Goal: Information Seeking & Learning: Learn about a topic

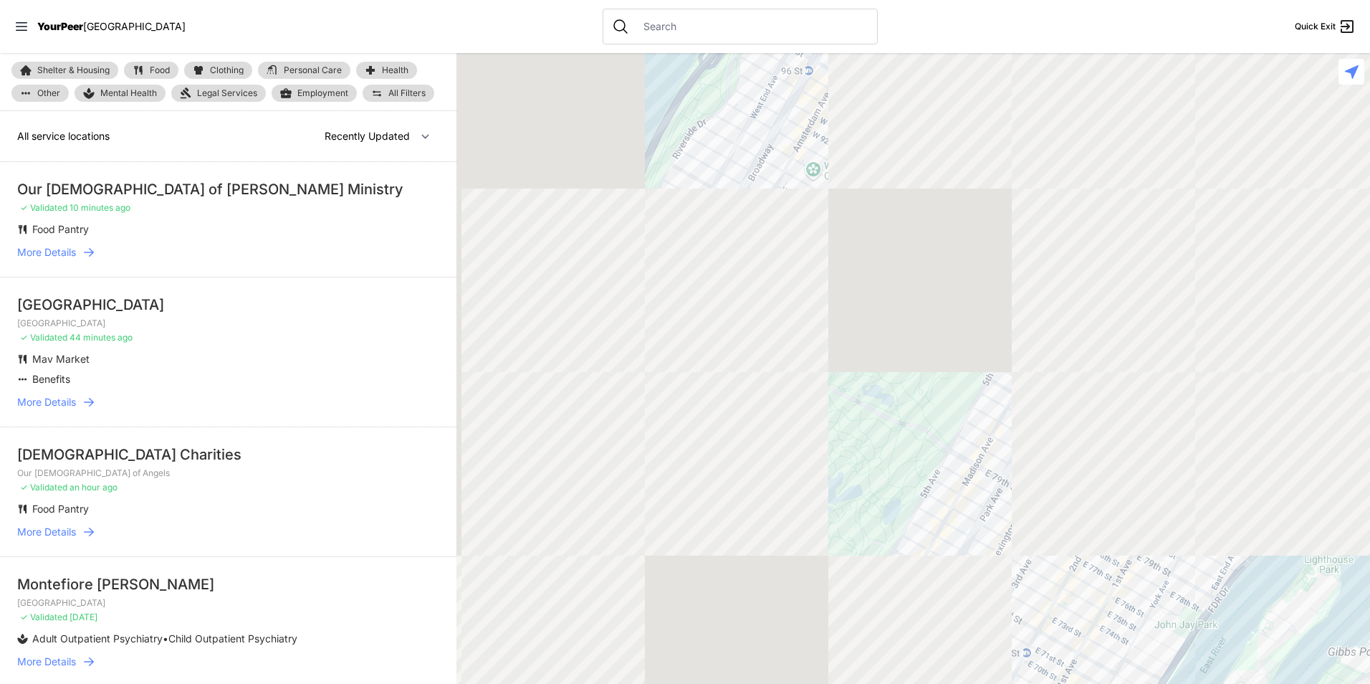
click at [140, 62] on link "Food" at bounding box center [151, 70] width 54 height 17
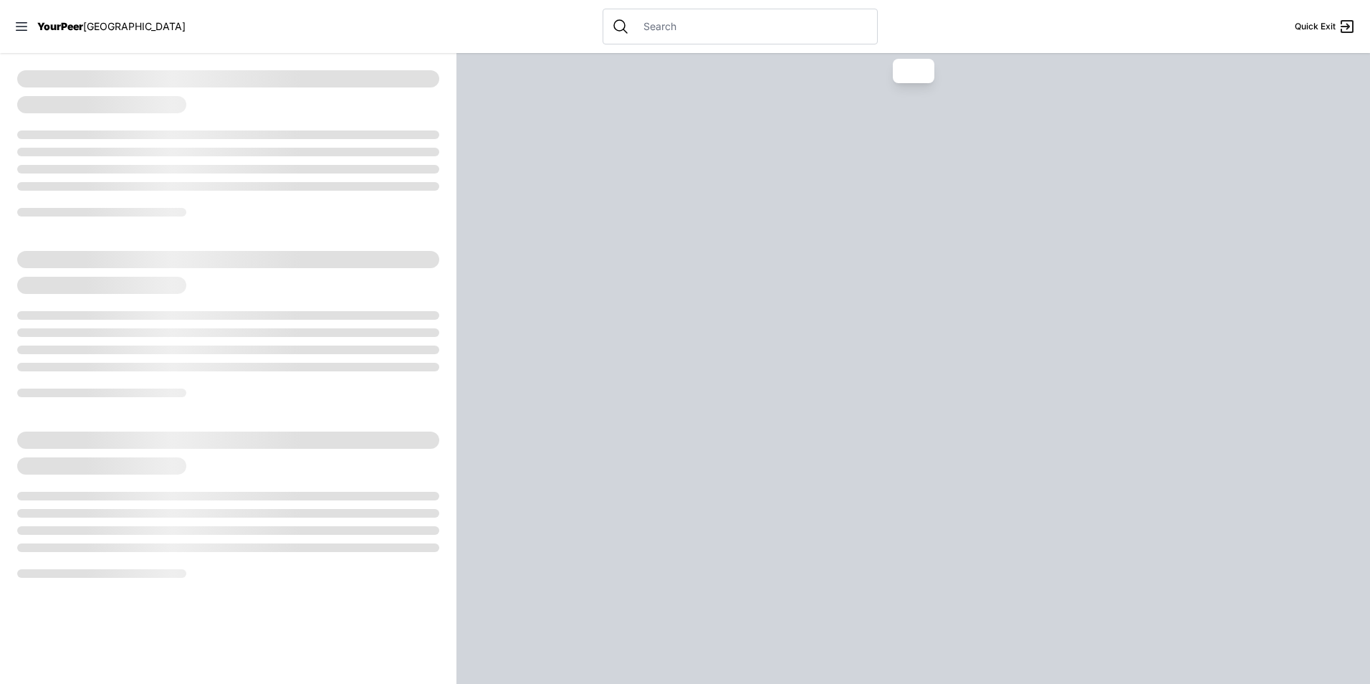
select select "recentlyUpdated"
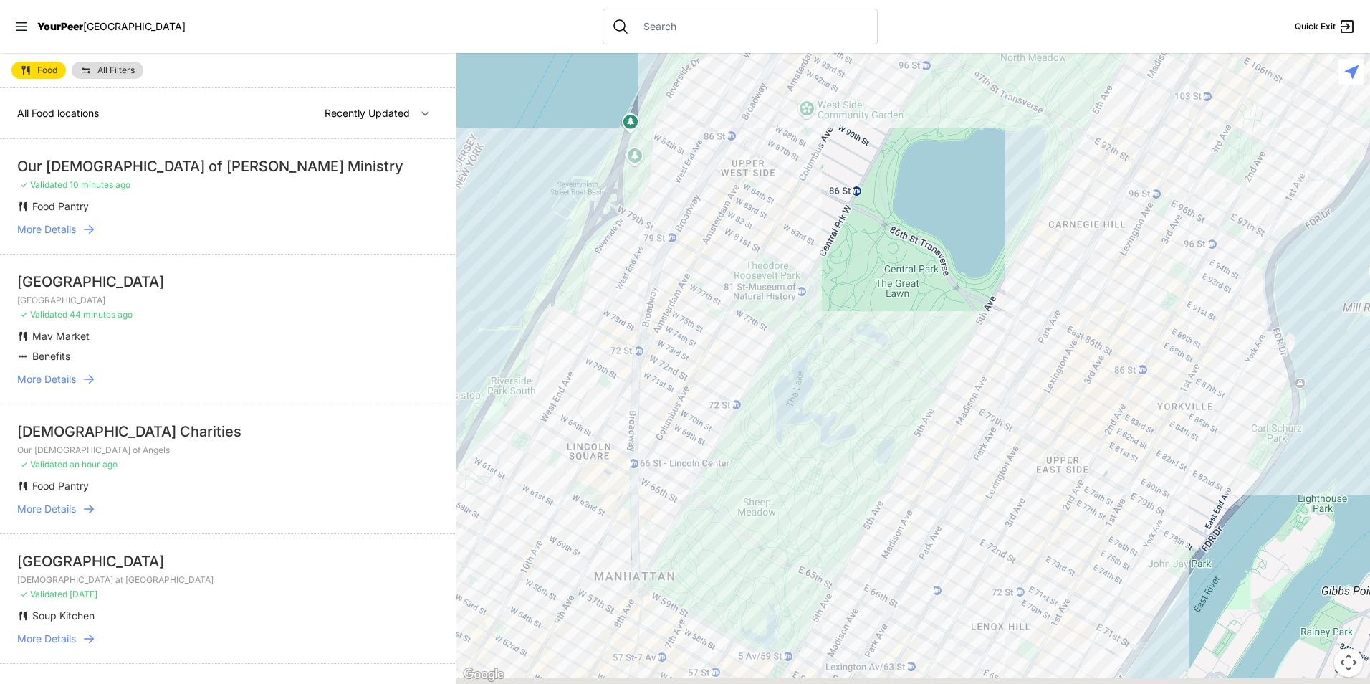
drag, startPoint x: 1045, startPoint y: 393, endPoint x: 788, endPoint y: 44, distance: 433.1
click at [788, 44] on div "Close panel YourPeer [GEOGRAPHIC_DATA] Quick Exit Single Adult Families Soup Ki…" at bounding box center [685, 342] width 1370 height 684
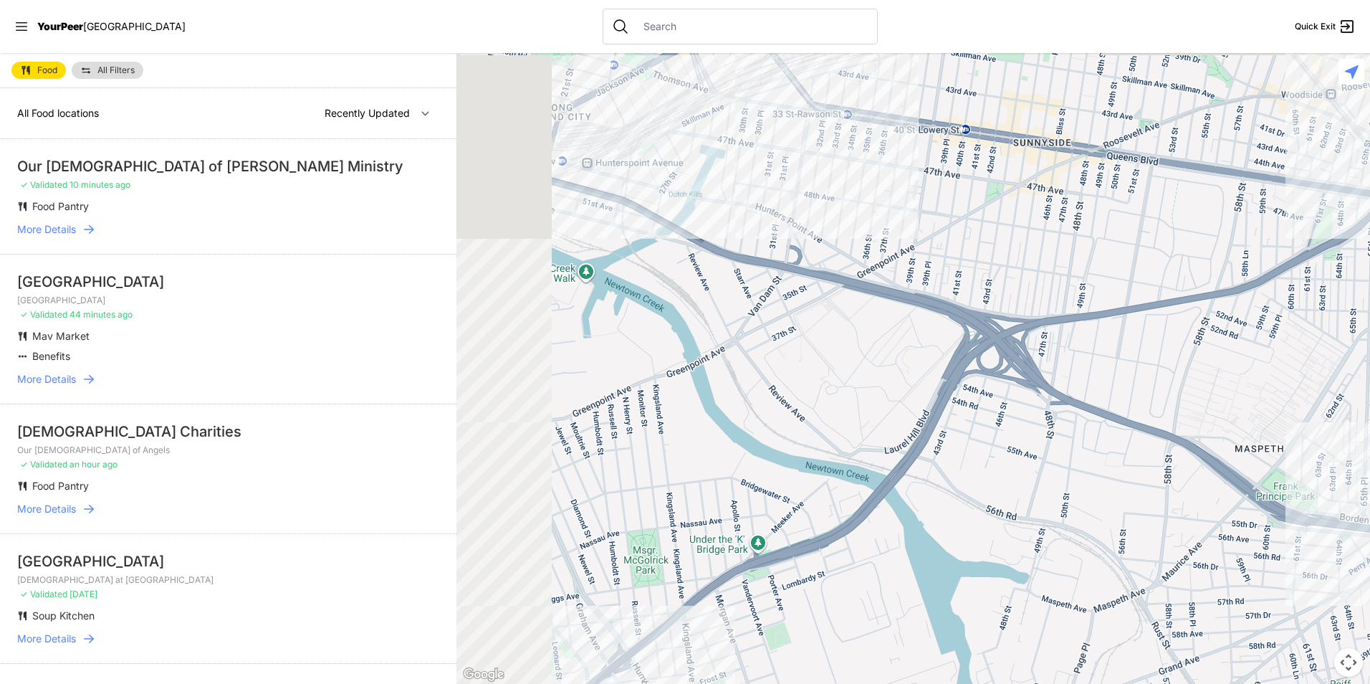
drag, startPoint x: 805, startPoint y: 367, endPoint x: 961, endPoint y: 176, distance: 246.4
click at [936, 183] on div at bounding box center [913, 368] width 914 height 631
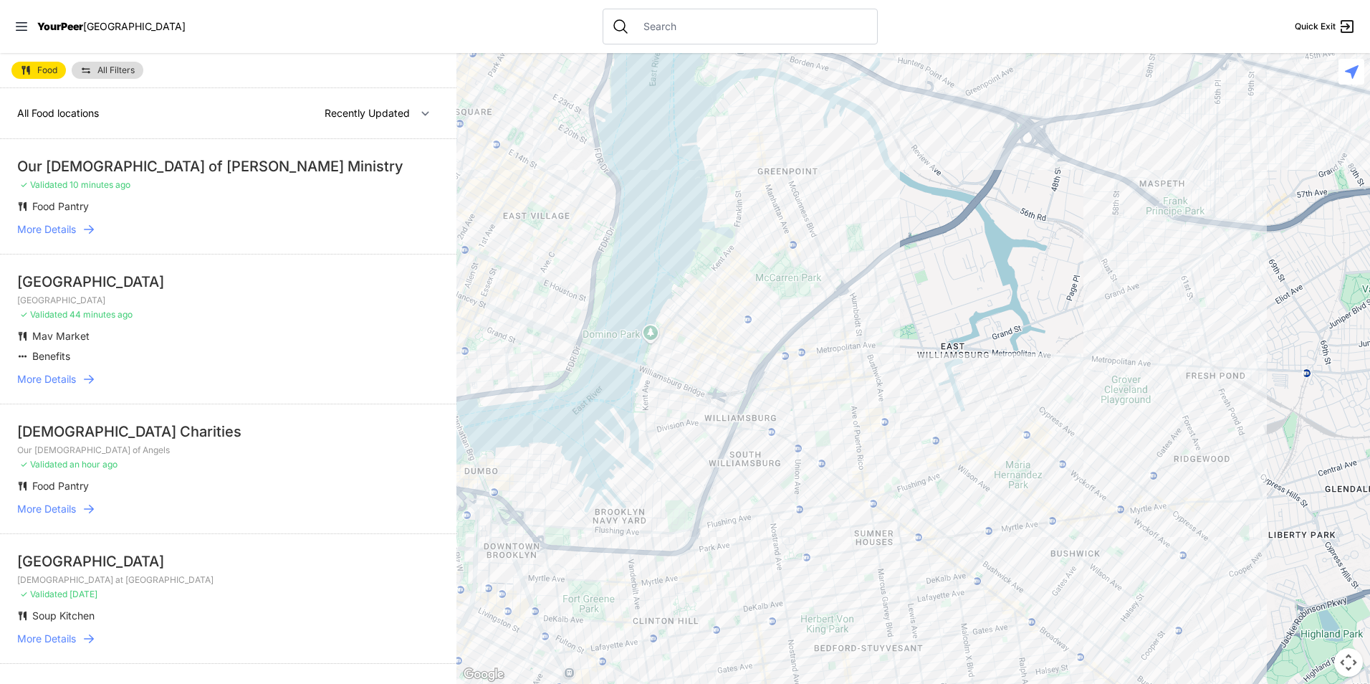
drag, startPoint x: 747, startPoint y: 412, endPoint x: 837, endPoint y: 270, distance: 168.2
click at [829, 226] on div at bounding box center [913, 368] width 914 height 631
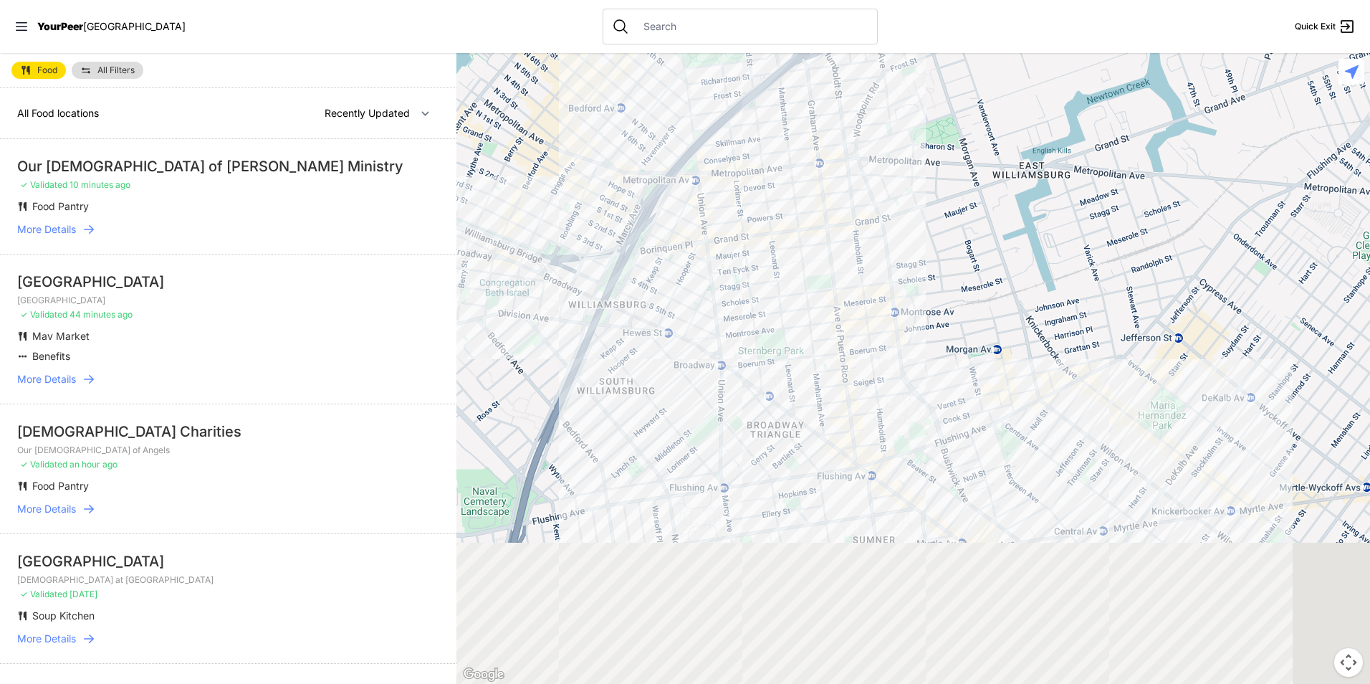
click at [760, 226] on div at bounding box center [913, 368] width 914 height 631
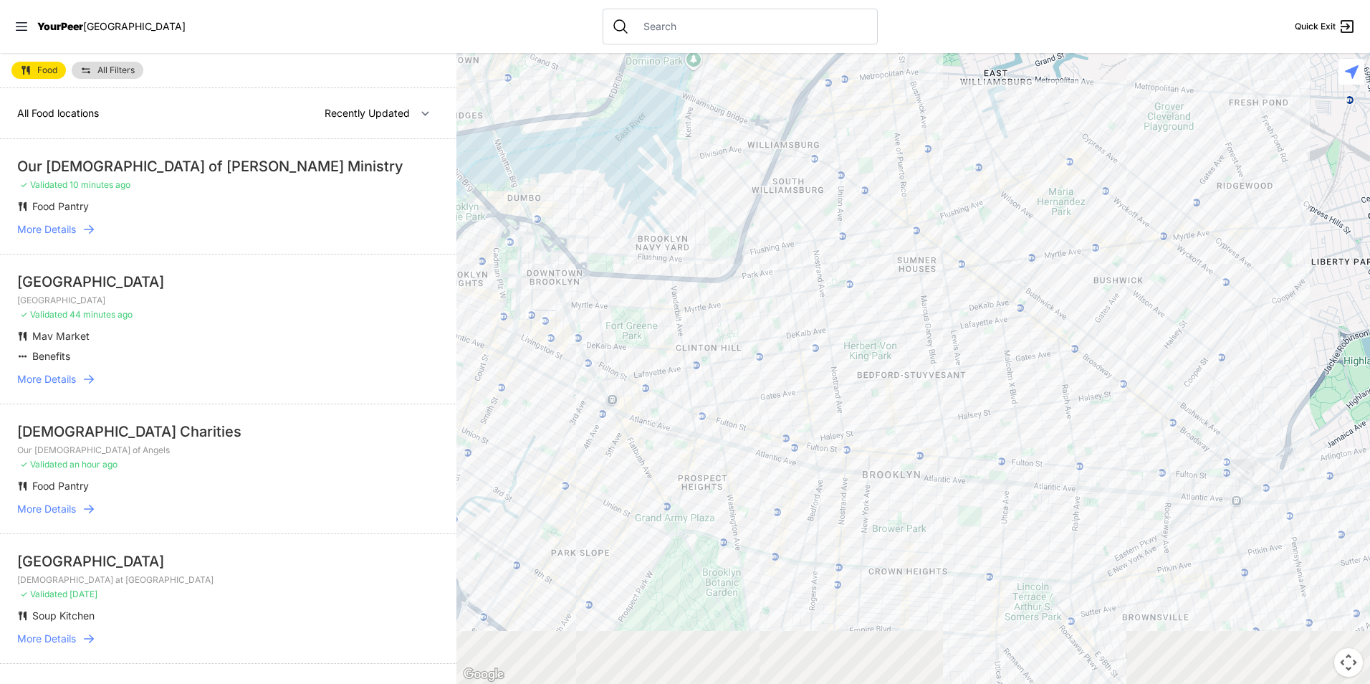
drag, startPoint x: 934, startPoint y: 476, endPoint x: 998, endPoint y: 237, distance: 247.7
click at [998, 237] on div at bounding box center [913, 368] width 914 height 631
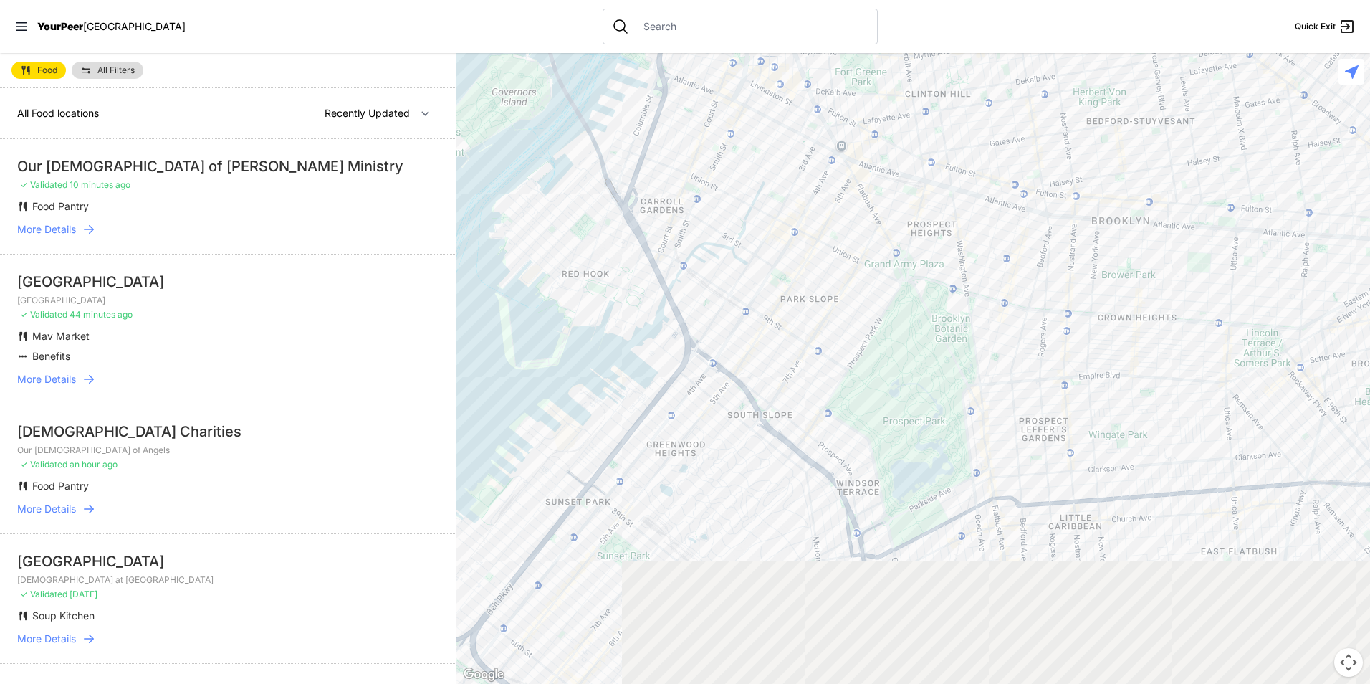
drag, startPoint x: 664, startPoint y: 434, endPoint x: 886, endPoint y: 192, distance: 327.6
click at [886, 192] on div at bounding box center [913, 368] width 914 height 631
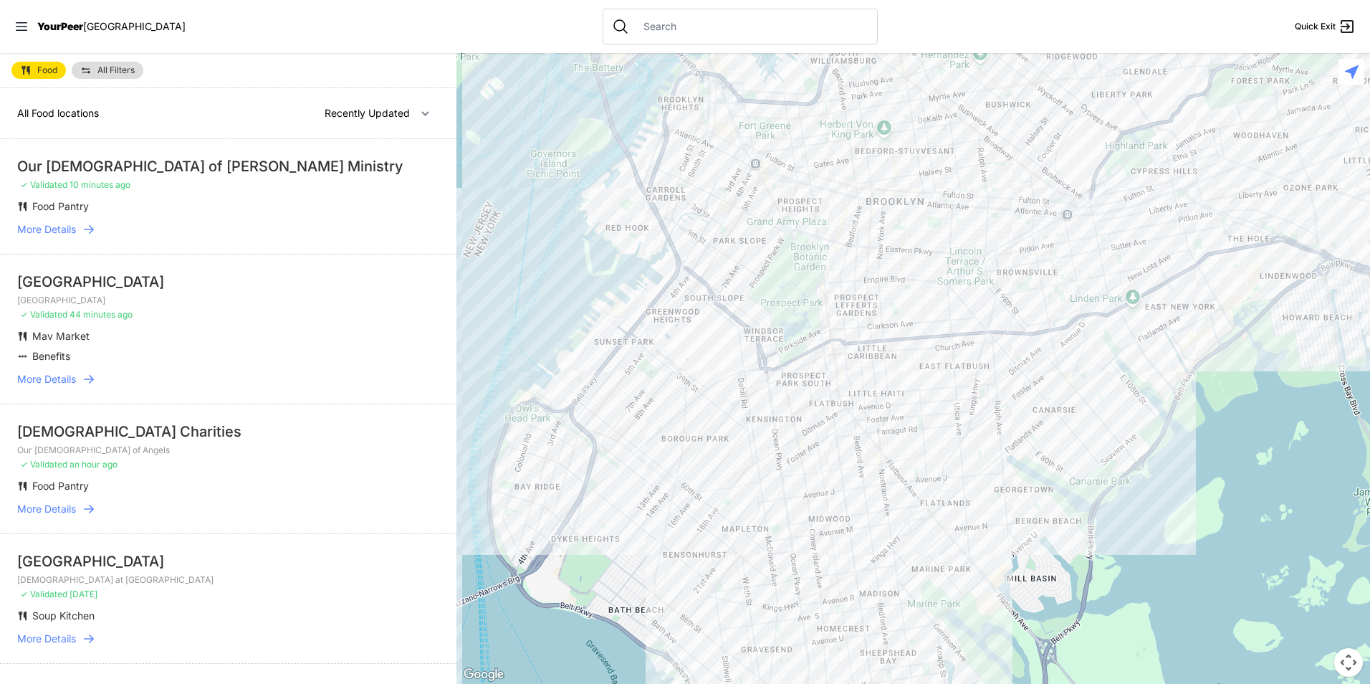
drag, startPoint x: 846, startPoint y: 460, endPoint x: 727, endPoint y: 449, distance: 119.5
click at [727, 449] on div at bounding box center [913, 368] width 914 height 631
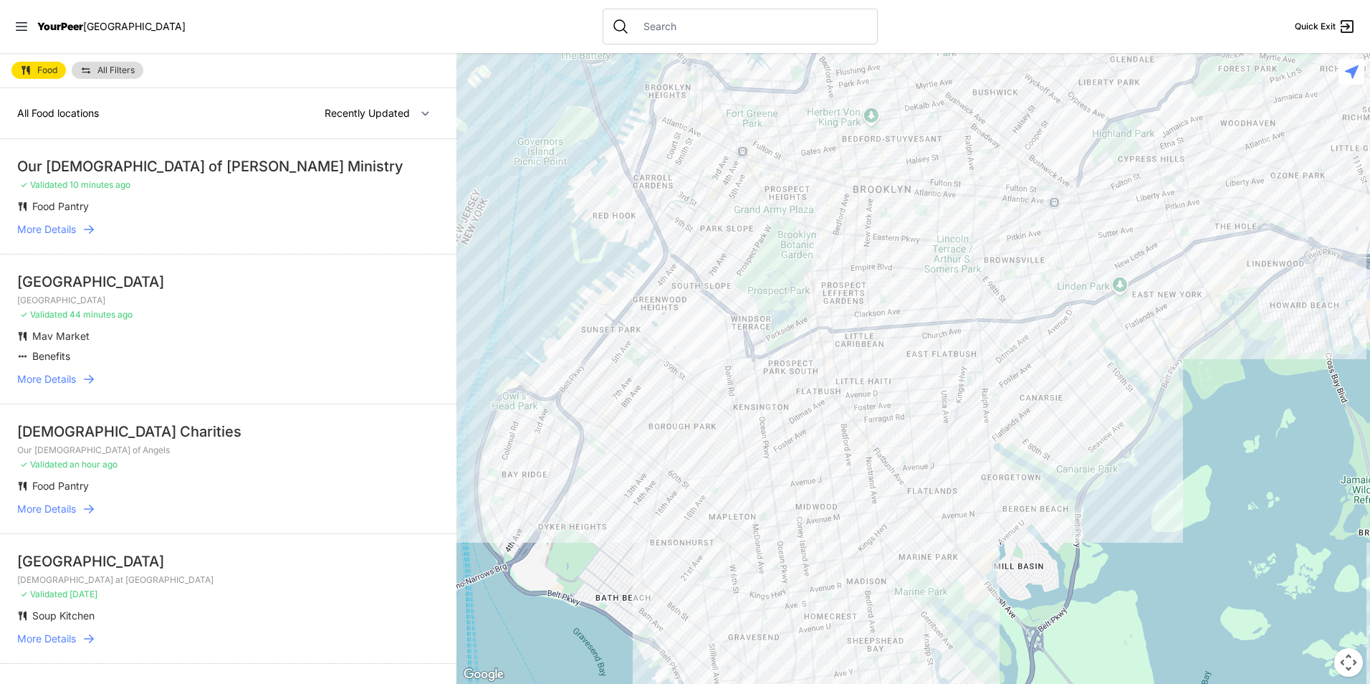
click at [112, 70] on span "All Filters" at bounding box center [115, 70] width 37 height 9
click at [128, 70] on span "All Filters" at bounding box center [115, 70] width 37 height 9
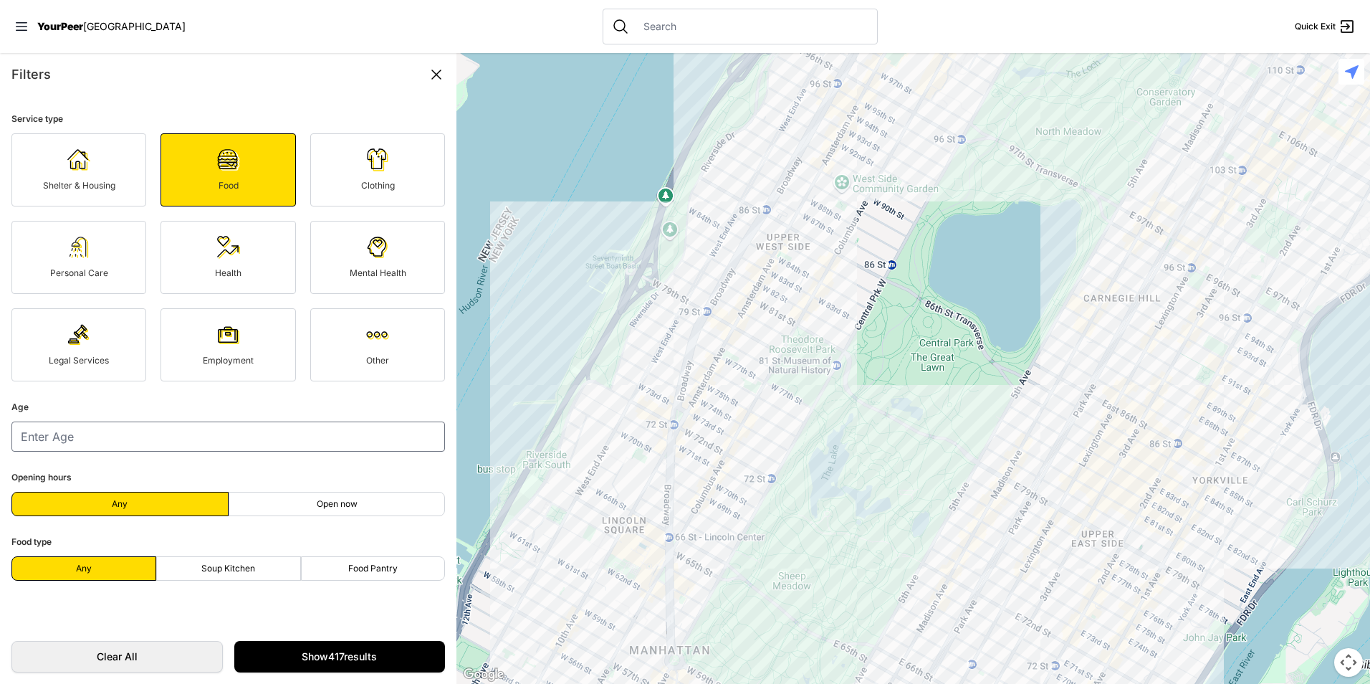
click at [246, 566] on span "Soup Kitchen" at bounding box center [228, 567] width 54 height 11
click at [229, 568] on input "Soup Kitchen" at bounding box center [228, 568] width 1 height 1
radio input "true"
select select "recentlyUpdated"
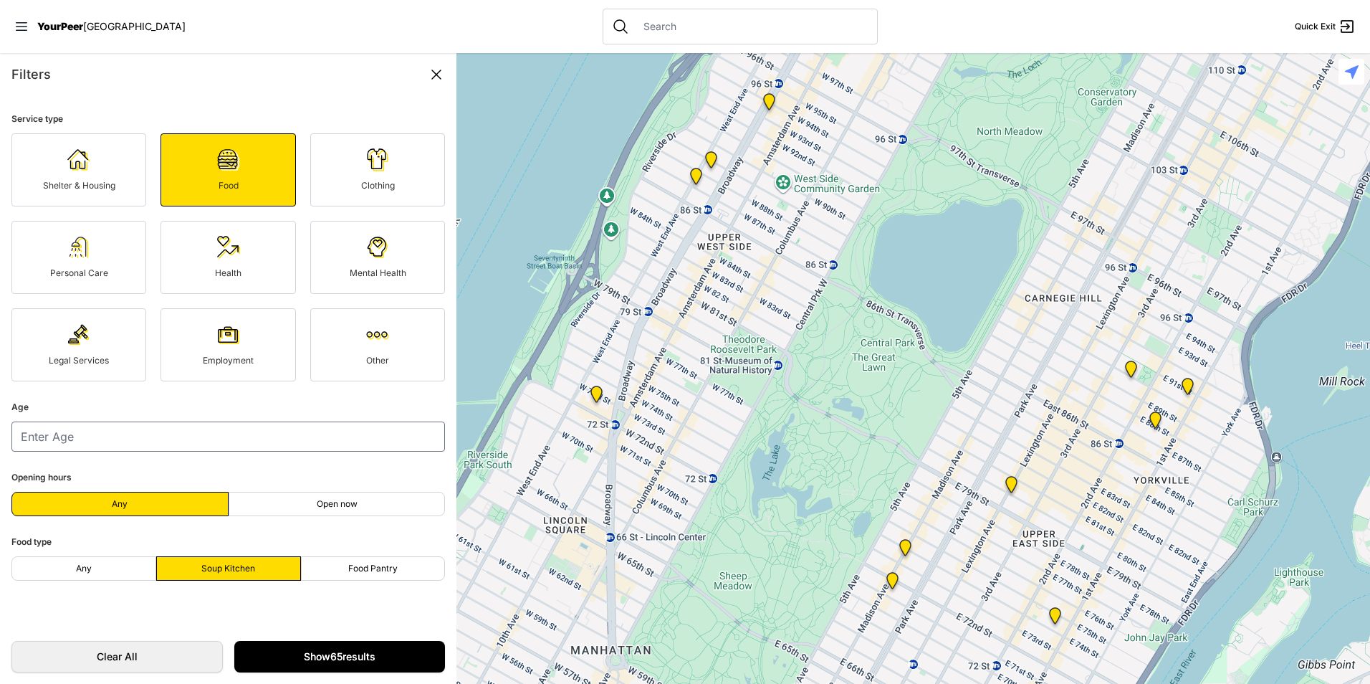
click at [361, 646] on link "Show 65 results" at bounding box center [339, 657] width 211 height 32
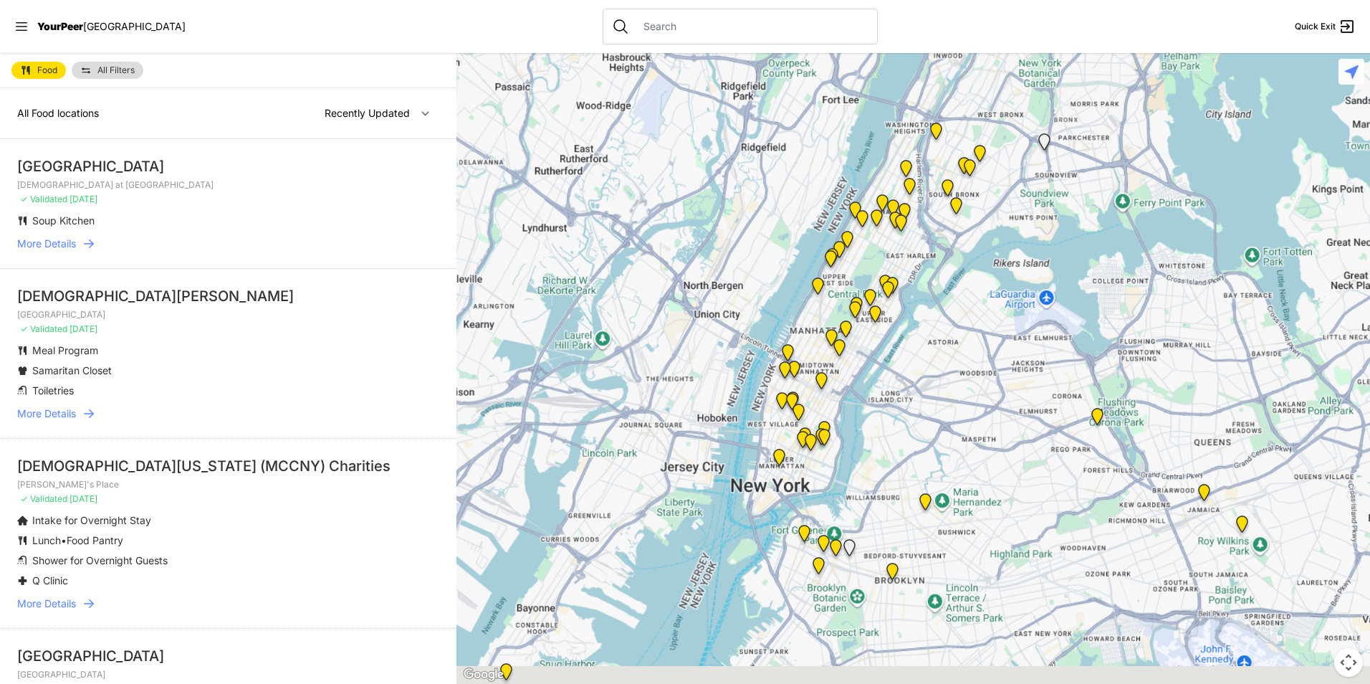
drag, startPoint x: 853, startPoint y: 576, endPoint x: 832, endPoint y: 124, distance: 452.6
click at [832, 126] on div at bounding box center [913, 368] width 914 height 631
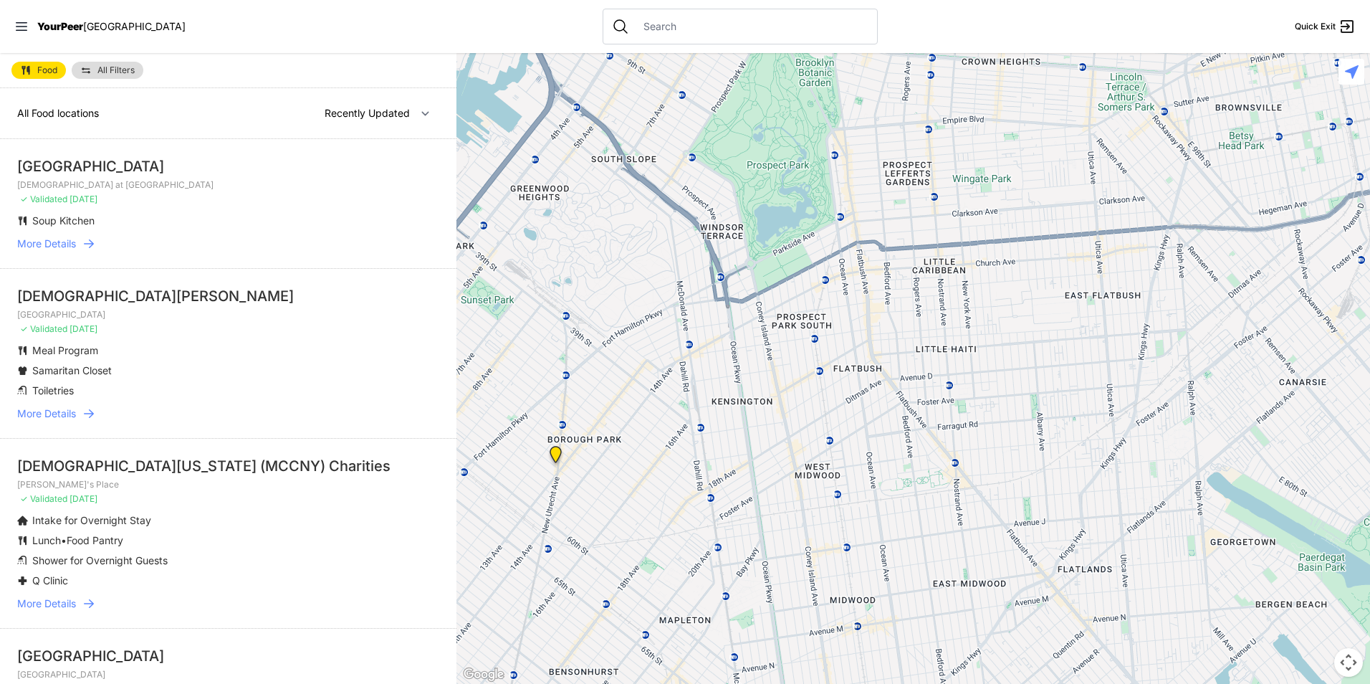
click at [556, 450] on img at bounding box center [555, 457] width 29 height 34
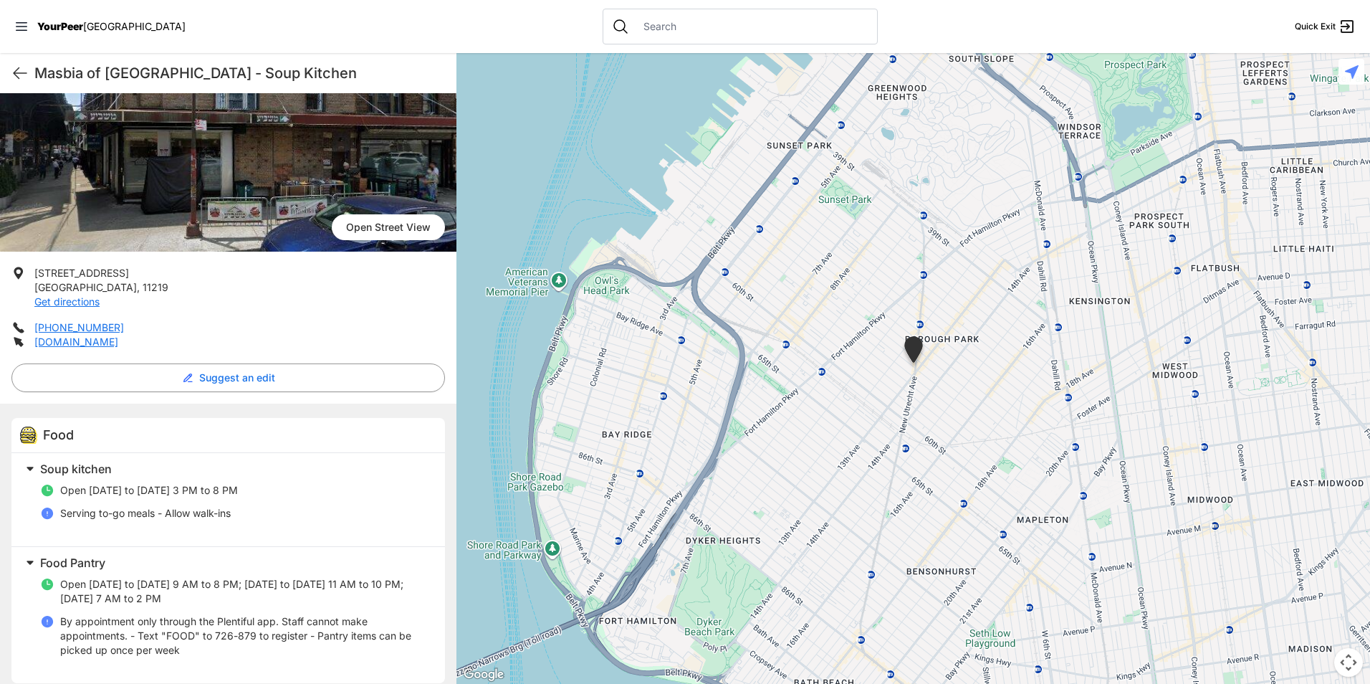
scroll to position [116, 0]
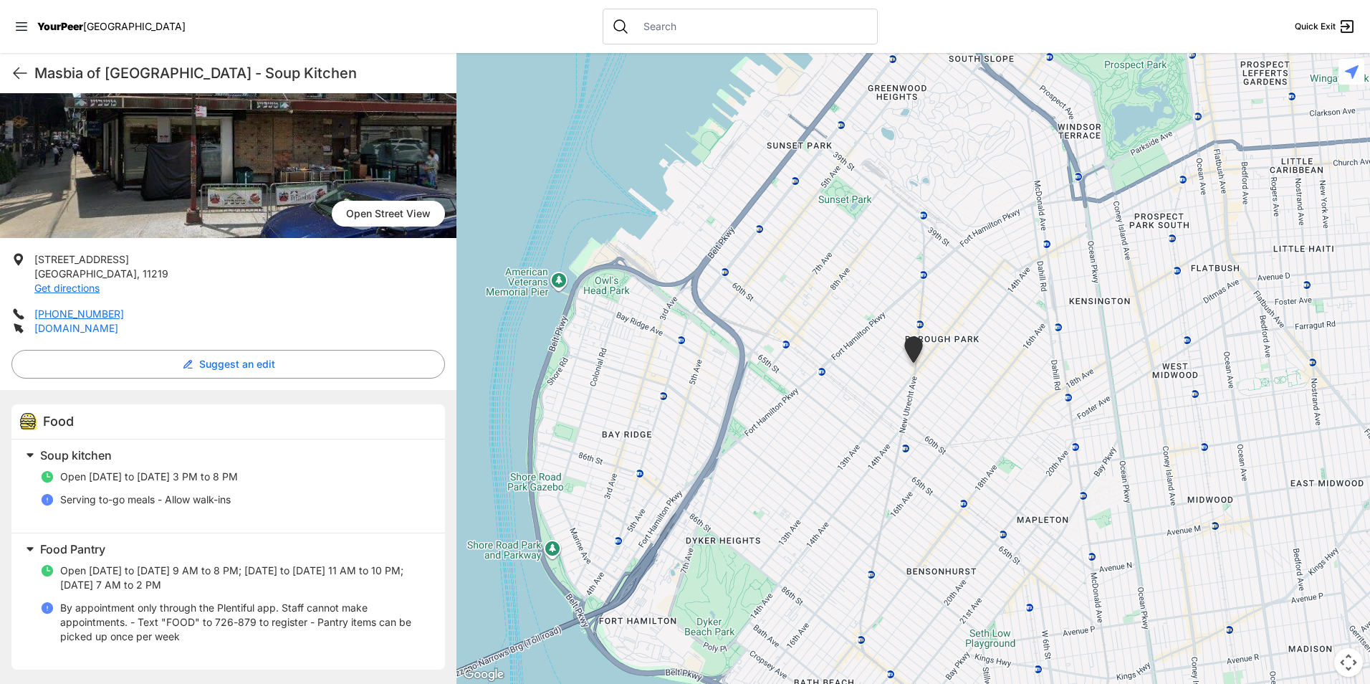
click at [98, 325] on link "[DOMAIN_NAME]" at bounding box center [76, 328] width 84 height 12
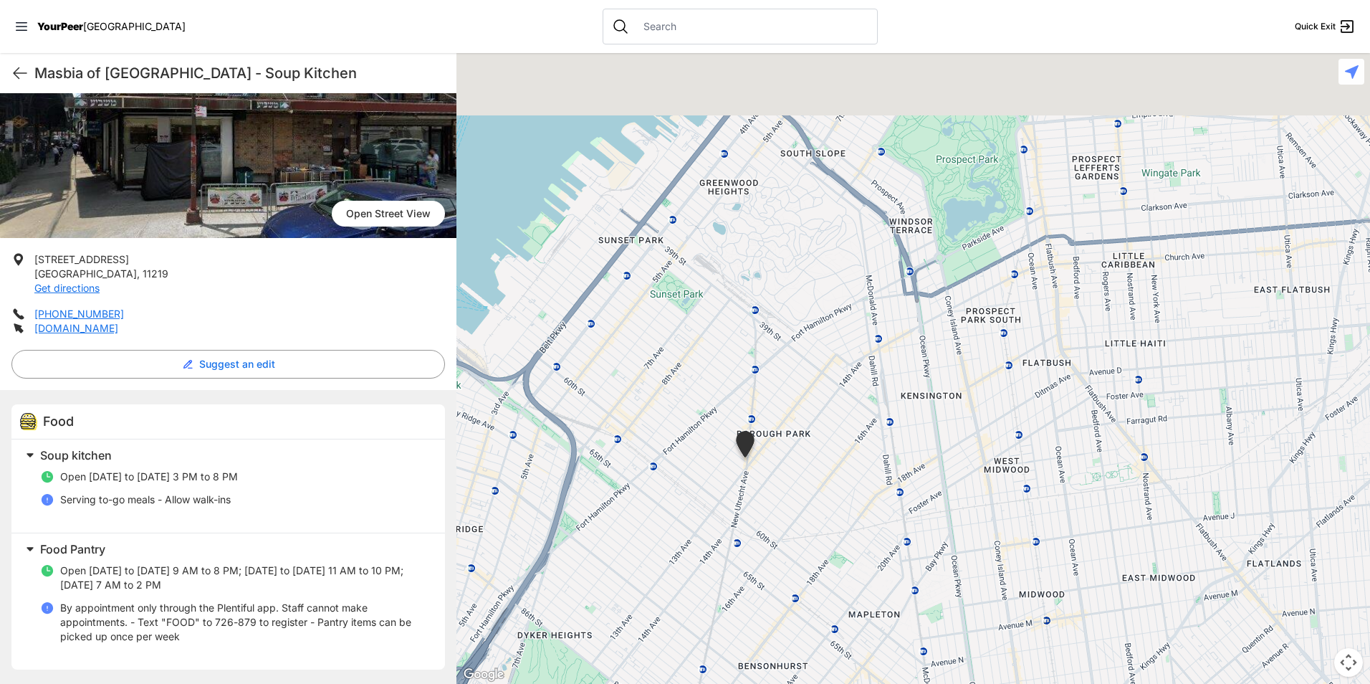
drag, startPoint x: 945, startPoint y: 409, endPoint x: 704, endPoint y: 550, distance: 279.3
click at [704, 550] on div at bounding box center [913, 368] width 914 height 631
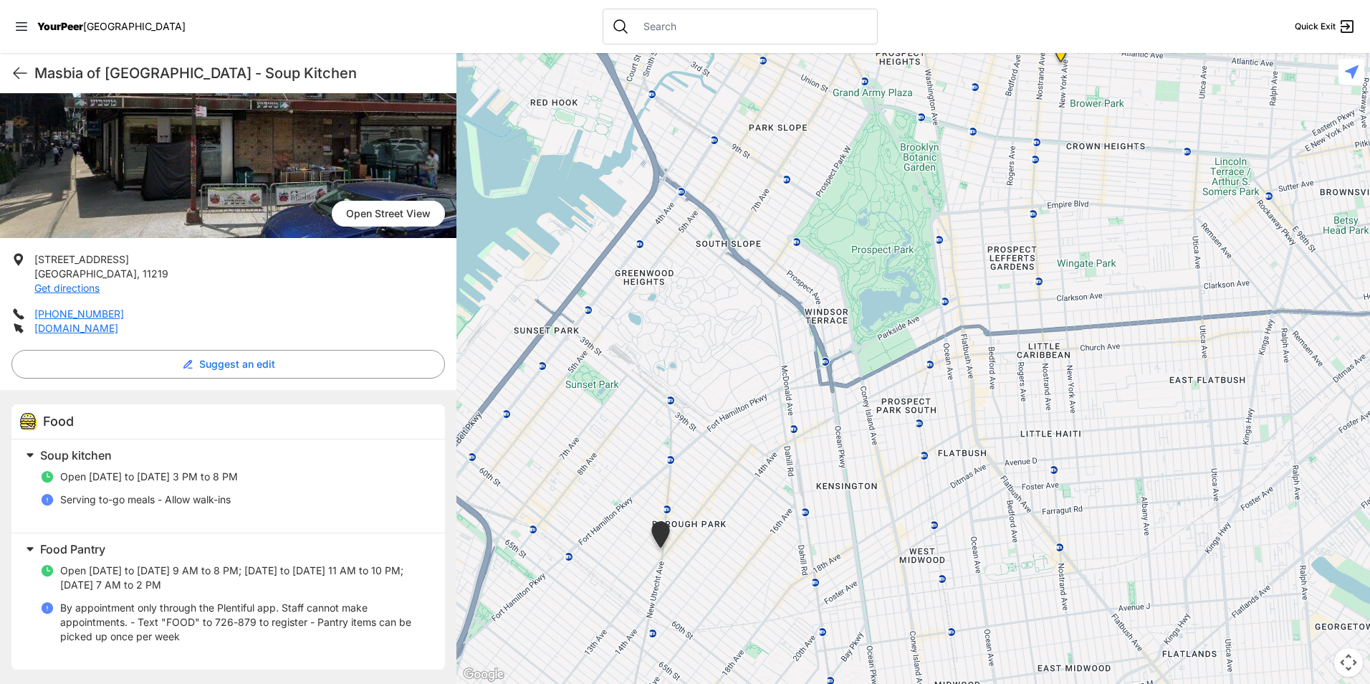
drag, startPoint x: 750, startPoint y: 509, endPoint x: 739, endPoint y: 560, distance: 52.7
click at [739, 560] on div at bounding box center [913, 368] width 914 height 631
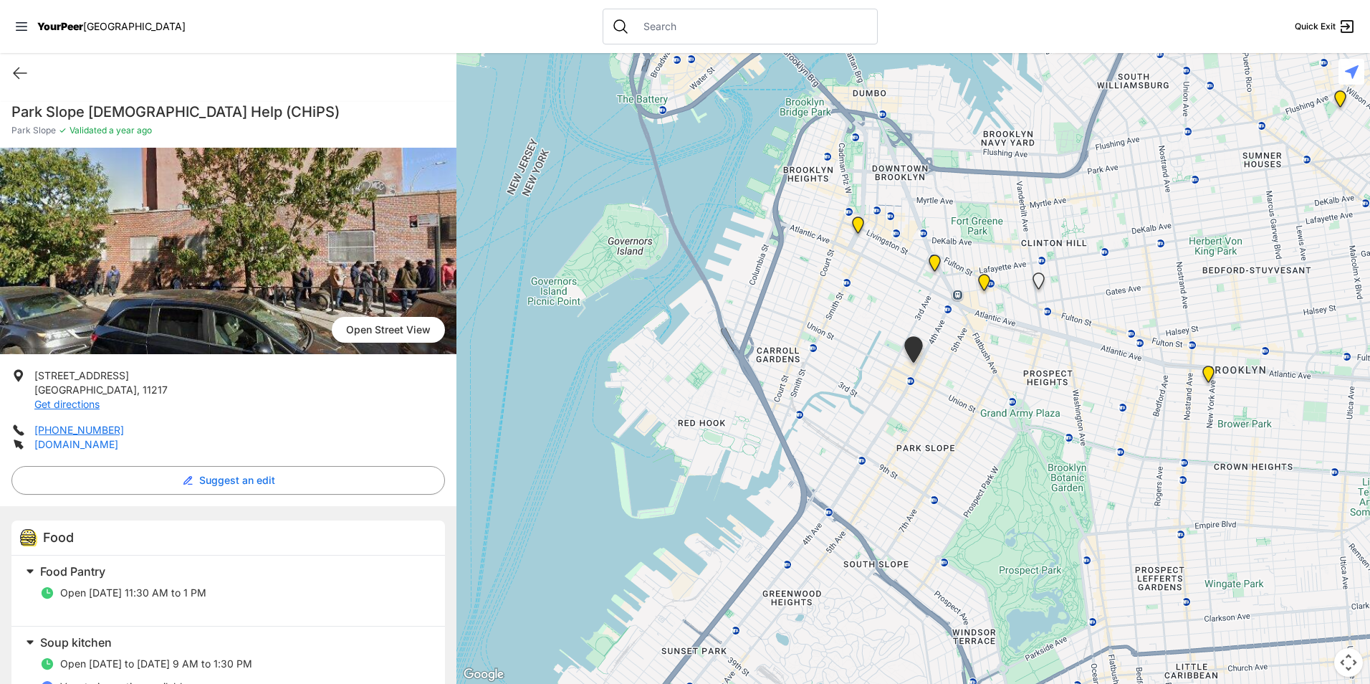
click at [87, 446] on link "[DOMAIN_NAME]" at bounding box center [76, 444] width 84 height 12
click at [981, 279] on img at bounding box center [983, 285] width 29 height 34
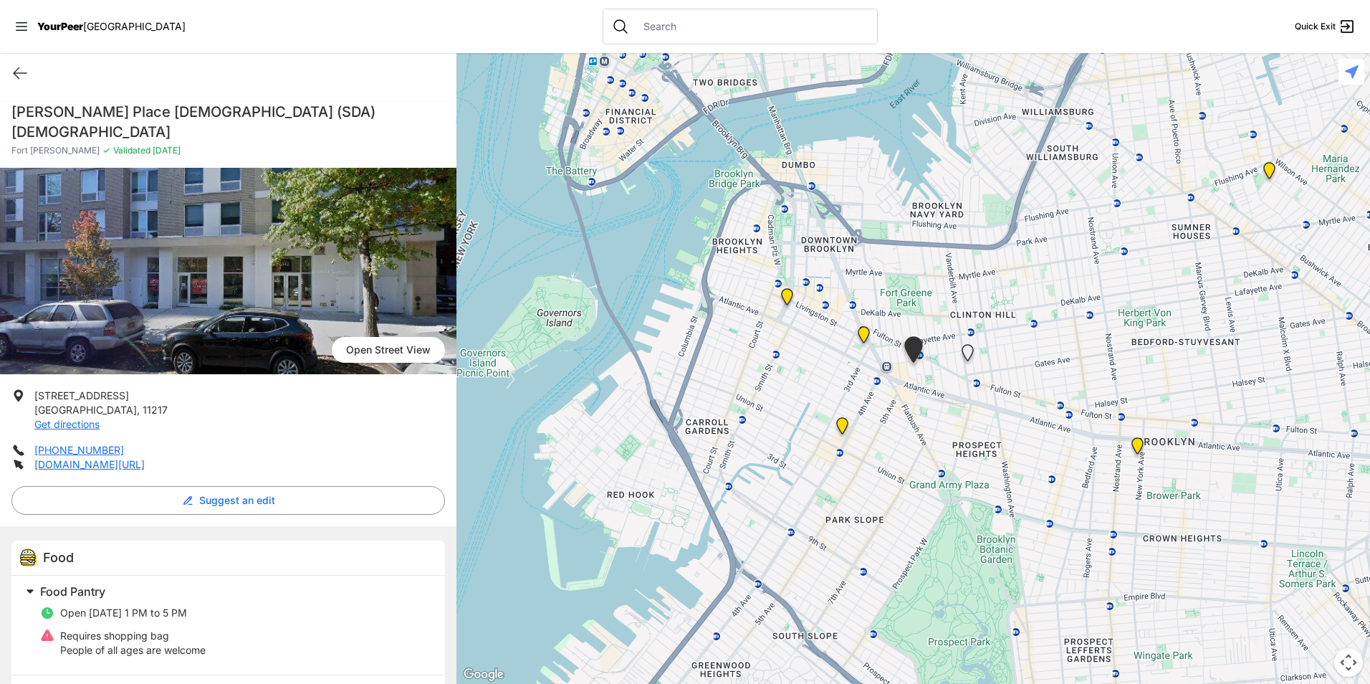
click at [862, 334] on img at bounding box center [863, 337] width 29 height 34
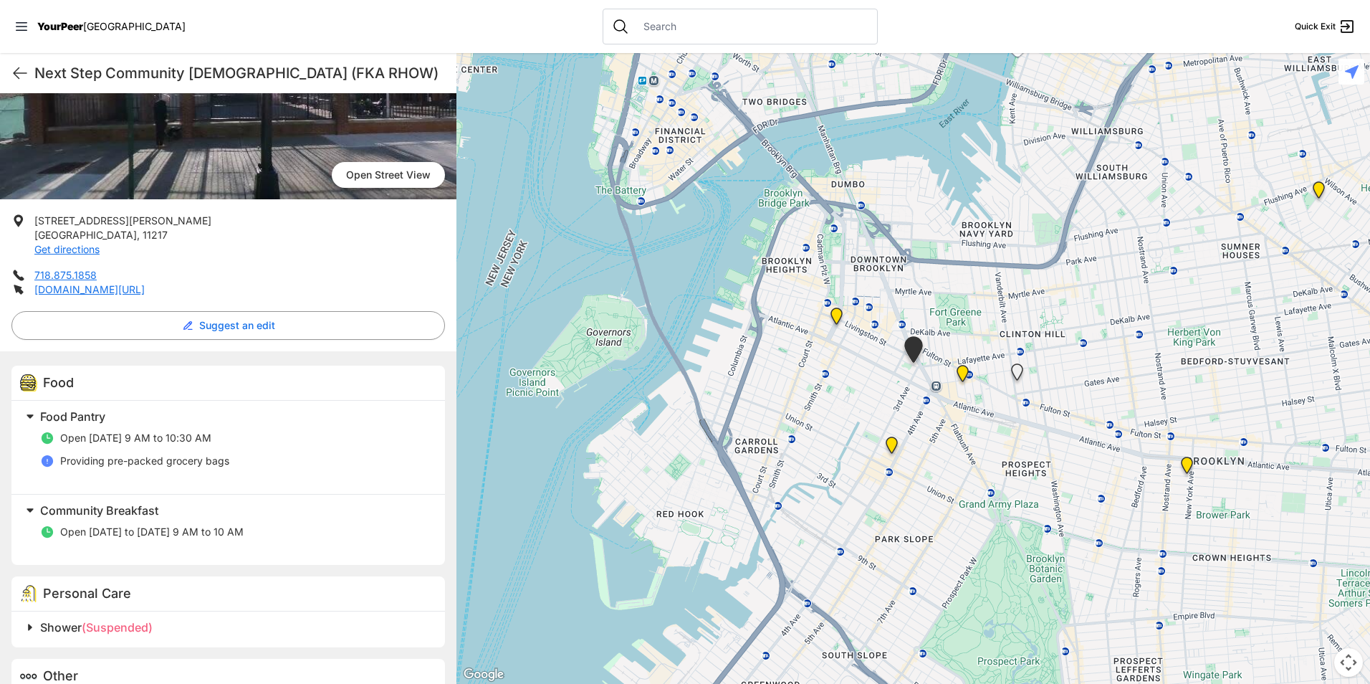
scroll to position [215, 0]
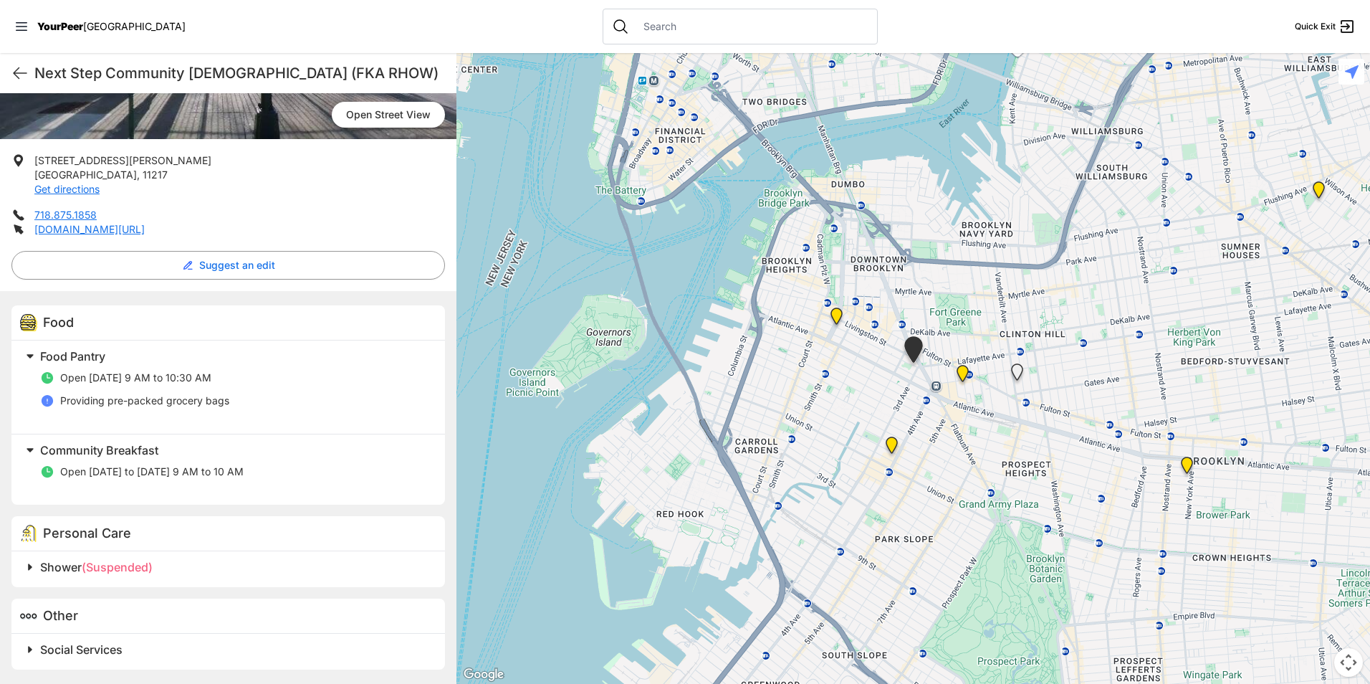
click at [835, 315] on img at bounding box center [836, 319] width 29 height 34
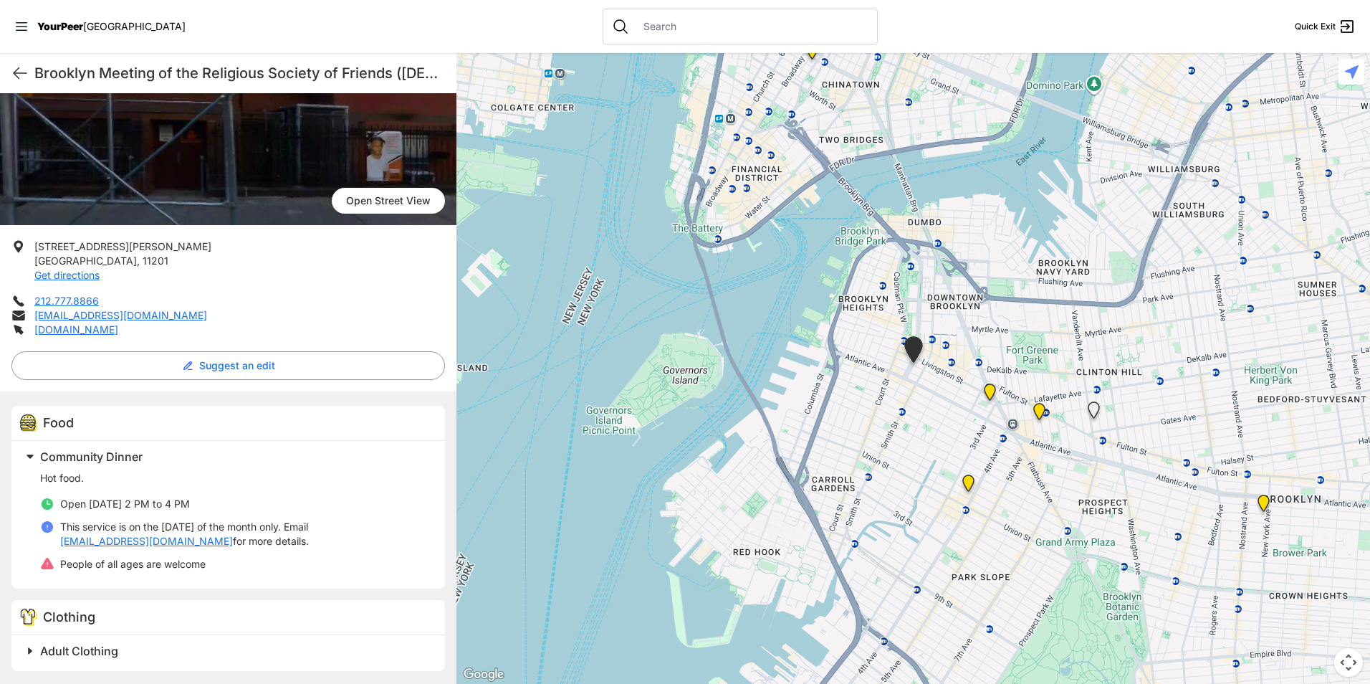
scroll to position [150, 0]
click at [1038, 415] on img at bounding box center [1039, 414] width 29 height 34
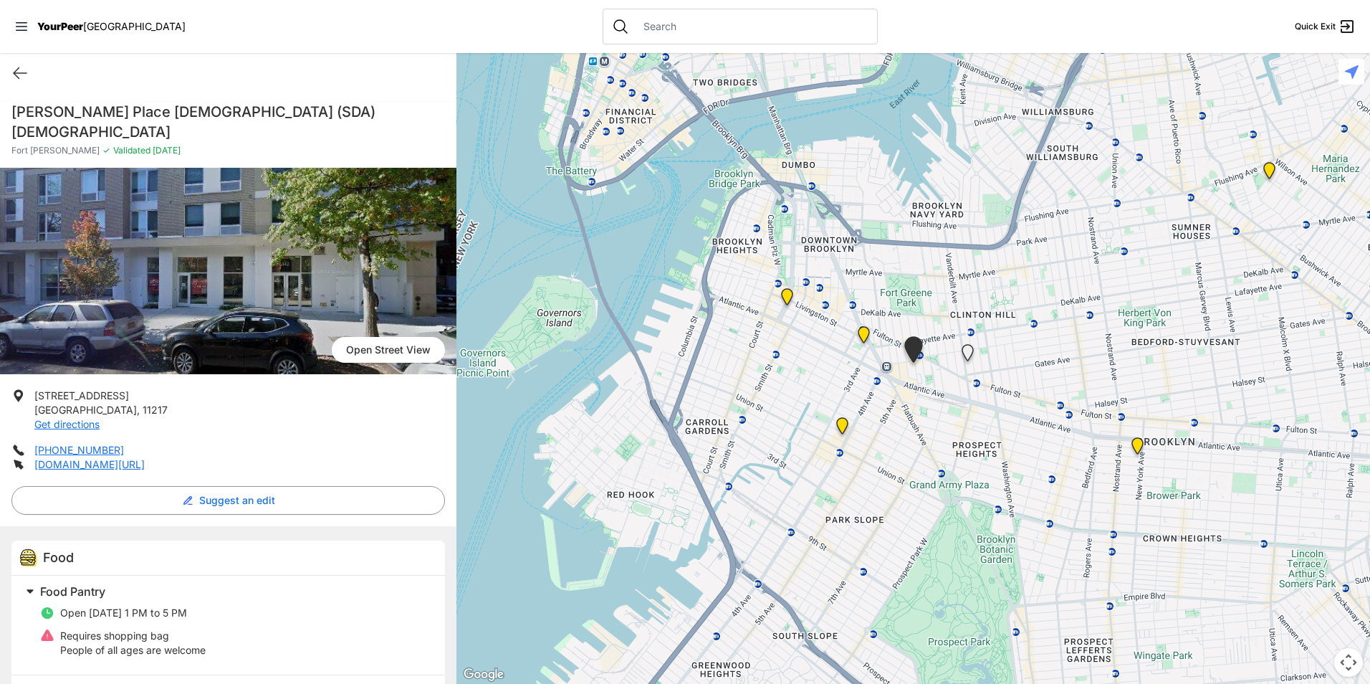
click at [967, 352] on img at bounding box center [967, 355] width 29 height 34
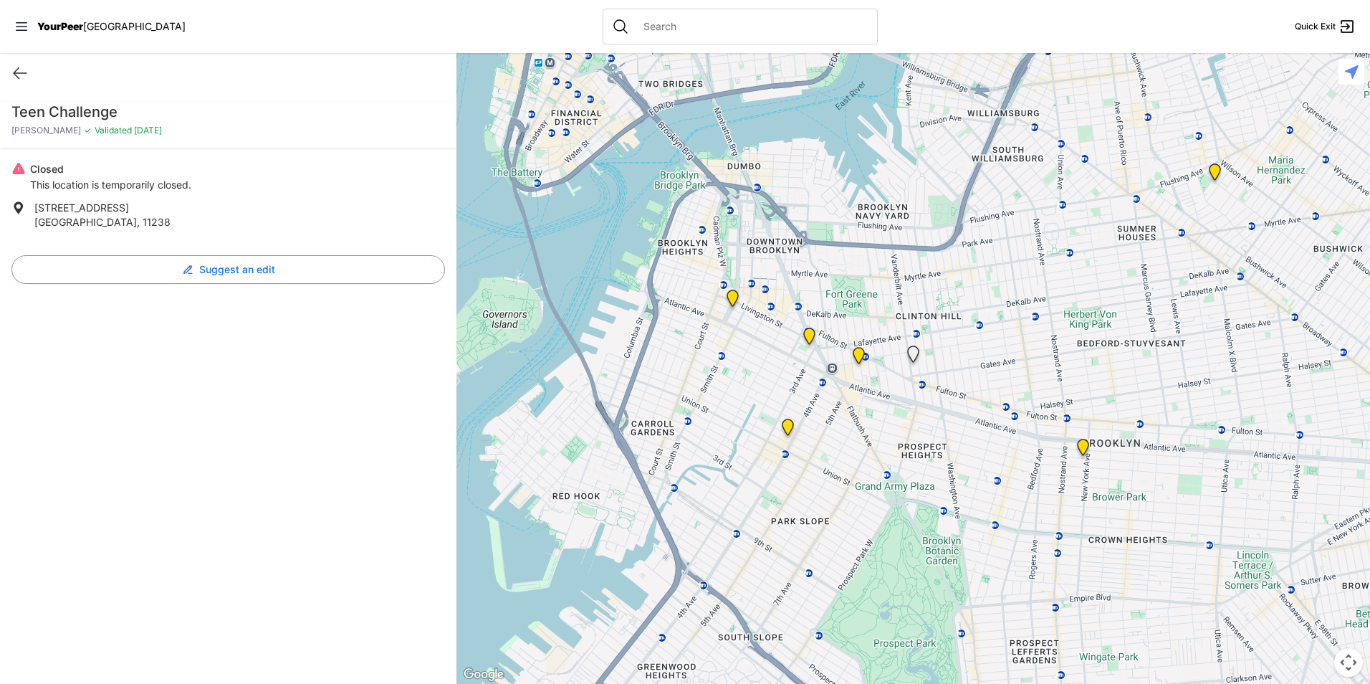
click at [1083, 442] on img at bounding box center [1082, 450] width 29 height 34
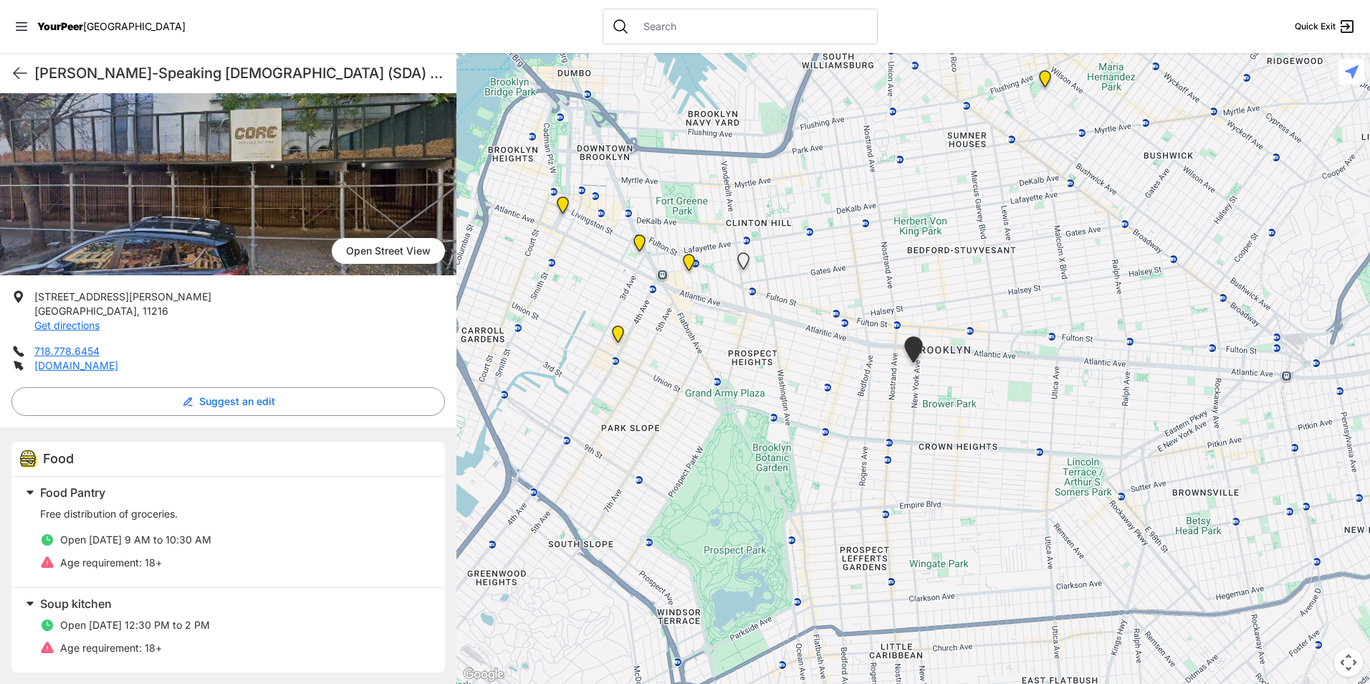
scroll to position [102, 0]
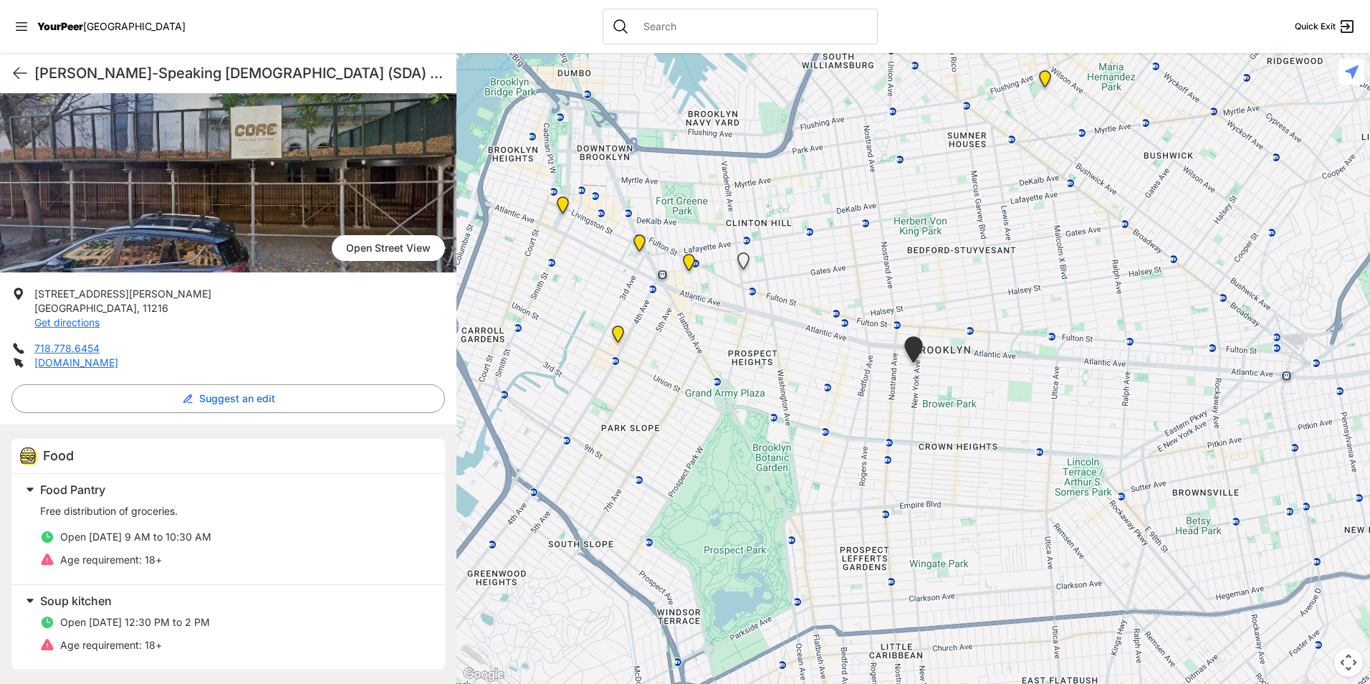
click at [557, 200] on img at bounding box center [562, 208] width 29 height 34
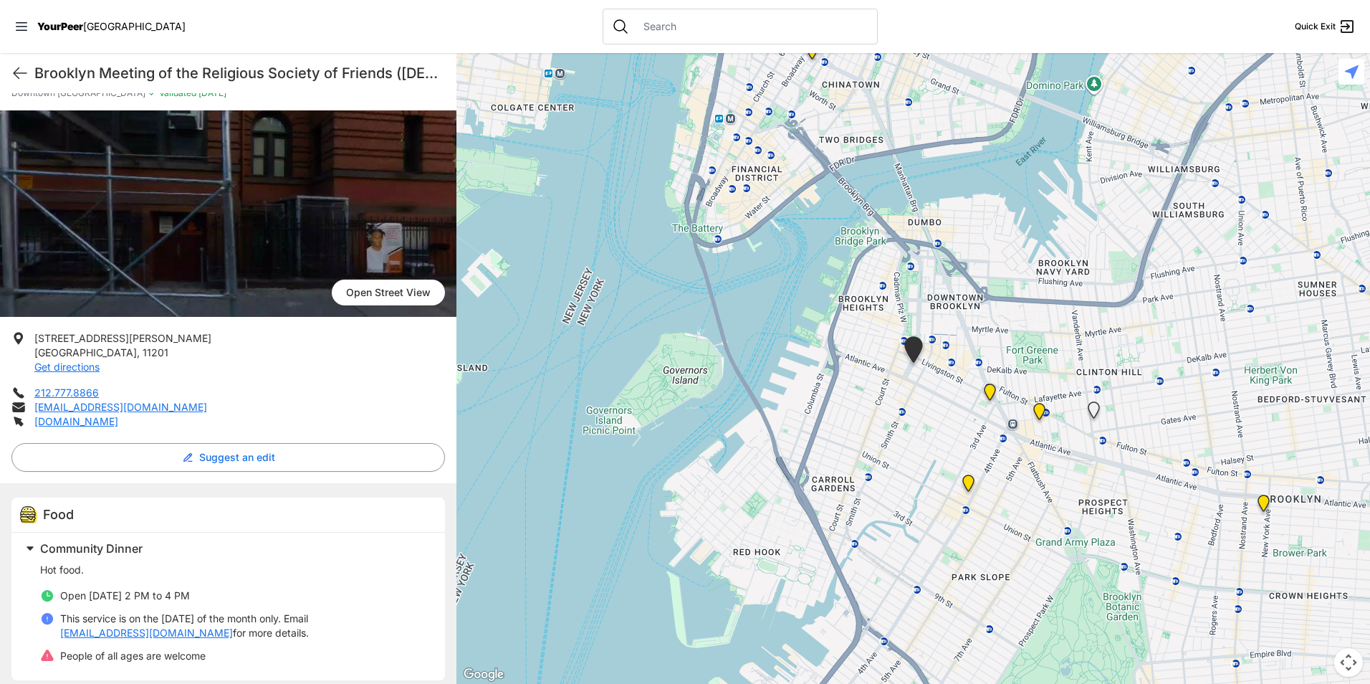
scroll to position [150, 0]
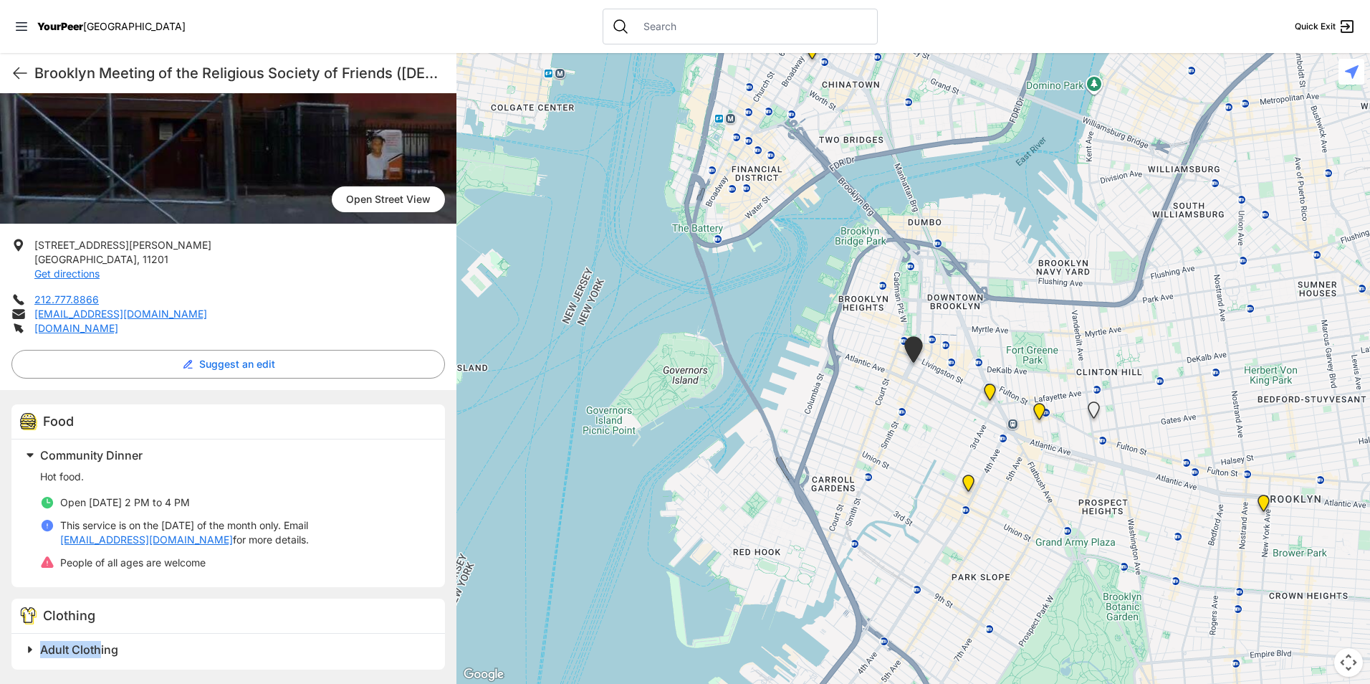
click at [95, 658] on div "Adult Clothing" at bounding box center [228, 651] width 434 height 36
click at [99, 645] on span "Adult Clothing" at bounding box center [79, 649] width 78 height 14
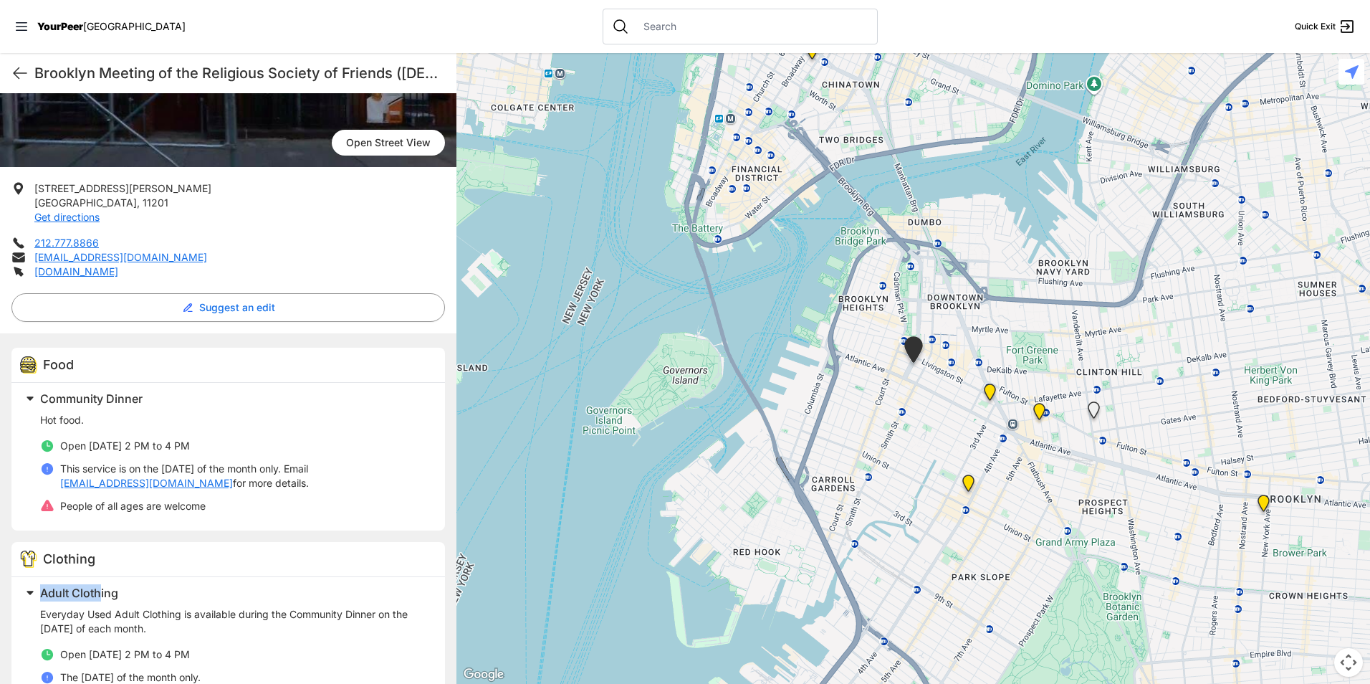
scroll to position [262, 0]
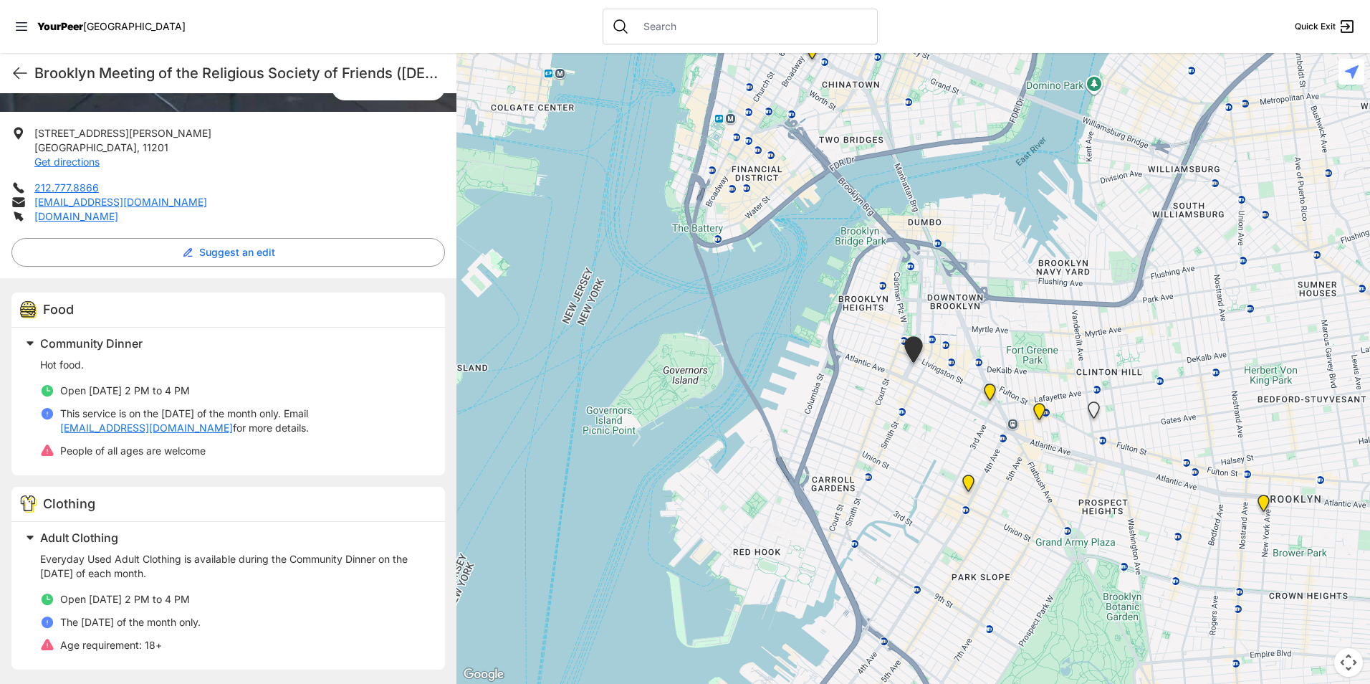
click at [267, 598] on li "Open [DATE] 2 PM to 4 PM" at bounding box center [234, 599] width 388 height 14
drag, startPoint x: 179, startPoint y: 570, endPoint x: 42, endPoint y: 562, distance: 137.1
click at [42, 562] on p "Everyday Used Adult Clothing is available during the Community Dinner on the [D…" at bounding box center [234, 566] width 388 height 29
click at [48, 565] on p "Everyday Used Adult Clothing is available during the Community Dinner on the [D…" at bounding box center [234, 566] width 388 height 29
click at [99, 575] on p "Everyday Used Adult Clothing is available during the Community Dinner on the [D…" at bounding box center [234, 566] width 388 height 29
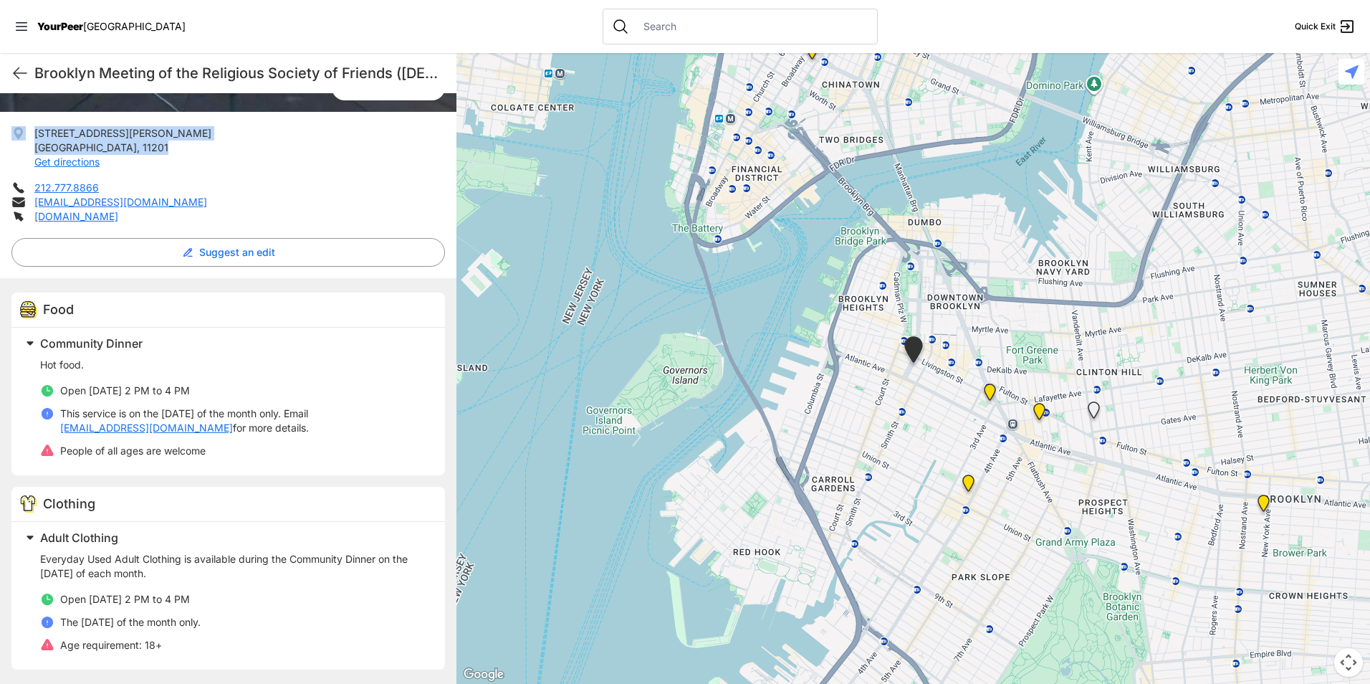
drag, startPoint x: 90, startPoint y: 137, endPoint x: 29, endPoint y: 124, distance: 61.6
click at [29, 124] on div "[GEOGRAPHIC_DATA] View [STREET_ADDRESS][PERSON_NAME] Get directions 212.777.886…" at bounding box center [228, 294] width 456 height 778
copy li "[STREET_ADDRESS][PERSON_NAME]"
click at [17, 72] on icon at bounding box center [19, 72] width 17 height 17
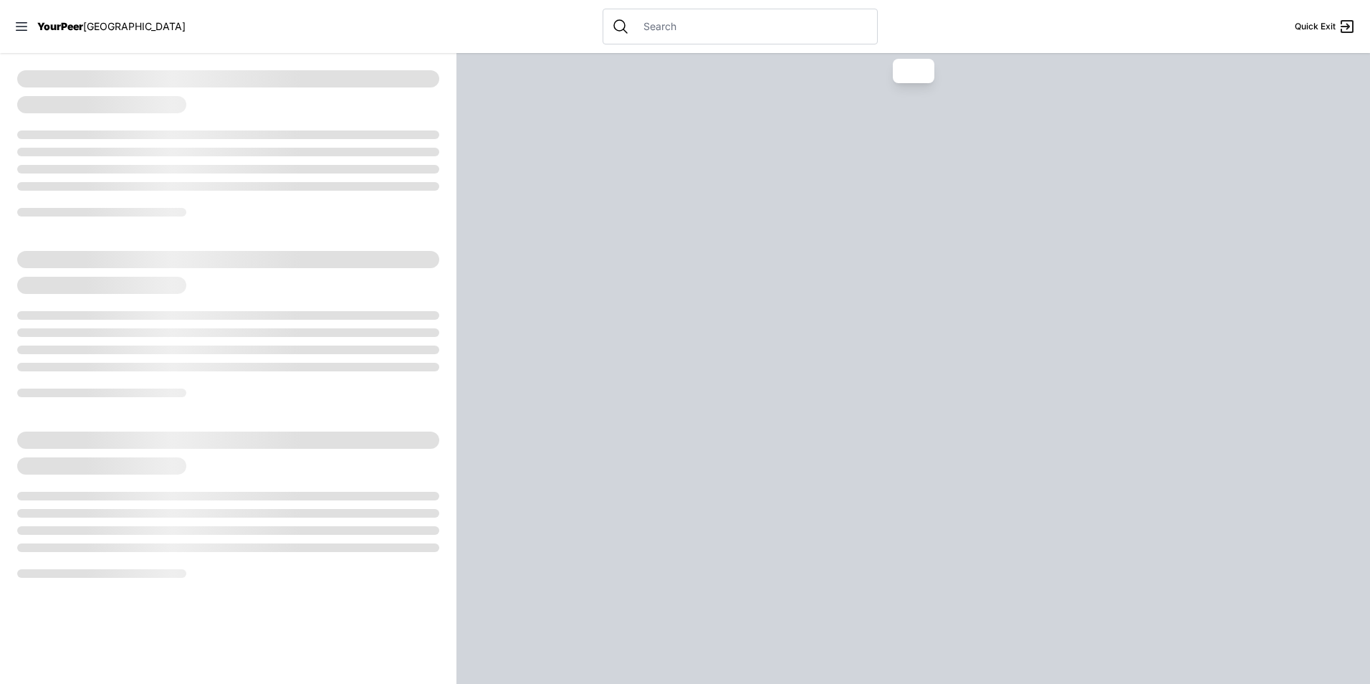
select select "recentlyUpdated"
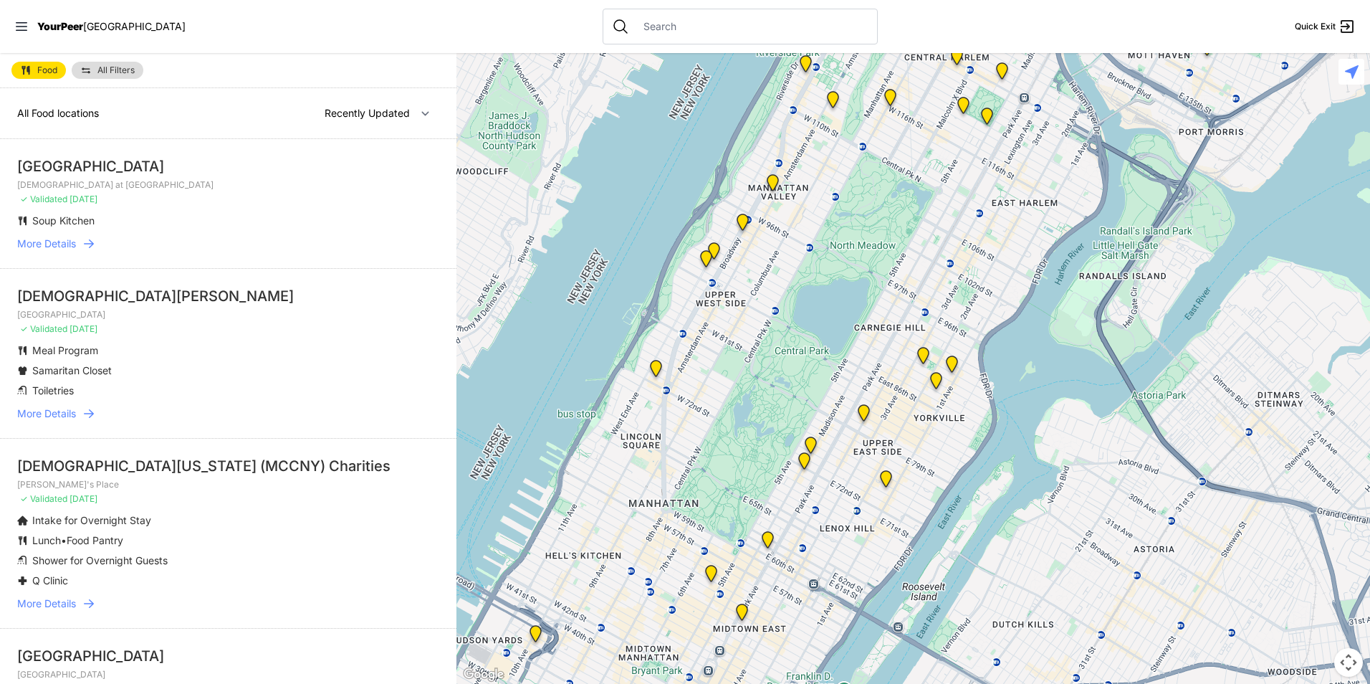
drag, startPoint x: 1028, startPoint y: 514, endPoint x: 934, endPoint y: 206, distance: 322.1
click at [934, 210] on div at bounding box center [913, 368] width 914 height 631
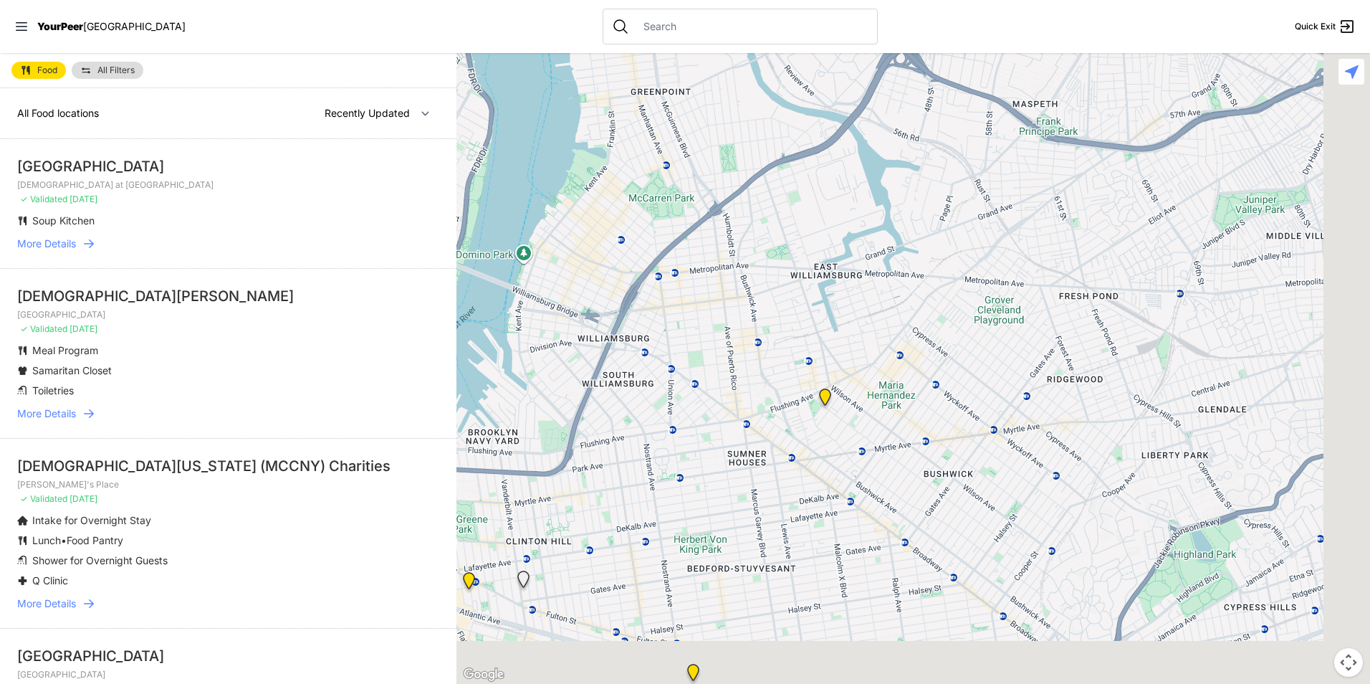
drag, startPoint x: 825, startPoint y: 313, endPoint x: 753, endPoint y: 133, distance: 193.6
click at [760, 142] on div at bounding box center [913, 368] width 914 height 631
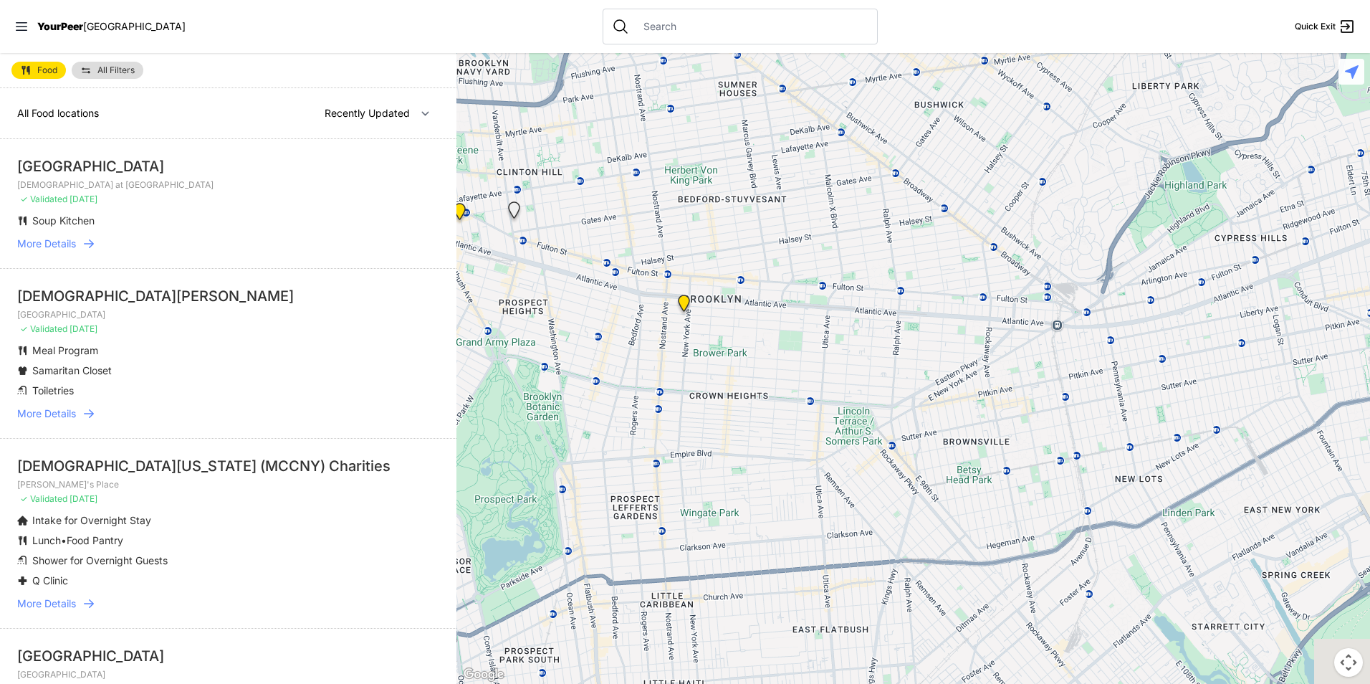
drag, startPoint x: 694, startPoint y: 423, endPoint x: 954, endPoint y: 226, distance: 326.3
click at [954, 226] on div at bounding box center [913, 368] width 914 height 631
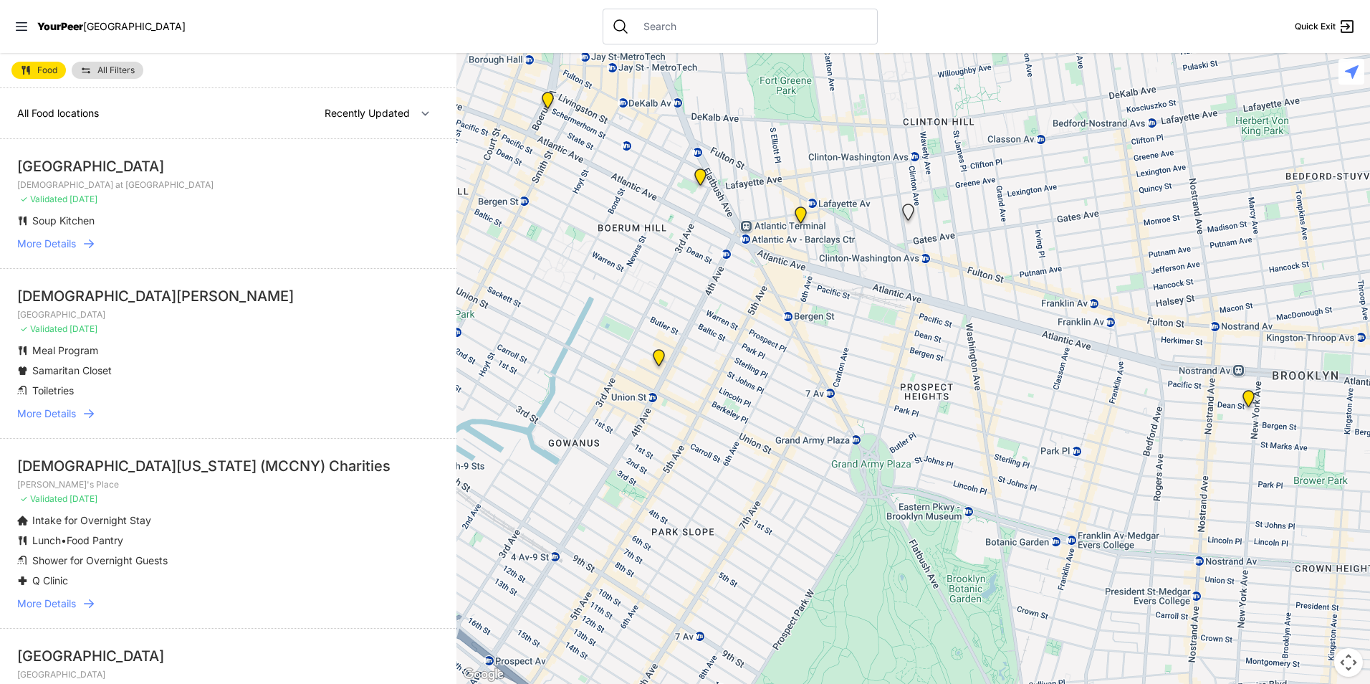
drag, startPoint x: 829, startPoint y: 230, endPoint x: 818, endPoint y: 287, distance: 57.8
click at [818, 287] on div at bounding box center [913, 368] width 914 height 631
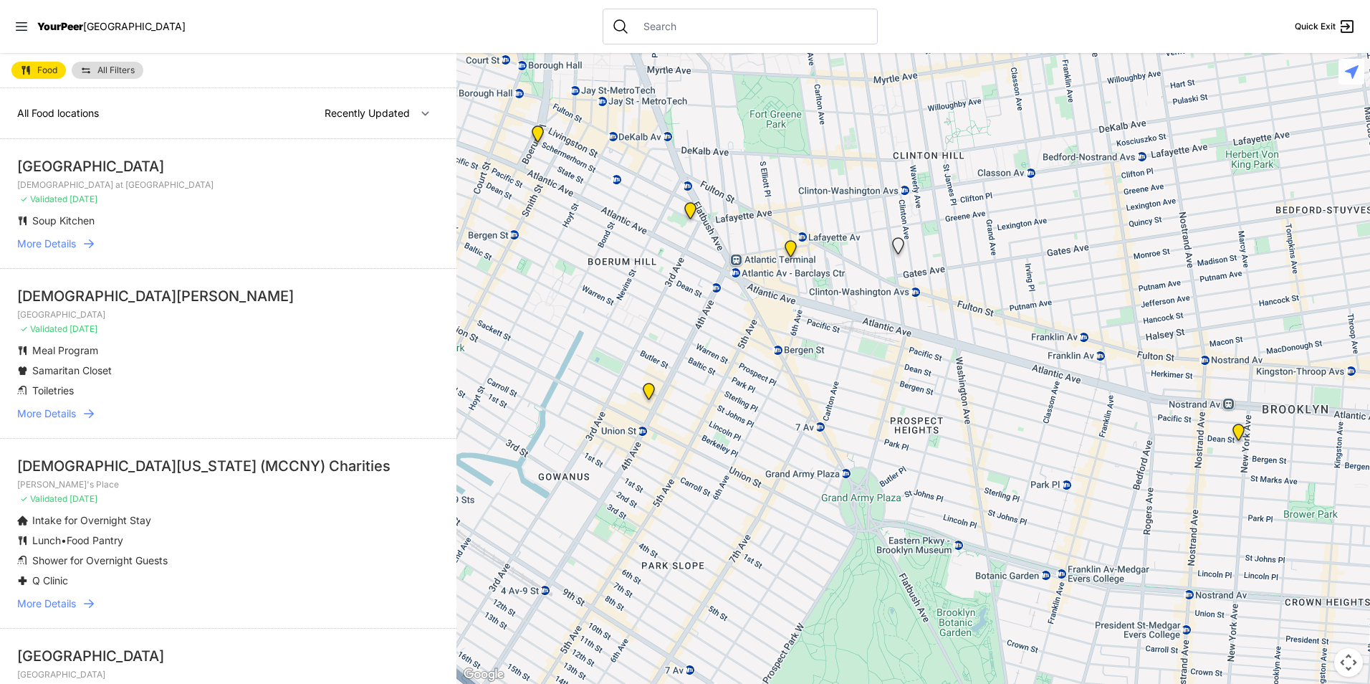
click at [690, 205] on img at bounding box center [690, 213] width 29 height 34
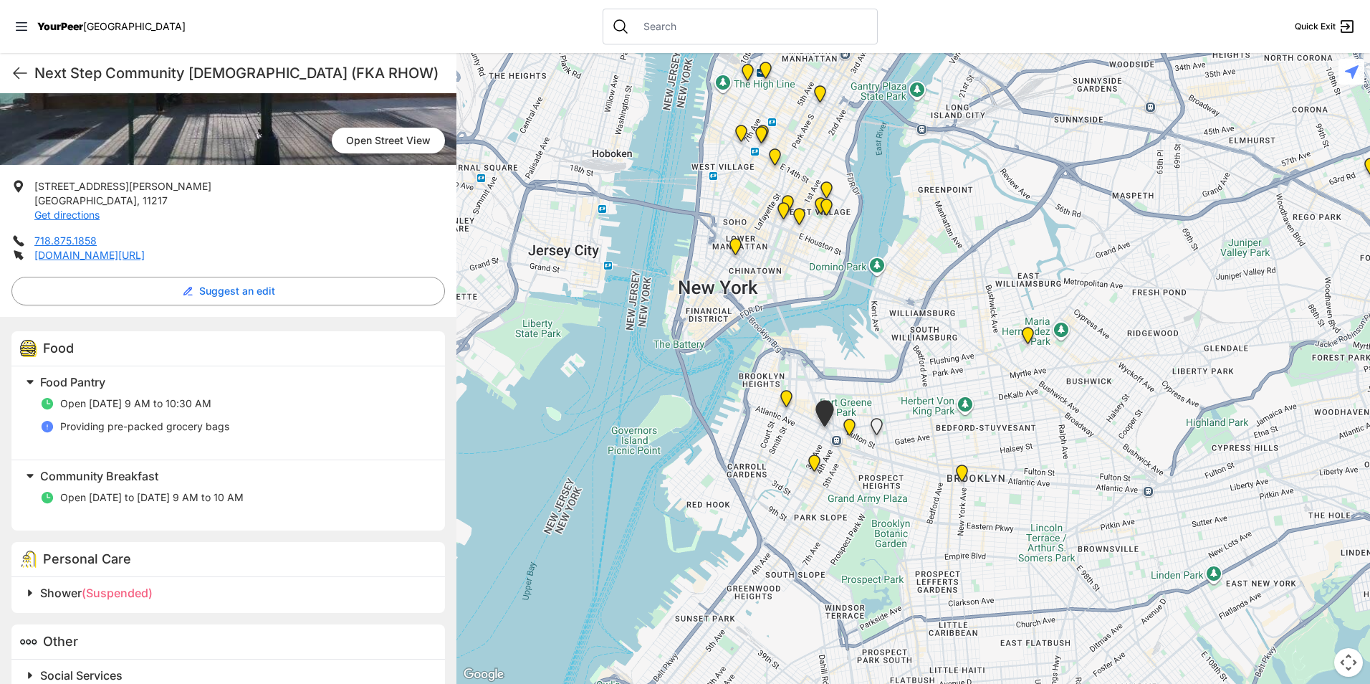
scroll to position [215, 0]
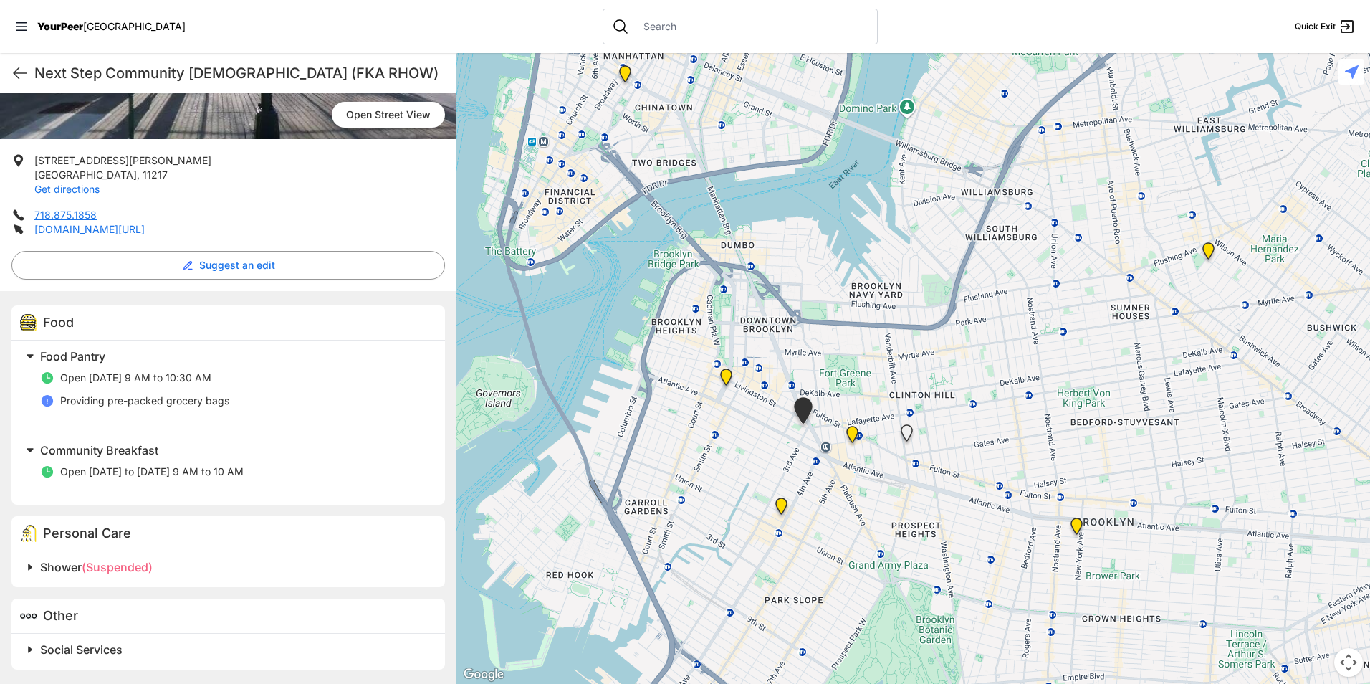
click at [853, 432] on img at bounding box center [852, 437] width 29 height 34
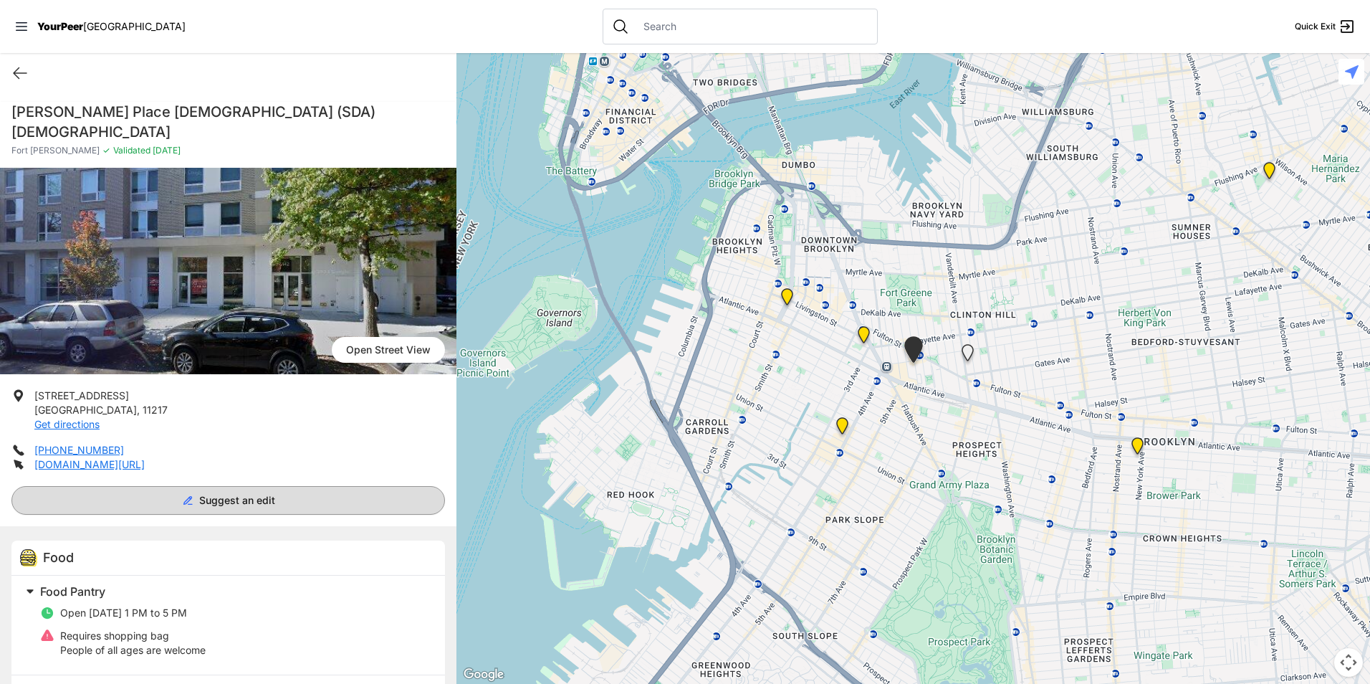
scroll to position [107, 0]
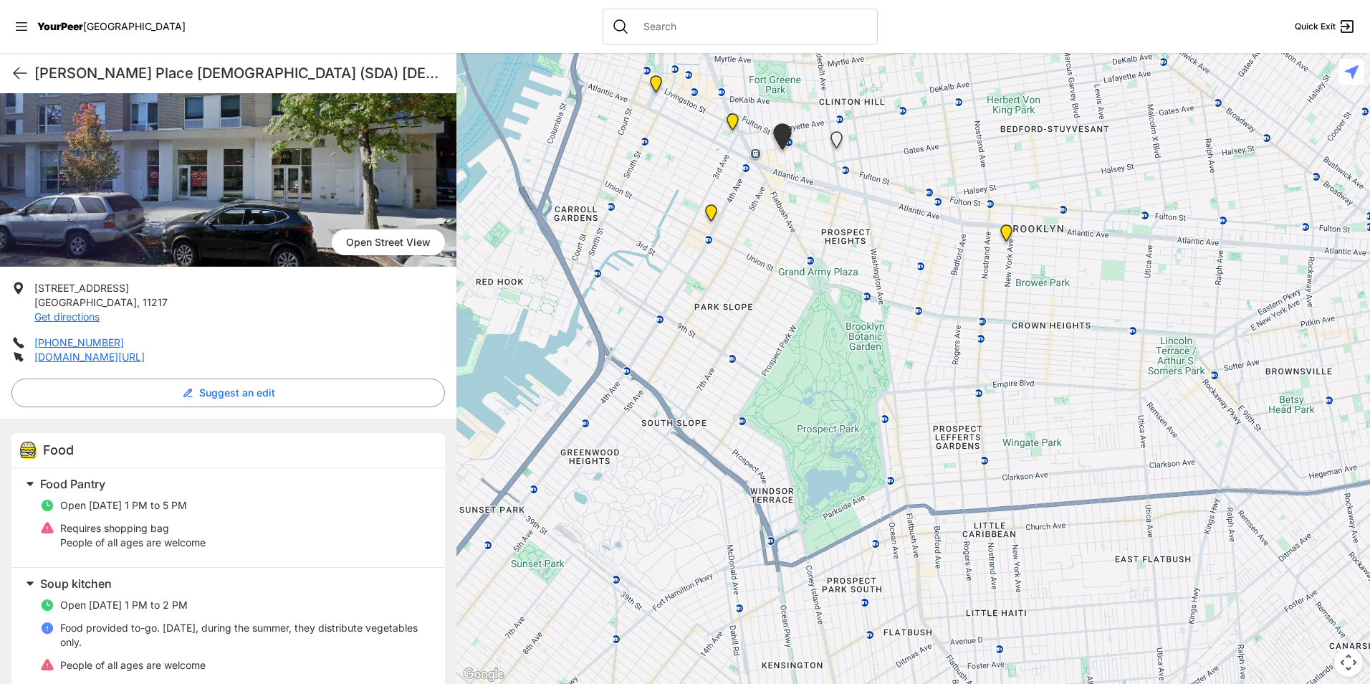
drag, startPoint x: 776, startPoint y: 607, endPoint x: 605, endPoint y: 397, distance: 270.5
click at [623, 388] on div at bounding box center [913, 368] width 914 height 631
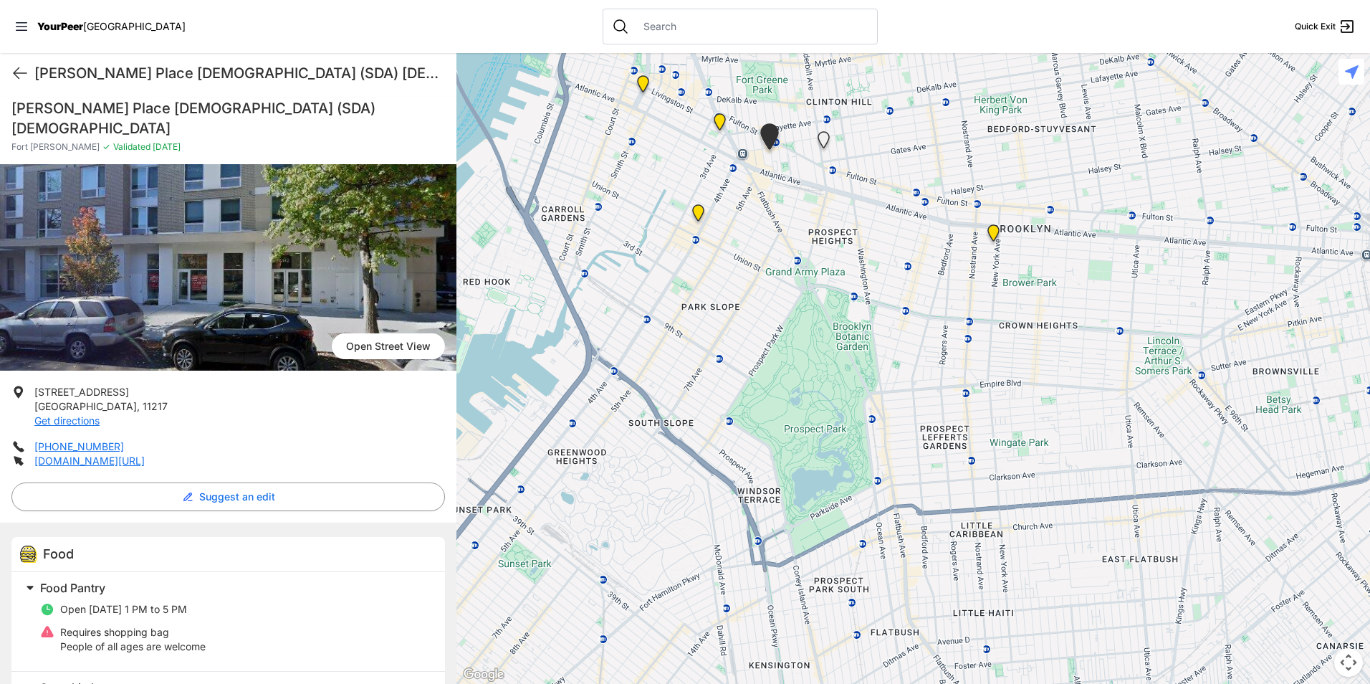
scroll to position [0, 0]
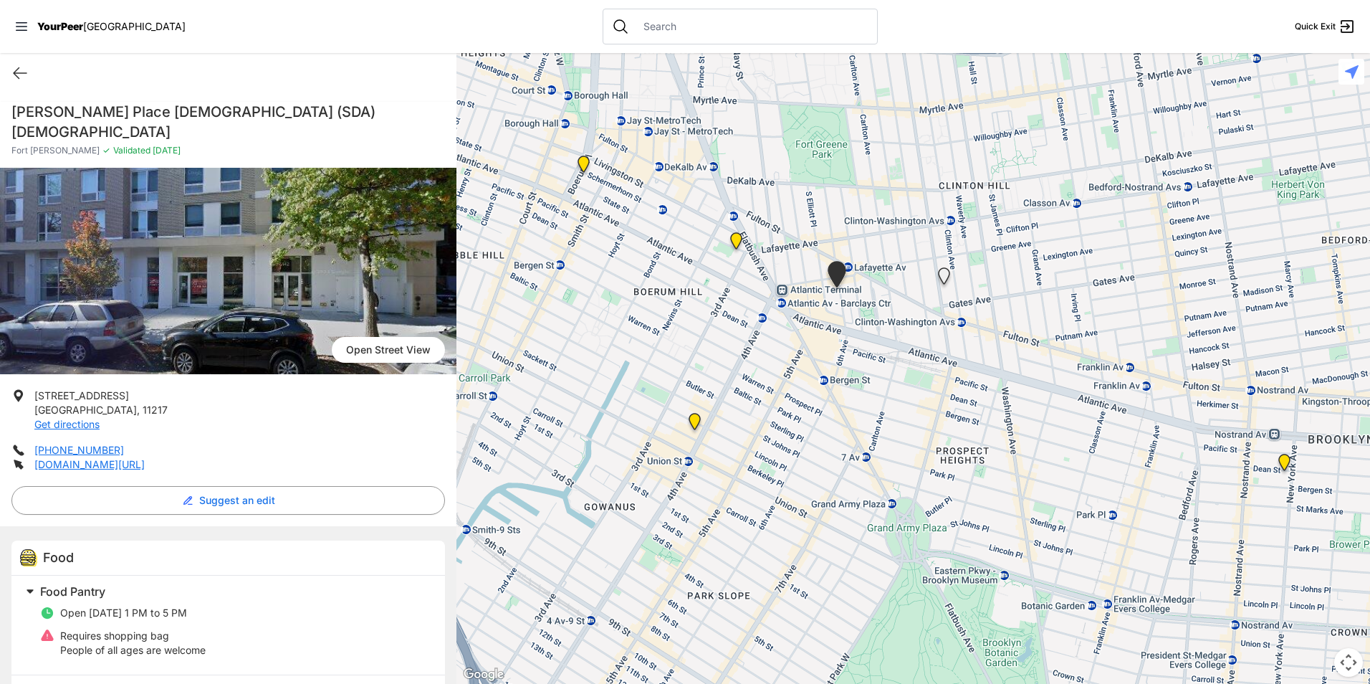
drag, startPoint x: 743, startPoint y: 173, endPoint x: 759, endPoint y: 361, distance: 188.4
click at [759, 361] on div at bounding box center [913, 368] width 914 height 631
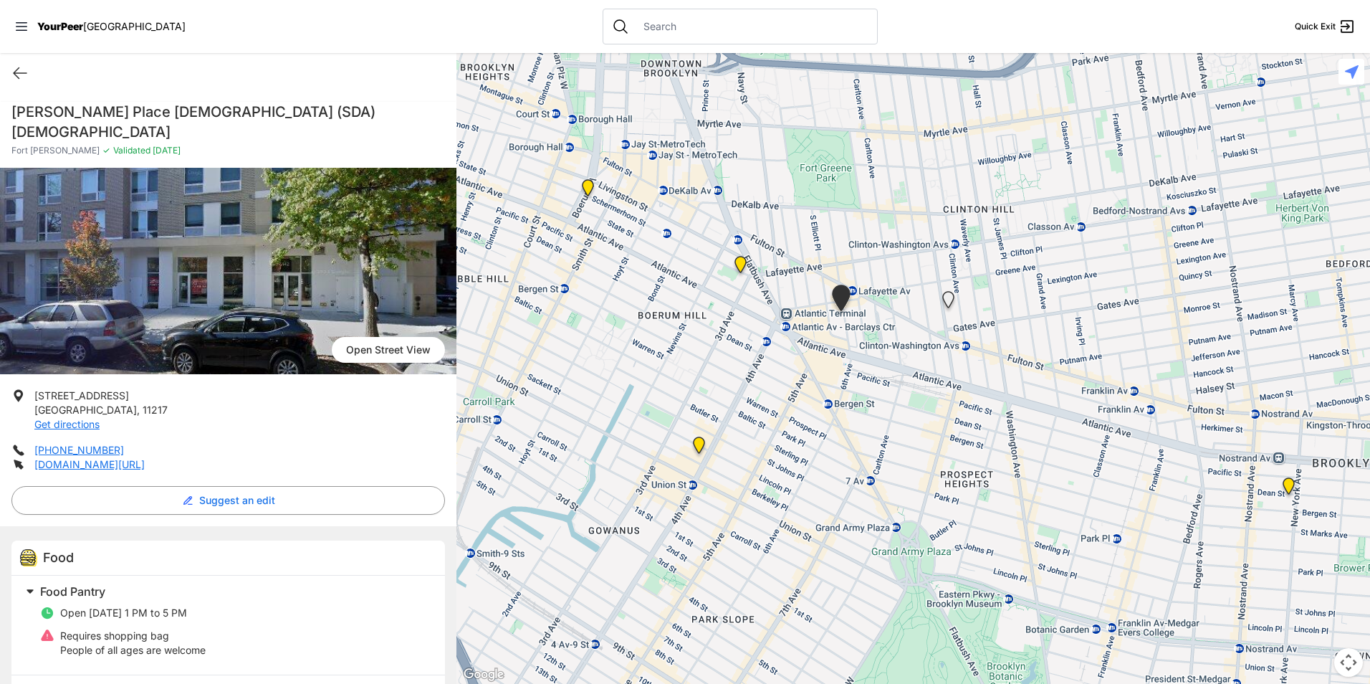
click at [744, 266] on img at bounding box center [740, 267] width 29 height 34
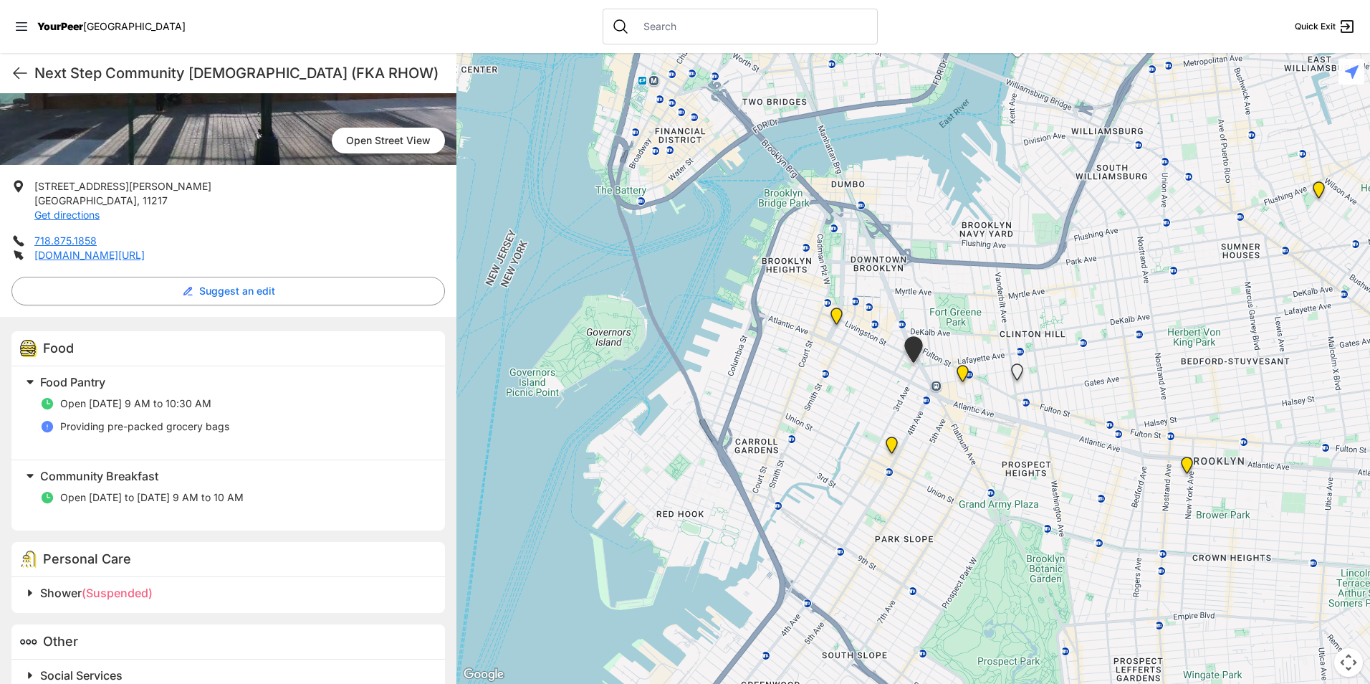
scroll to position [215, 0]
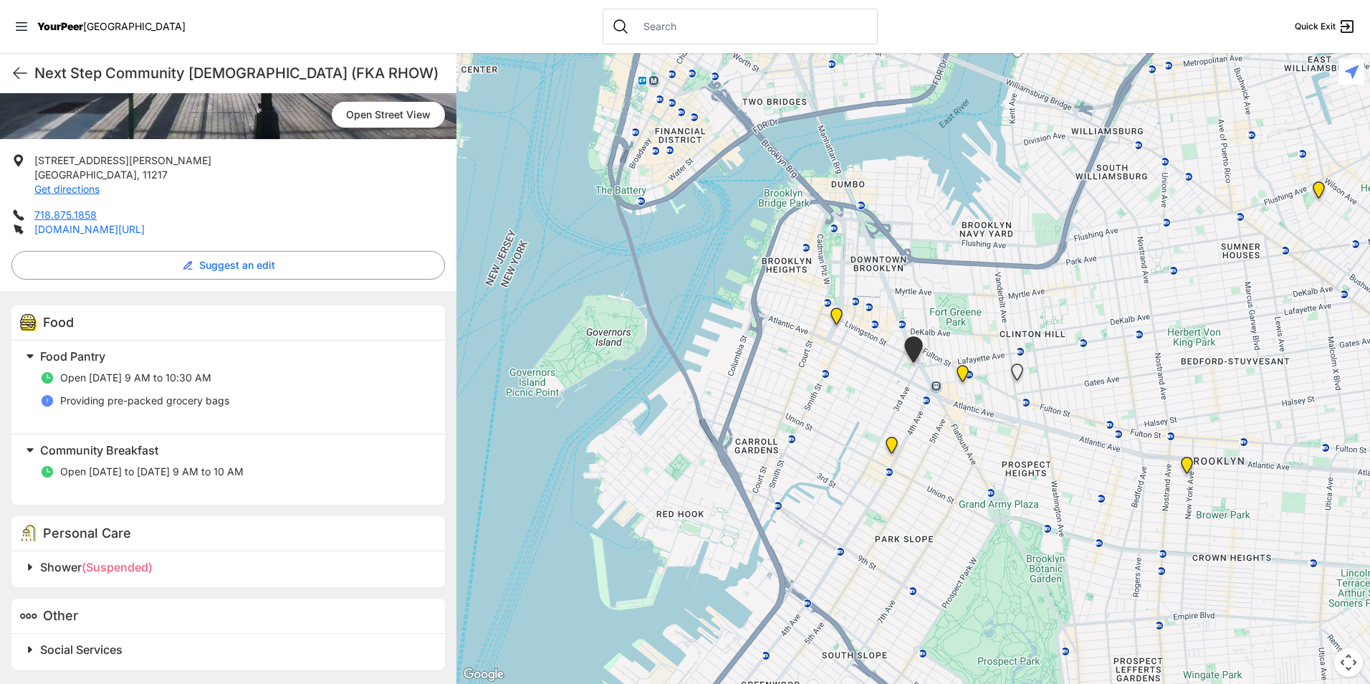
click at [145, 226] on link "[DOMAIN_NAME][URL]" at bounding box center [89, 229] width 110 height 12
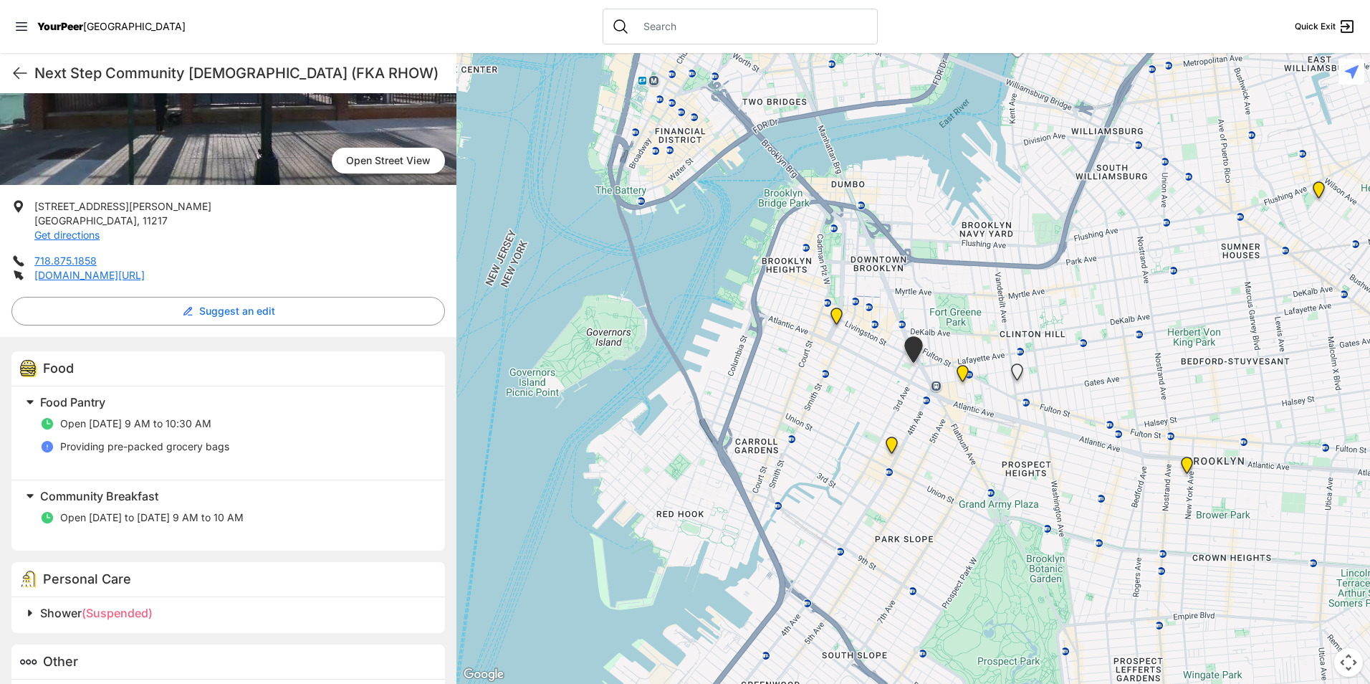
scroll to position [143, 0]
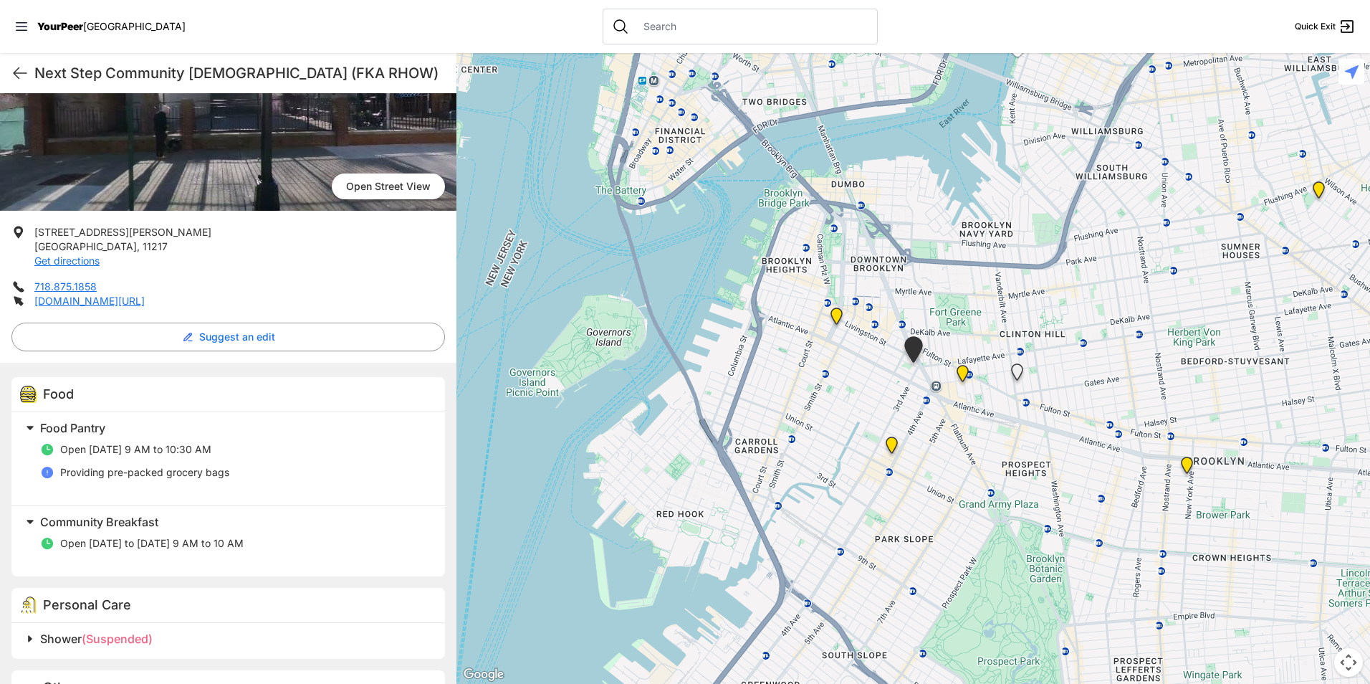
click at [140, 75] on h1 "Next Step Community [DEMOGRAPHIC_DATA] (FKA RHOW)" at bounding box center [239, 73] width 411 height 20
click at [143, 76] on h1 "Next Step Community [DEMOGRAPHIC_DATA] (FKA RHOW)" at bounding box center [239, 73] width 411 height 20
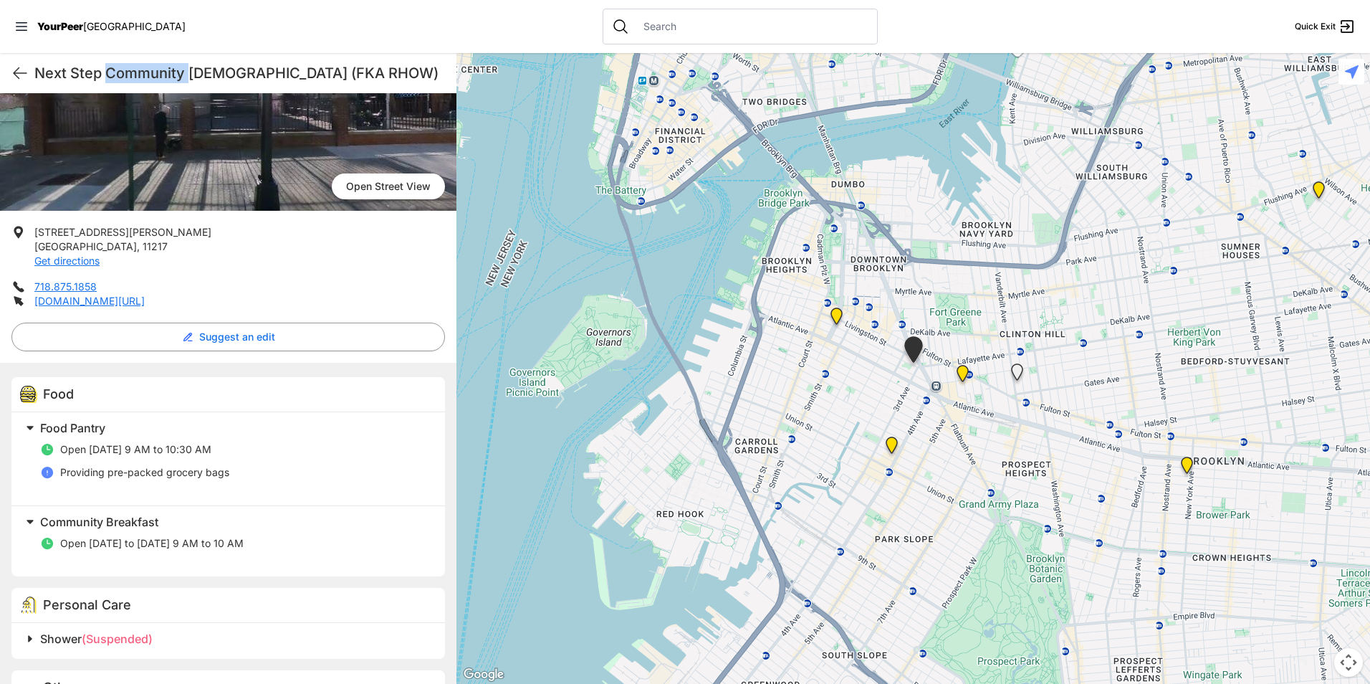
click at [143, 76] on h1 "Next Step Community [DEMOGRAPHIC_DATA] (FKA RHOW)" at bounding box center [239, 73] width 411 height 20
click at [140, 76] on h1 "Next Step Community [DEMOGRAPHIC_DATA] (FKA RHOW)" at bounding box center [239, 73] width 411 height 20
drag, startPoint x: 140, startPoint y: 76, endPoint x: 130, endPoint y: 70, distance: 11.6
click at [132, 71] on h1 "Next Step Community [DEMOGRAPHIC_DATA] (FKA RHOW)" at bounding box center [239, 73] width 411 height 20
click at [130, 70] on h1 "Next Step Community [DEMOGRAPHIC_DATA] (FKA RHOW)" at bounding box center [239, 73] width 411 height 20
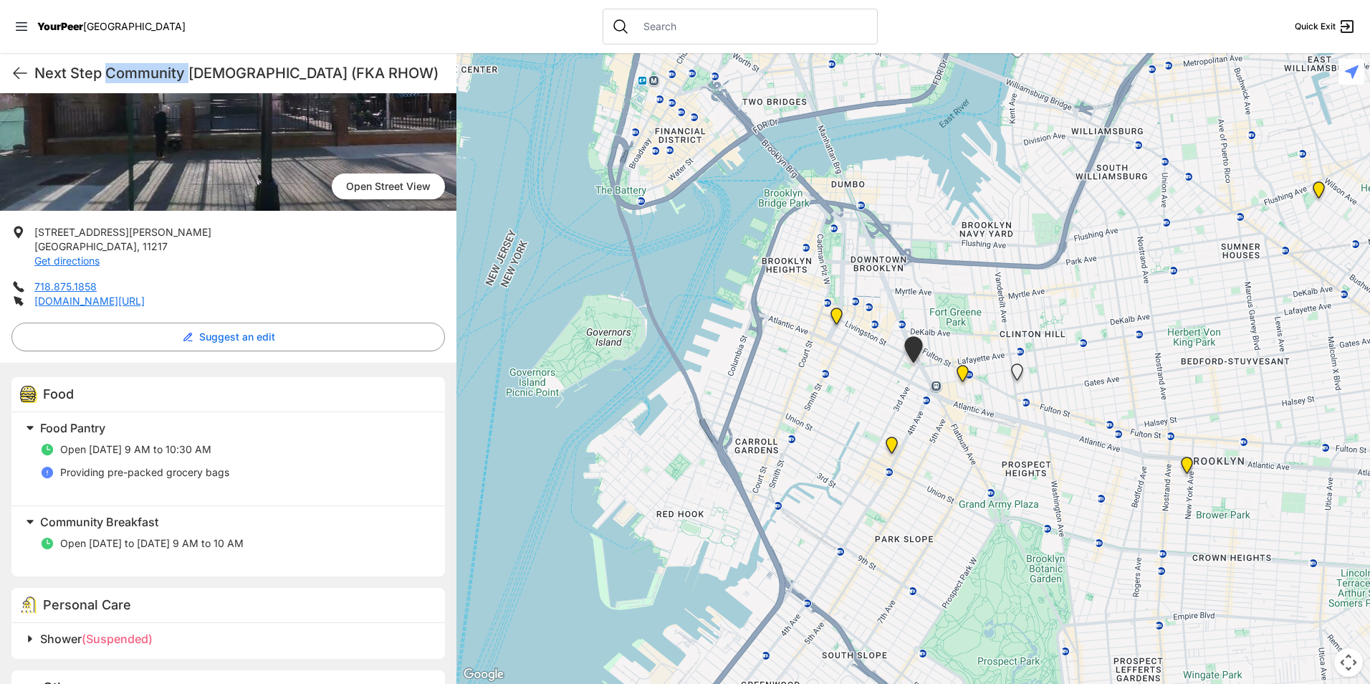
click at [130, 70] on h1 "Next Step Community [DEMOGRAPHIC_DATA] (FKA RHOW)" at bounding box center [239, 73] width 411 height 20
copy div "Next Step Community Church (FKA RHOW) Quick Exit"
drag, startPoint x: 128, startPoint y: 243, endPoint x: 33, endPoint y: 217, distance: 98.7
click at [33, 217] on div "[GEOGRAPHIC_DATA] View [STREET_ADDRESS][PERSON_NAME] Get directions 718.875.185…" at bounding box center [228, 379] width 456 height 751
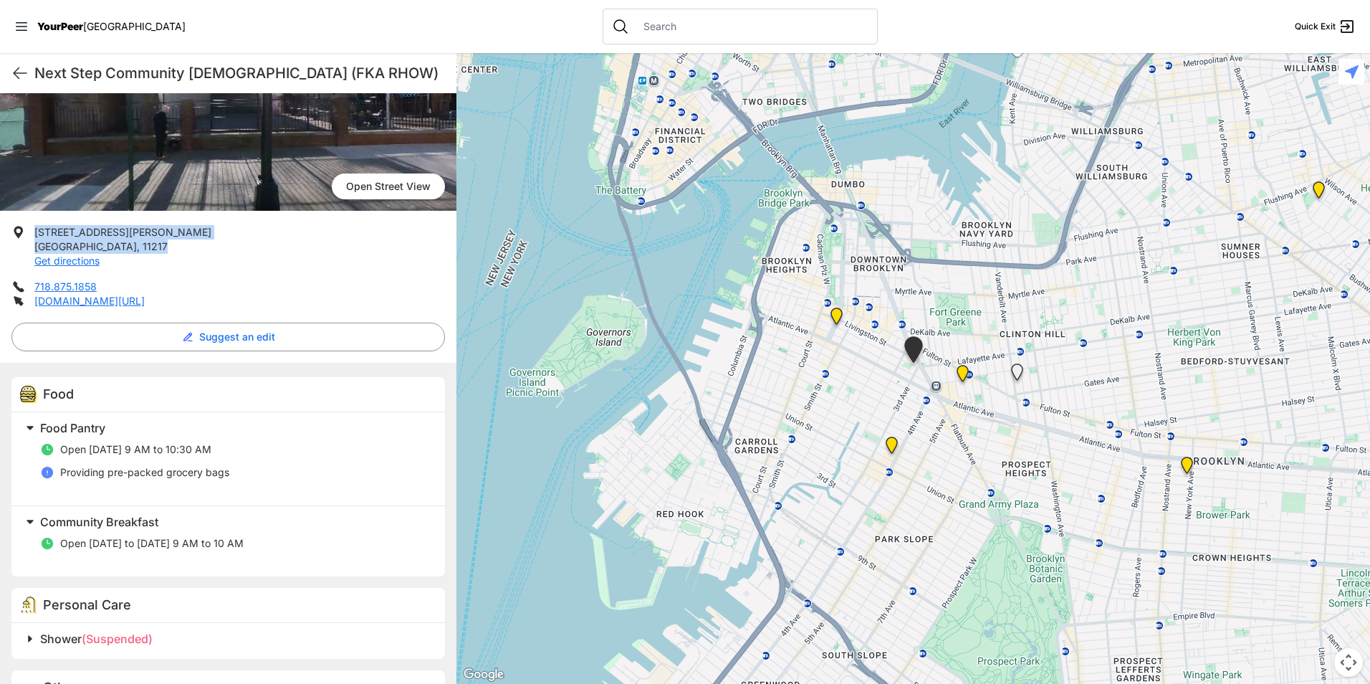
copy p "[STREET_ADDRESS][PERSON_NAME]"
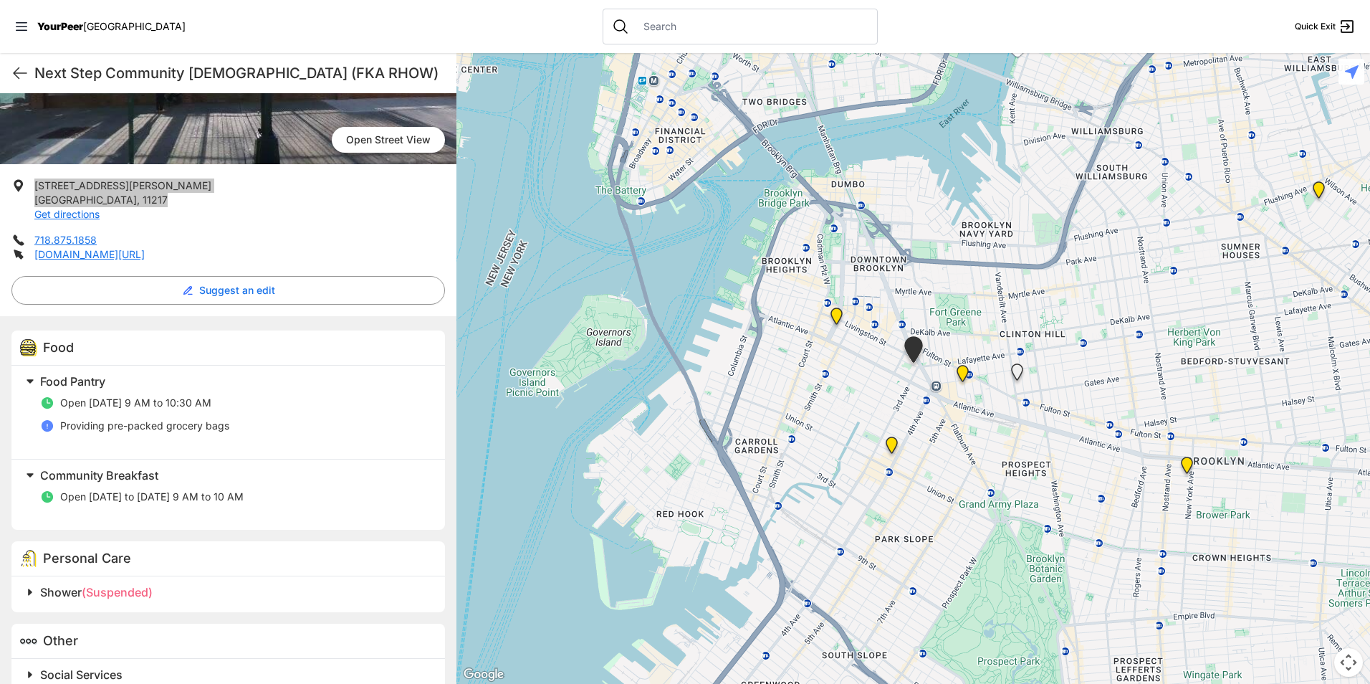
scroll to position [215, 0]
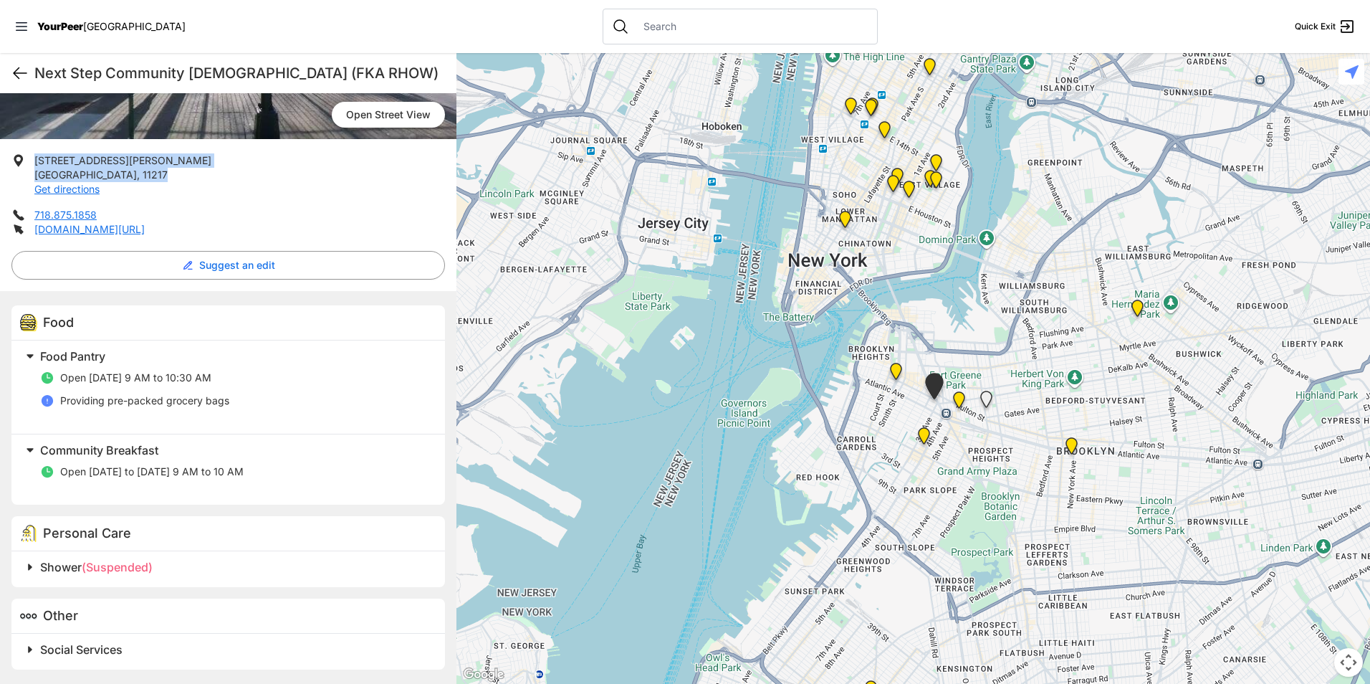
click at [21, 66] on icon at bounding box center [19, 72] width 17 height 17
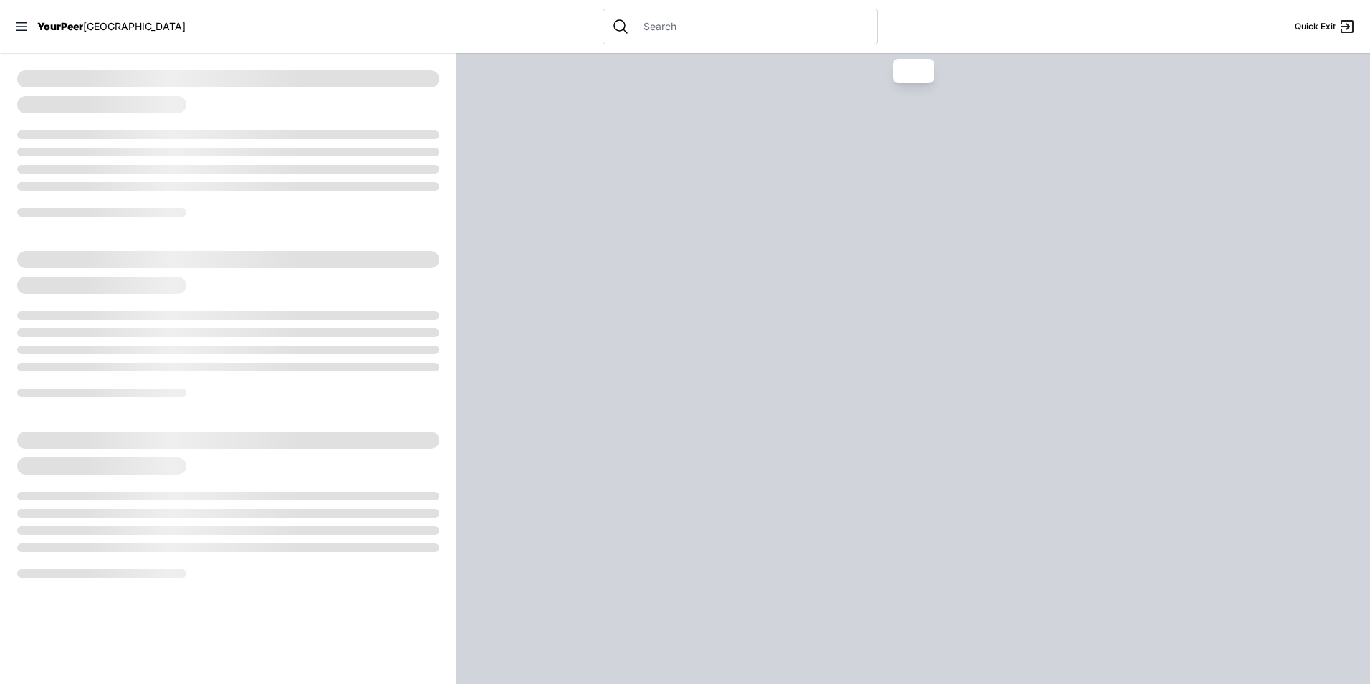
select select "recentlyUpdated"
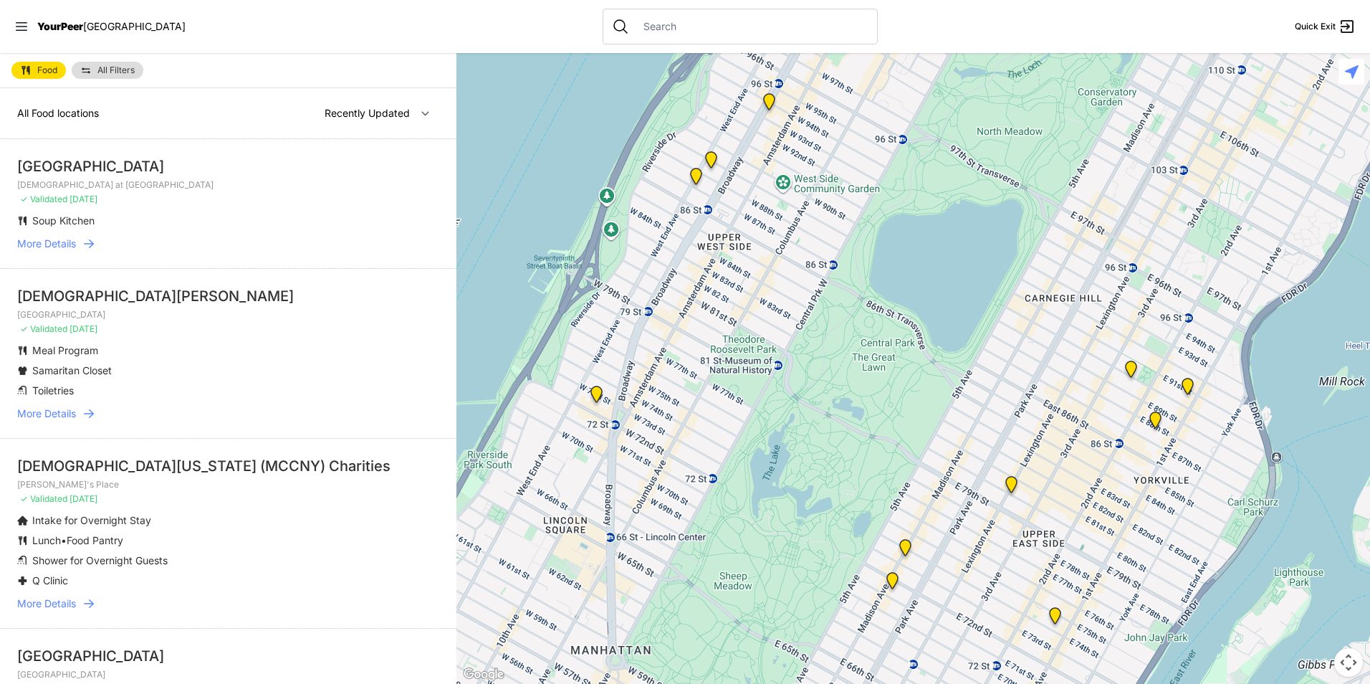
click at [58, 72] on link "Food" at bounding box center [38, 70] width 54 height 17
select select "recentlyUpdated"
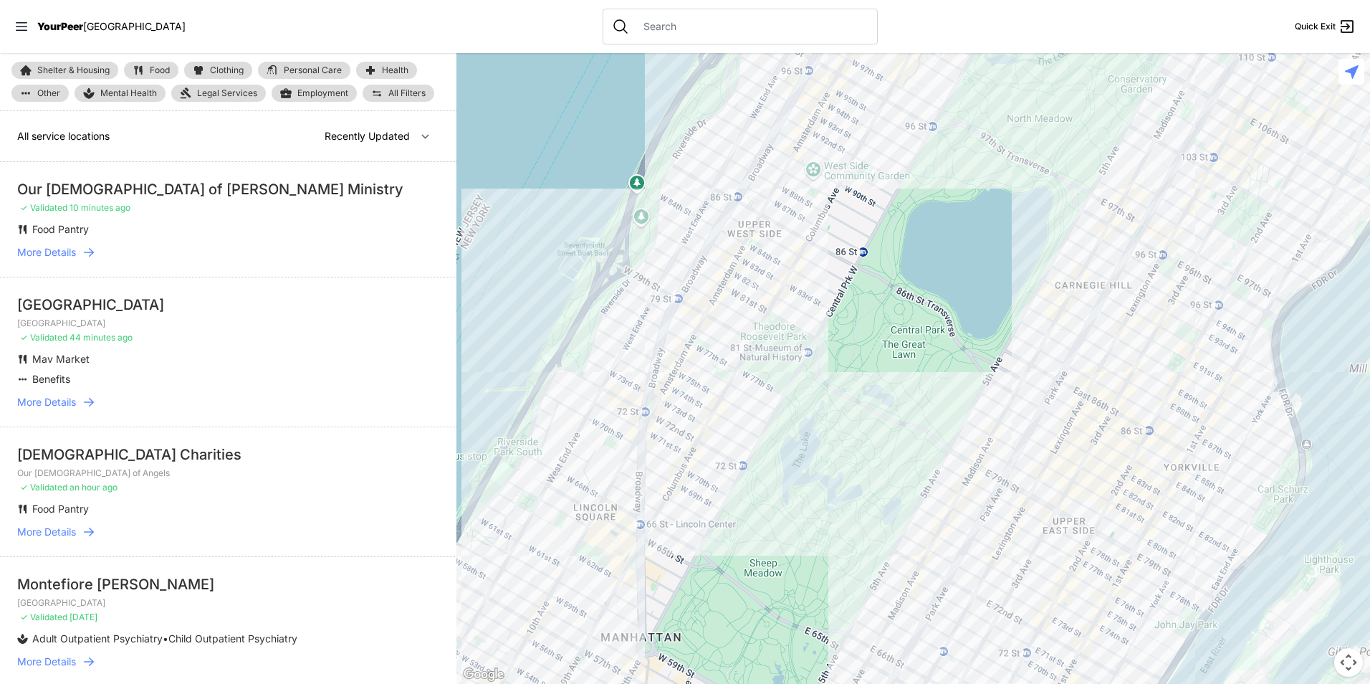
click at [216, 67] on span "Clothing" at bounding box center [227, 70] width 34 height 9
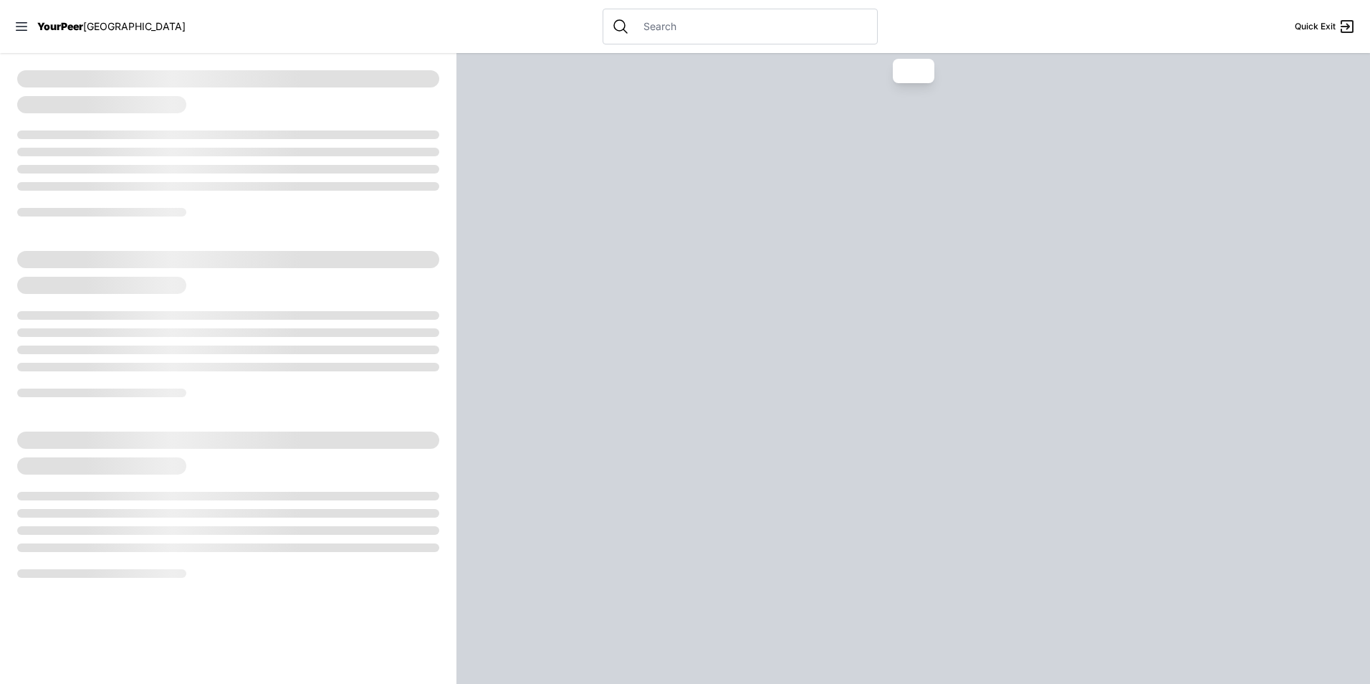
click at [762, 181] on div at bounding box center [913, 368] width 914 height 631
select select "recentlyUpdated"
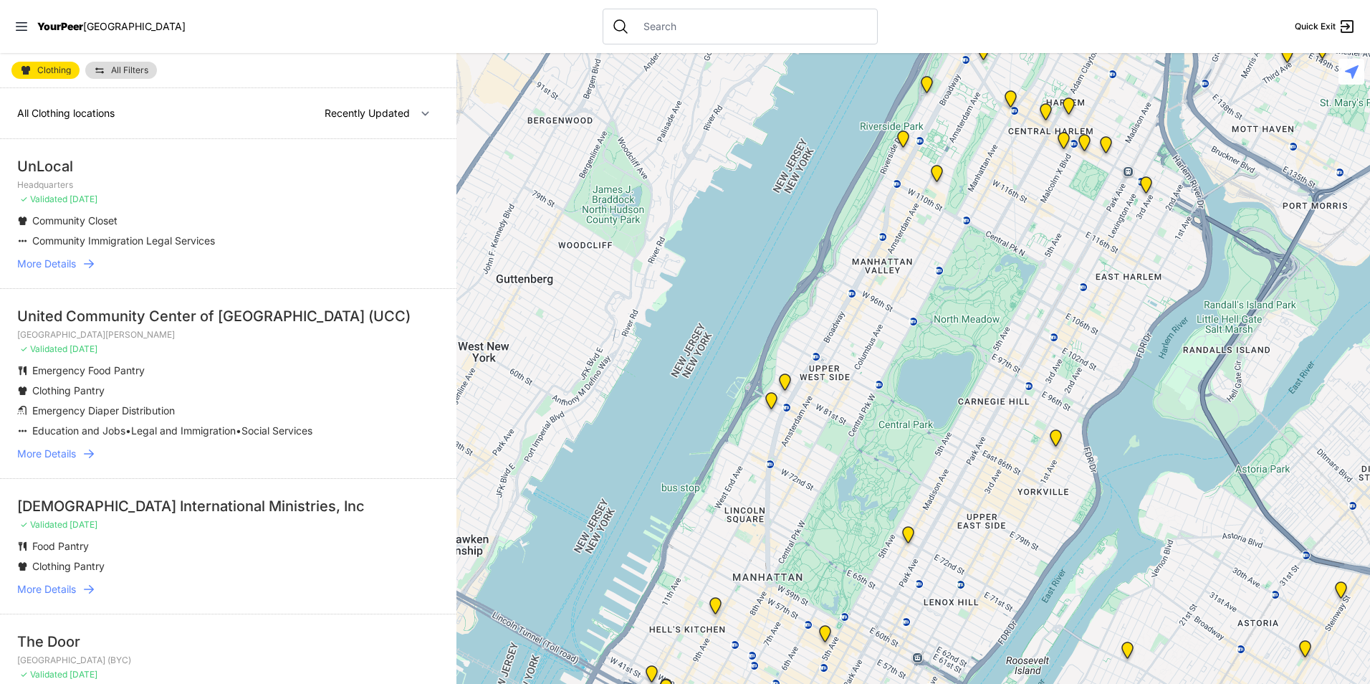
drag, startPoint x: 843, startPoint y: 466, endPoint x: 658, endPoint y: 133, distance: 381.4
click at [672, 147] on div at bounding box center [913, 368] width 914 height 631
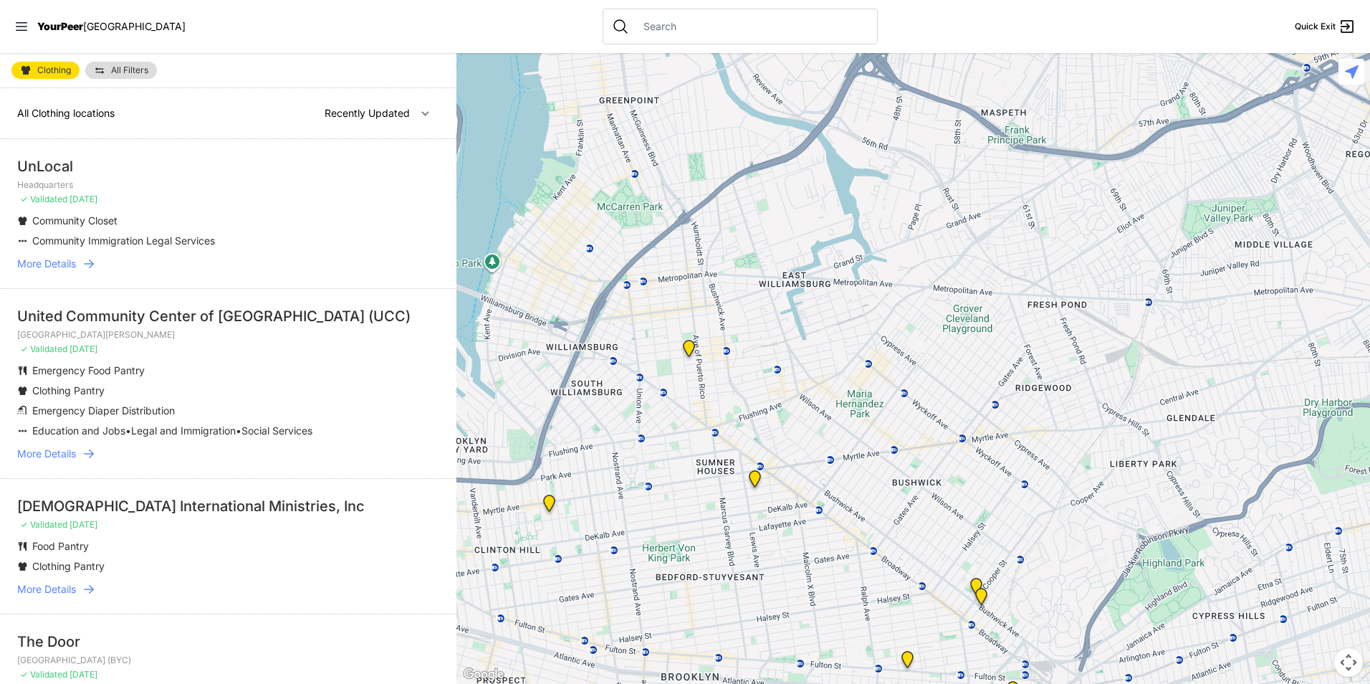
drag, startPoint x: 713, startPoint y: 309, endPoint x: 932, endPoint y: 191, distance: 248.1
click at [932, 191] on div at bounding box center [913, 368] width 914 height 631
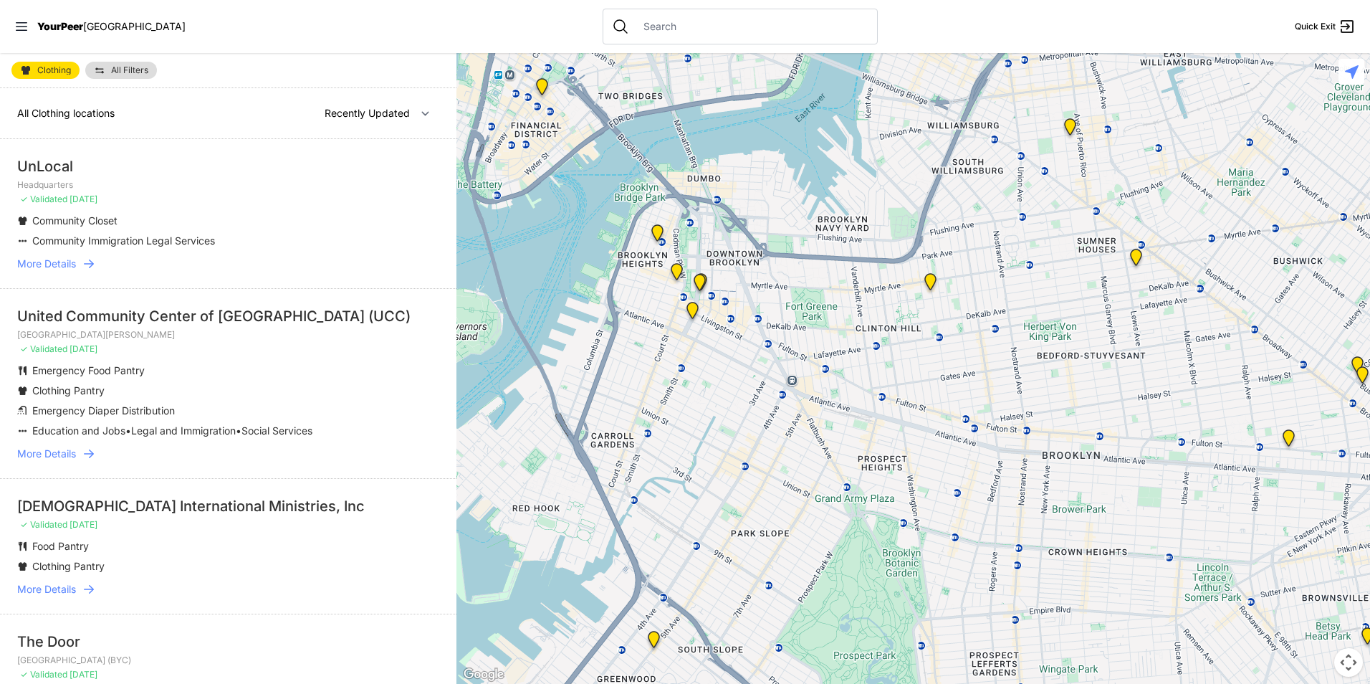
drag, startPoint x: 1002, startPoint y: 305, endPoint x: 1060, endPoint y: 246, distance: 83.1
click at [1060, 246] on div at bounding box center [913, 368] width 914 height 631
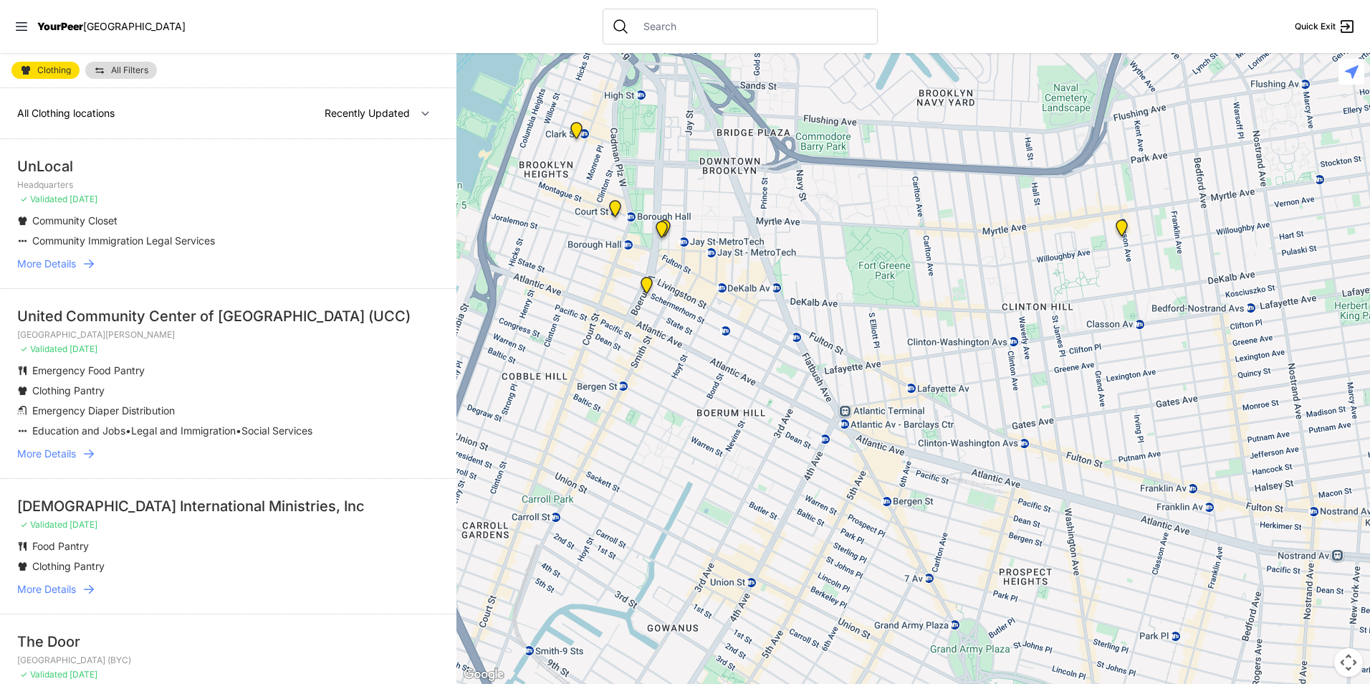
click at [643, 285] on img at bounding box center [646, 288] width 29 height 34
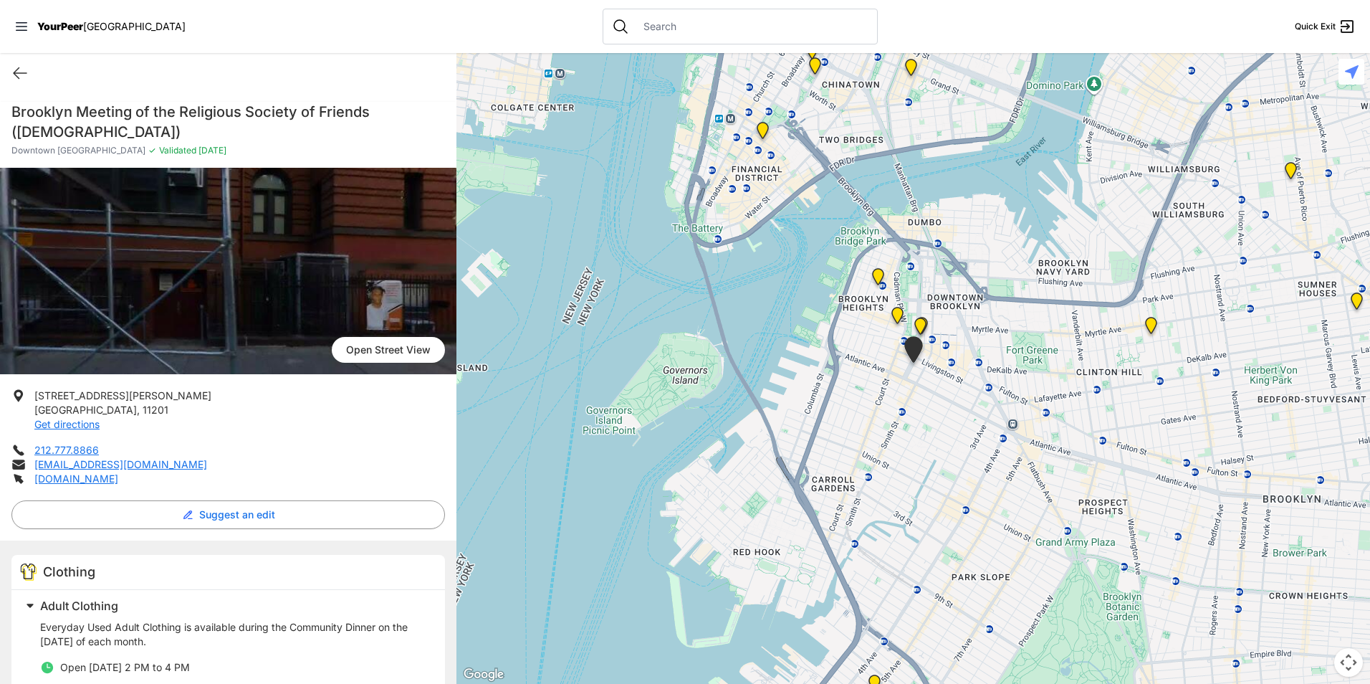
click at [198, 105] on h1 "Brooklyn Meeting of the Religious Society of Friends ([DEMOGRAPHIC_DATA])" at bounding box center [228, 122] width 434 height 40
copy div "Brooklyn Meeting of the Religious Society of Friends ([DEMOGRAPHIC_DATA])"
drag, startPoint x: 109, startPoint y: 406, endPoint x: 30, endPoint y: 388, distance: 80.7
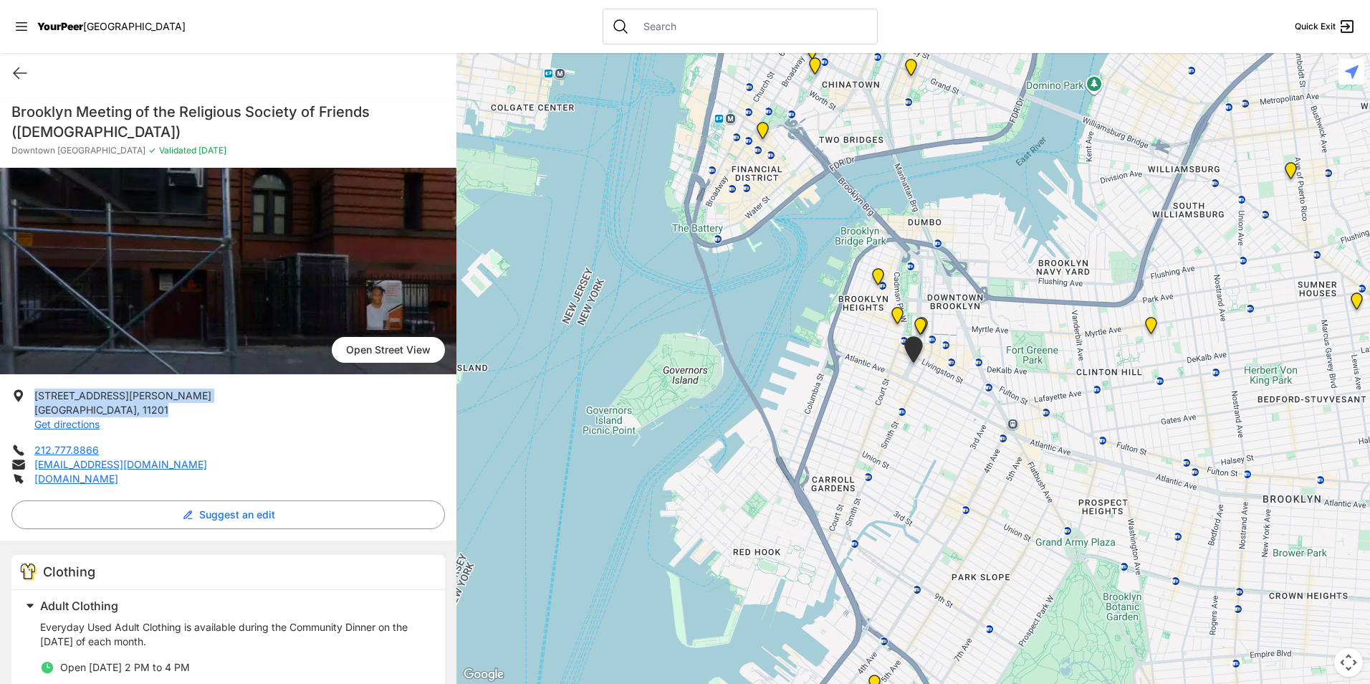
click at [30, 388] on li "[STREET_ADDRESS][PERSON_NAME] Get directions" at bounding box center [228, 409] width 434 height 43
click at [108, 633] on p "Everyday Used Adult Clothing is available during the Community Dinner on the [D…" at bounding box center [234, 634] width 388 height 29
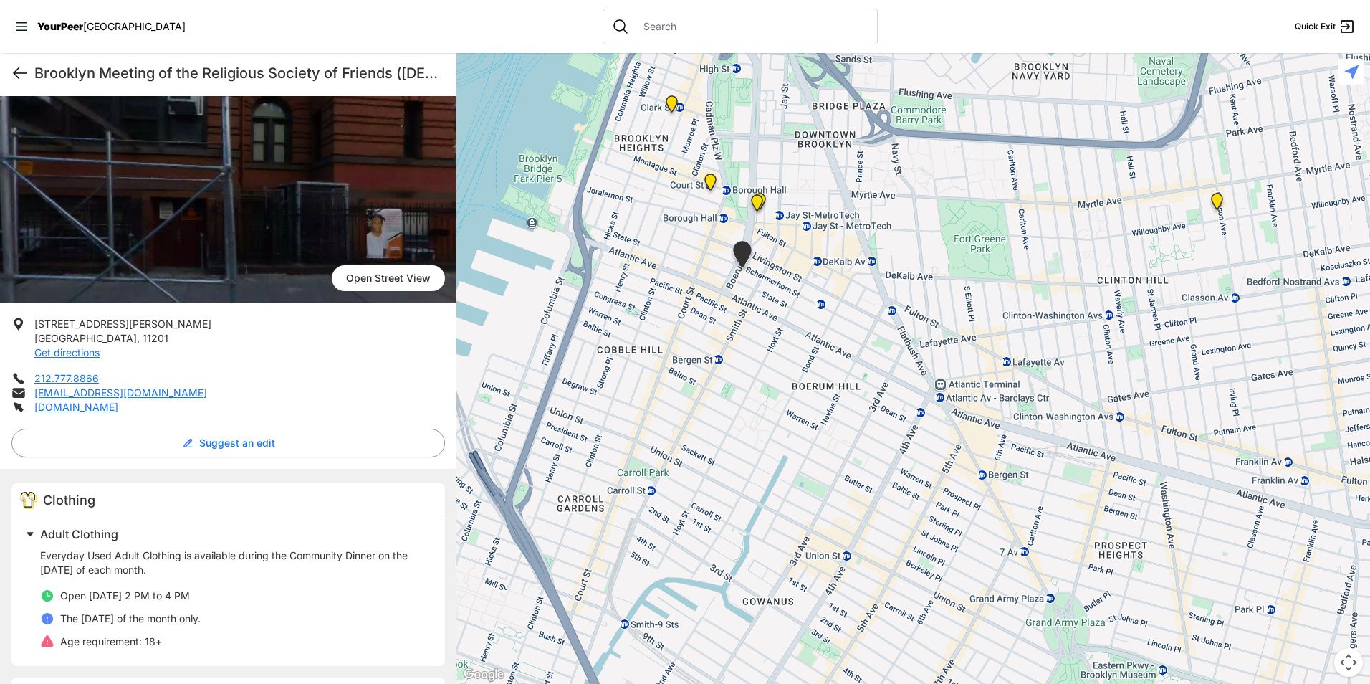
click at [23, 70] on icon at bounding box center [19, 72] width 17 height 17
select select "recentlyUpdated"
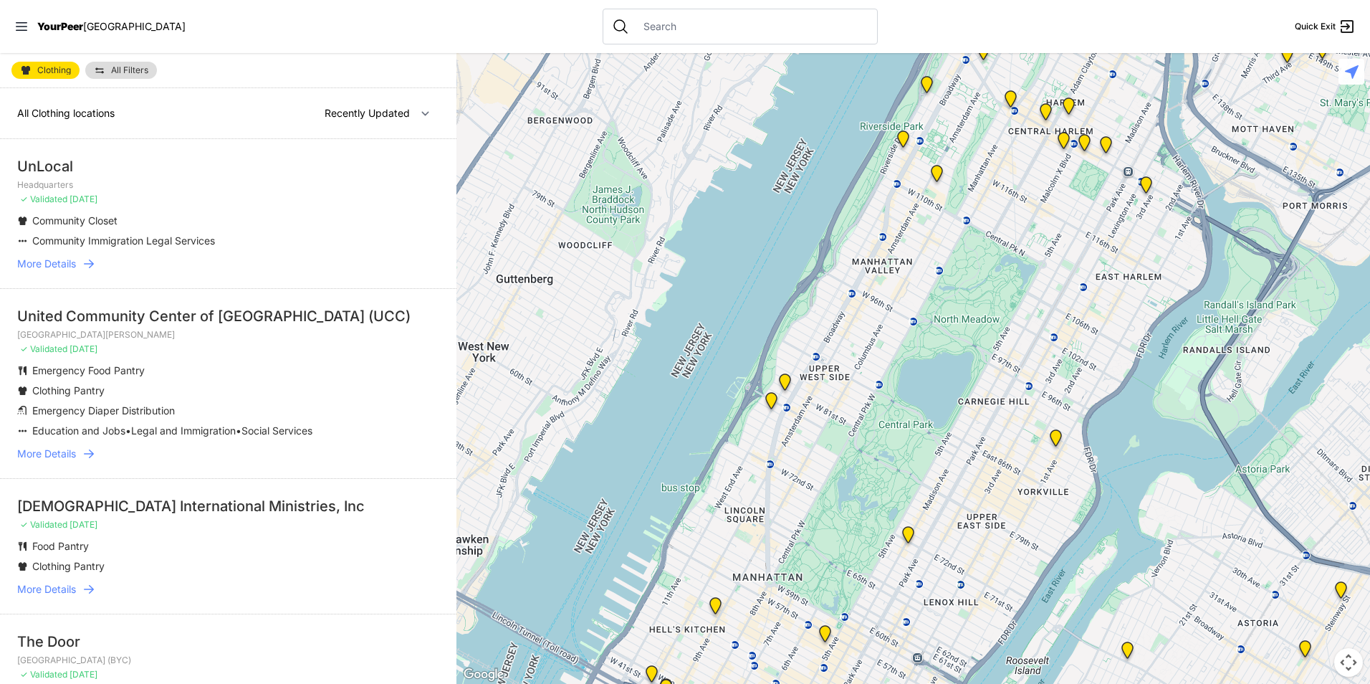
click at [58, 65] on link "Clothing" at bounding box center [45, 70] width 68 height 17
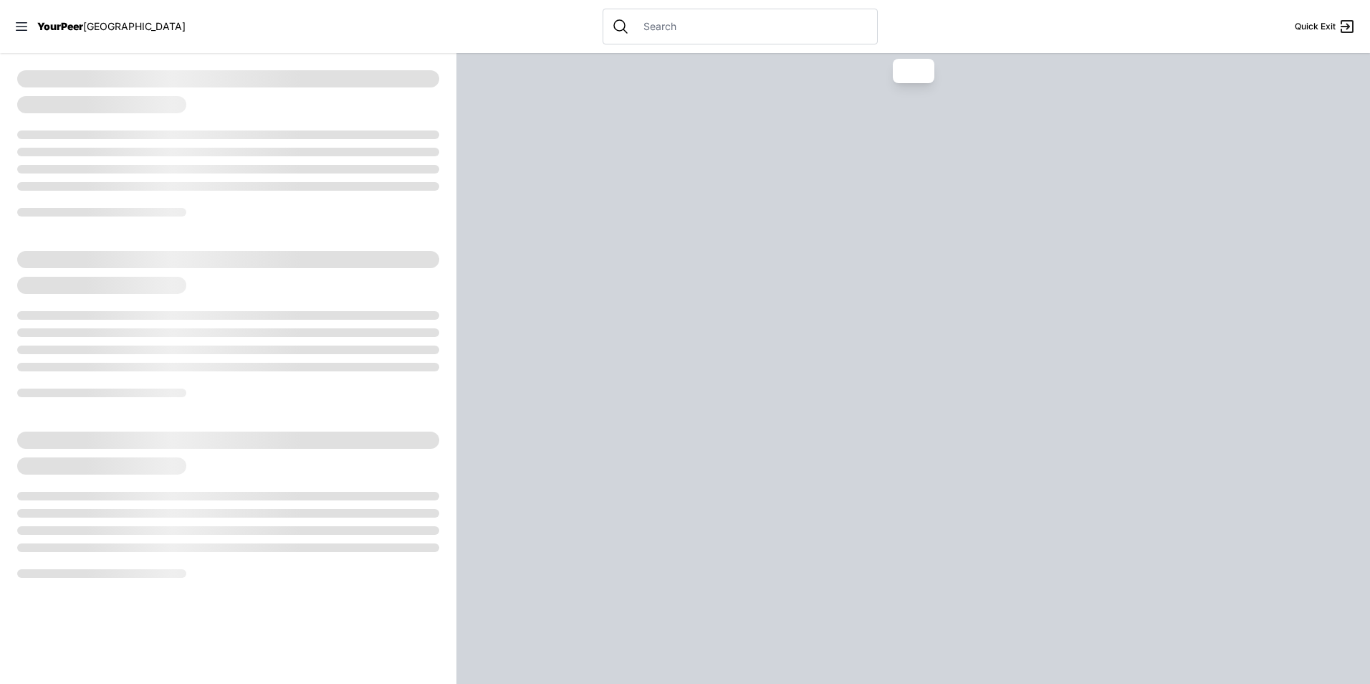
select select "recentlyUpdated"
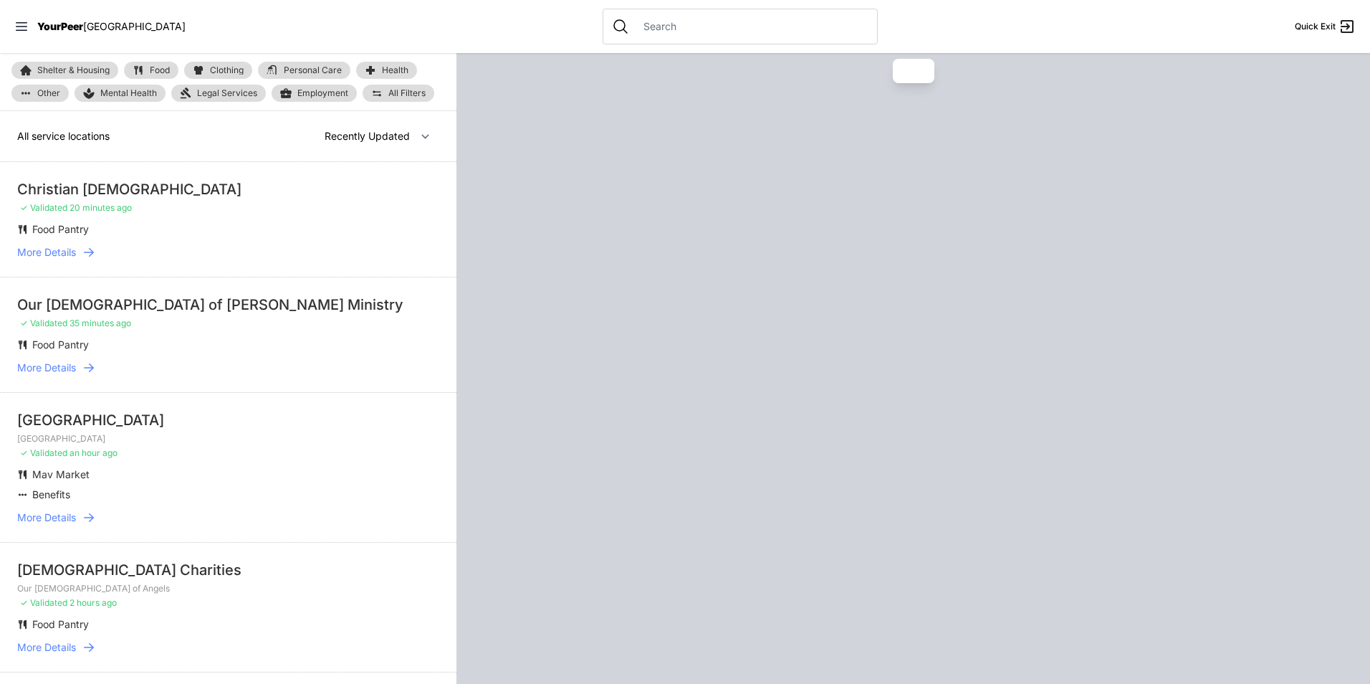
click at [343, 96] on span "Employment" at bounding box center [322, 92] width 51 height 11
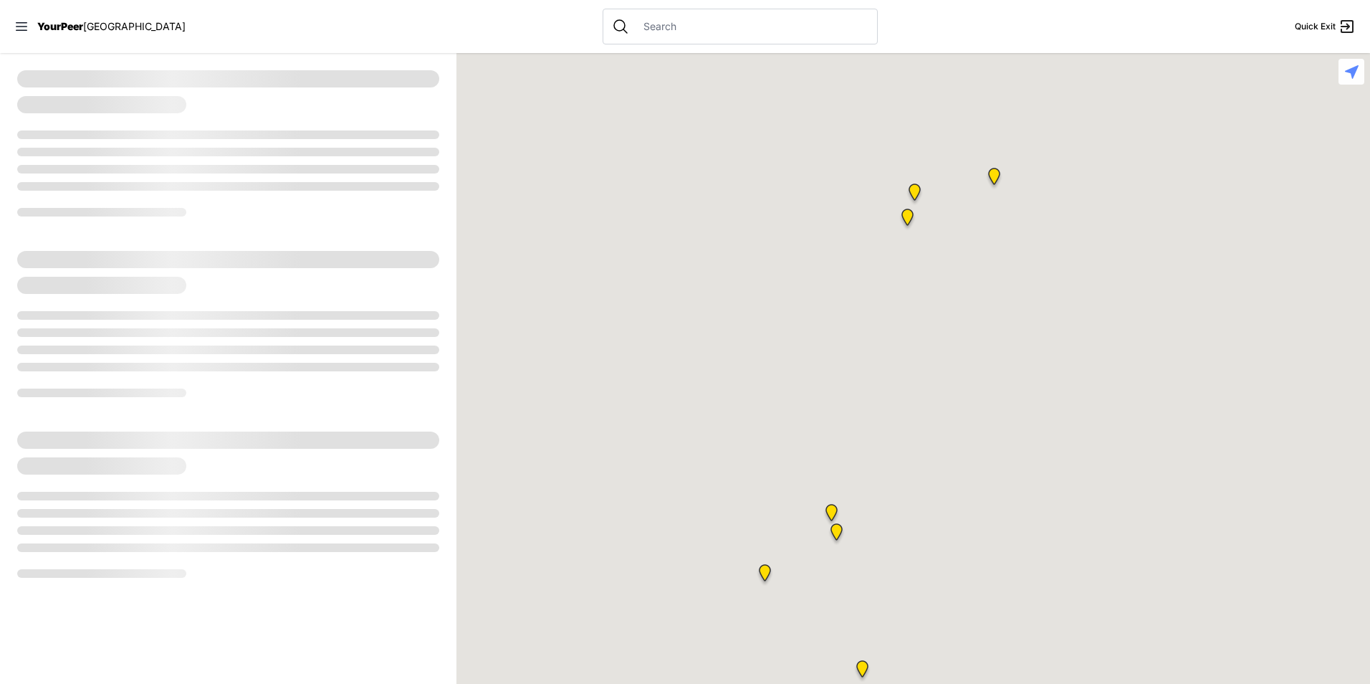
select select "recentlyUpdated"
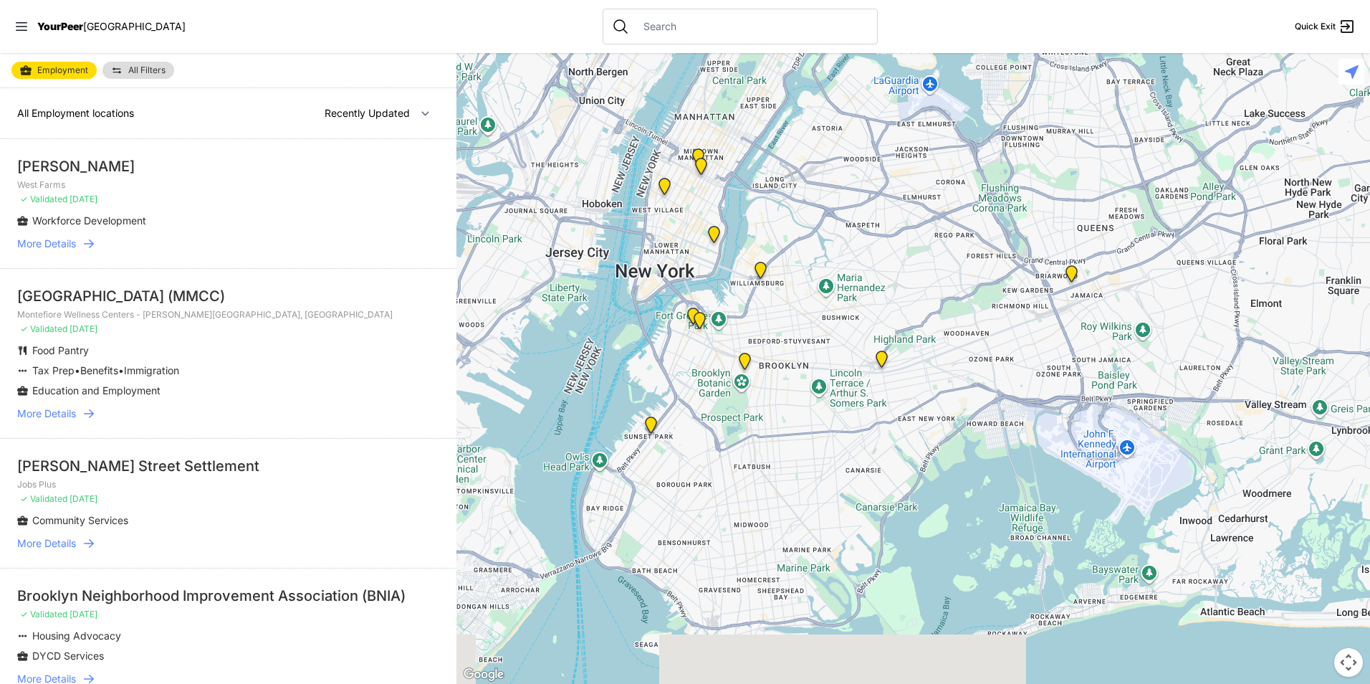
drag, startPoint x: 853, startPoint y: 560, endPoint x: 772, endPoint y: 251, distance: 319.4
click at [767, 251] on div at bounding box center [913, 368] width 914 height 631
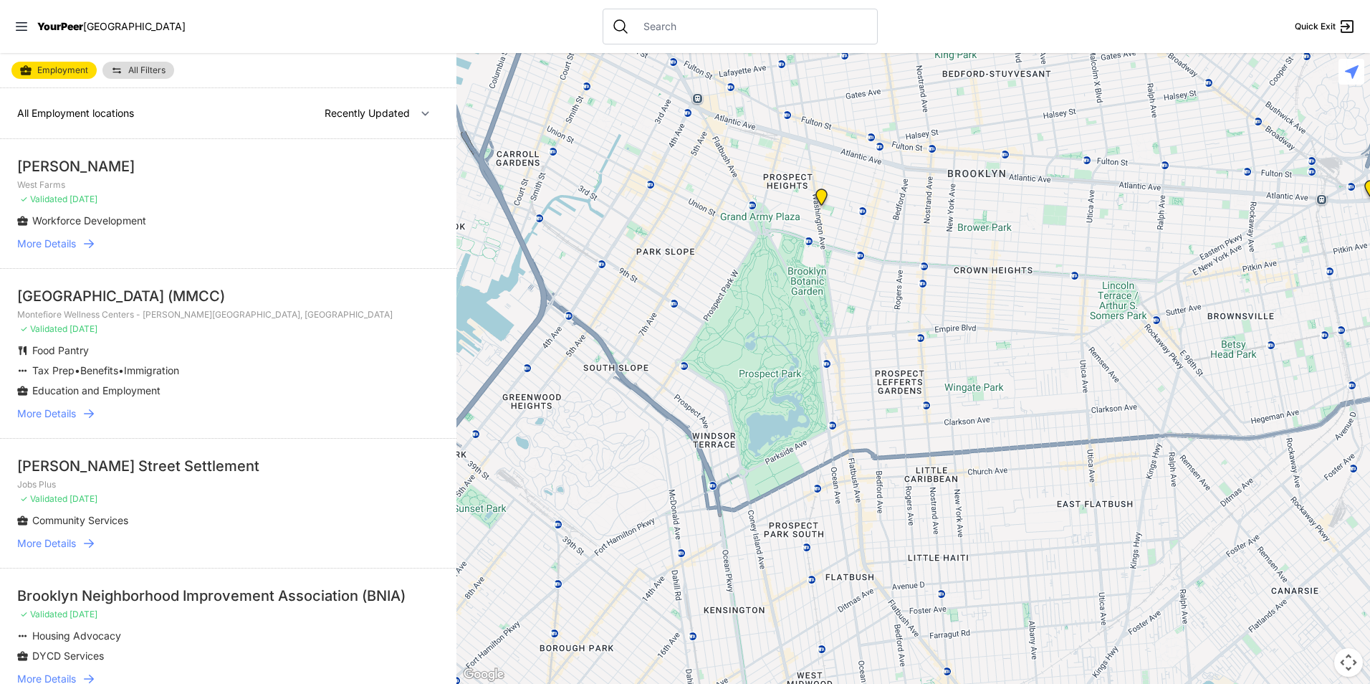
click at [816, 196] on img at bounding box center [821, 200] width 29 height 34
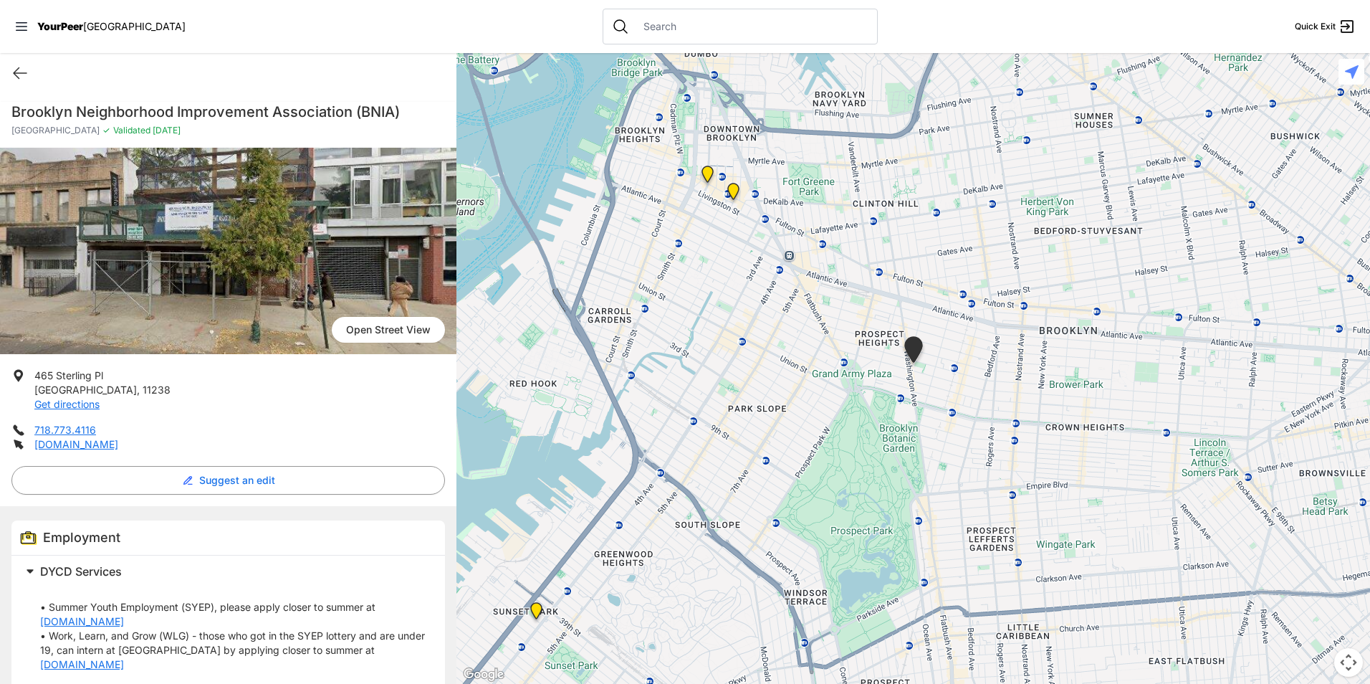
click at [232, 110] on h1 "Brooklyn Neighborhood Improvement Association (BNIA)" at bounding box center [228, 112] width 434 height 20
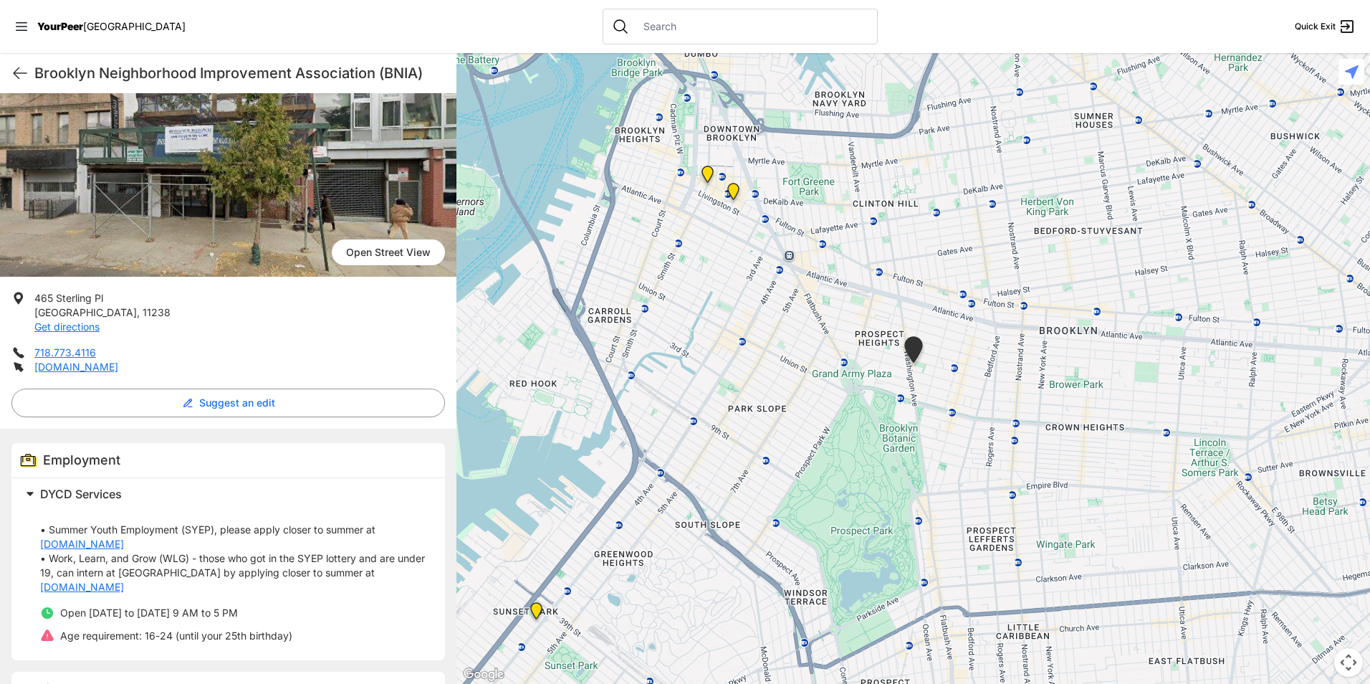
scroll to position [150, 0]
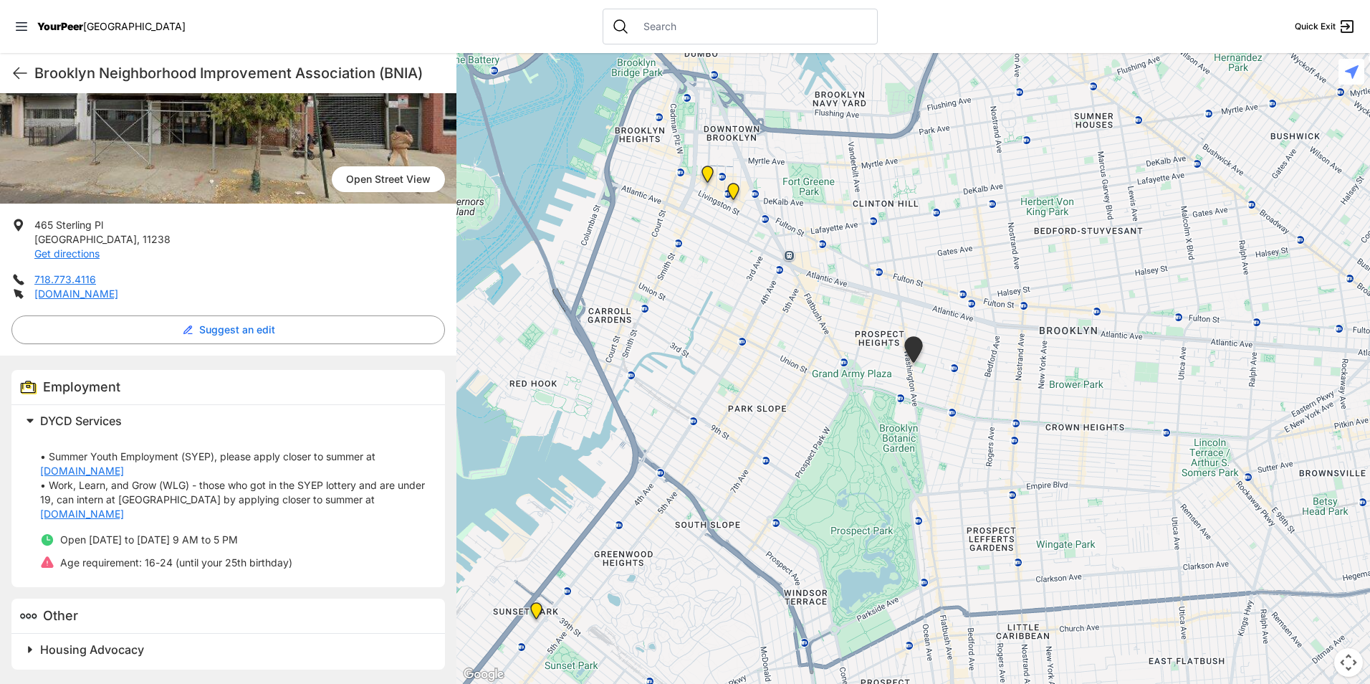
click at [731, 196] on img "Brooklyn Office" at bounding box center [733, 194] width 29 height 34
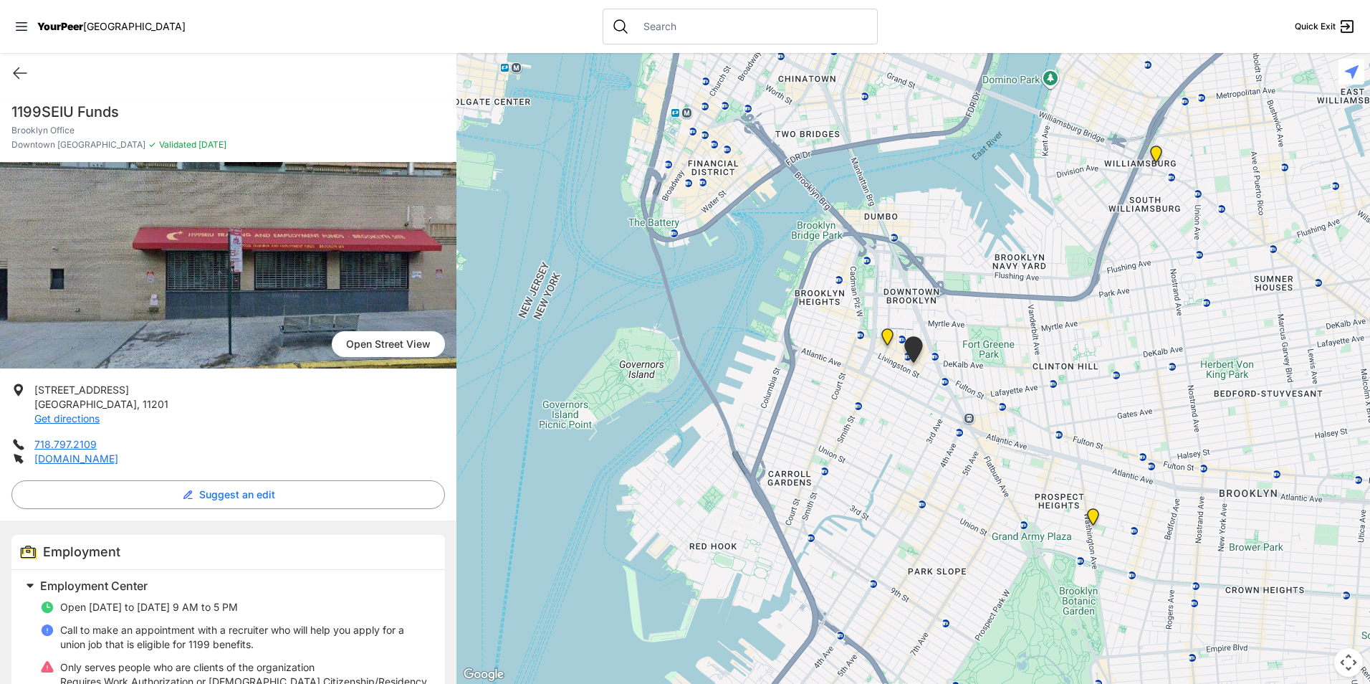
click at [881, 339] on img "Brooklyn" at bounding box center [887, 339] width 29 height 34
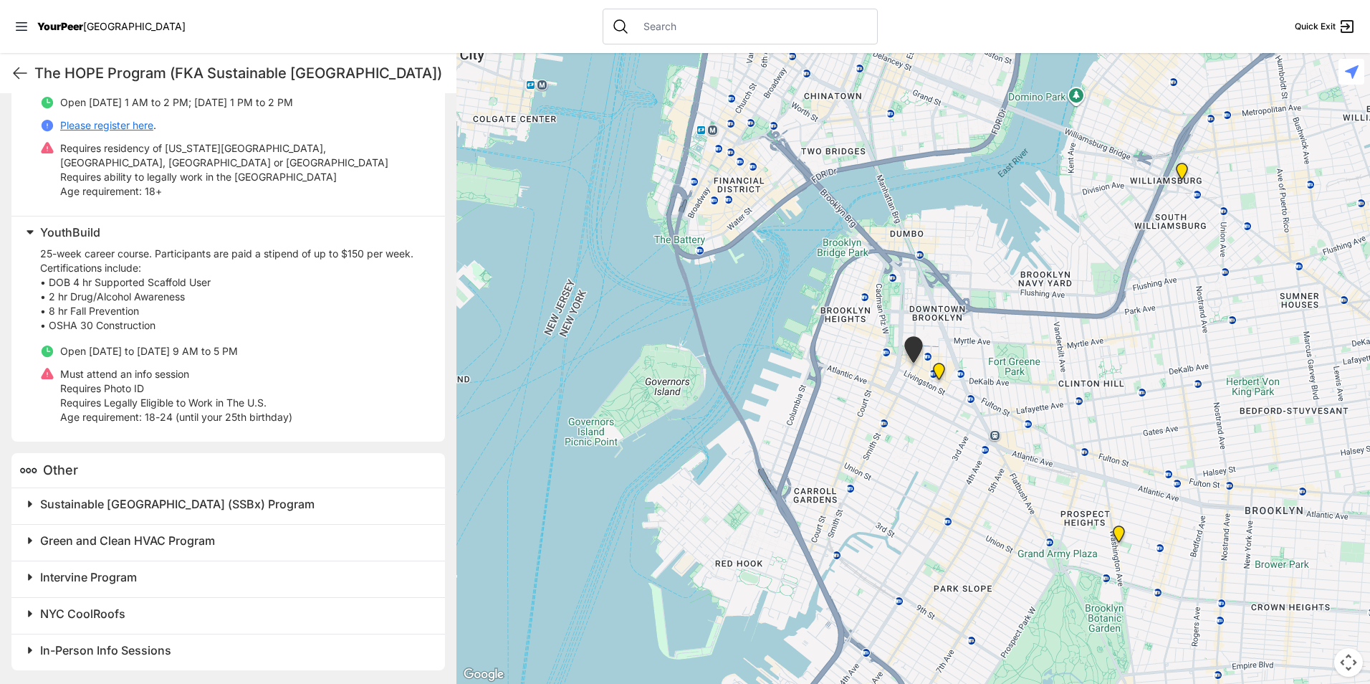
scroll to position [531, 0]
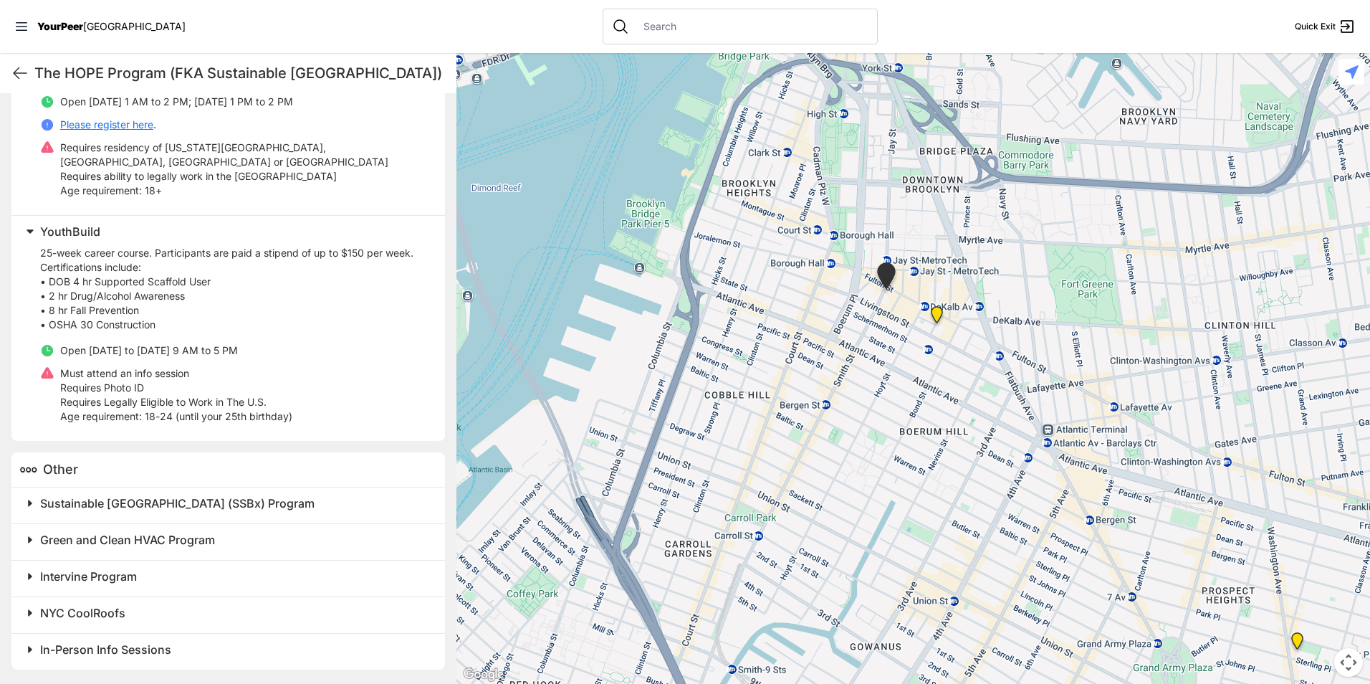
drag, startPoint x: 943, startPoint y: 499, endPoint x: 796, endPoint y: 415, distance: 169.1
click at [797, 415] on div at bounding box center [913, 368] width 914 height 631
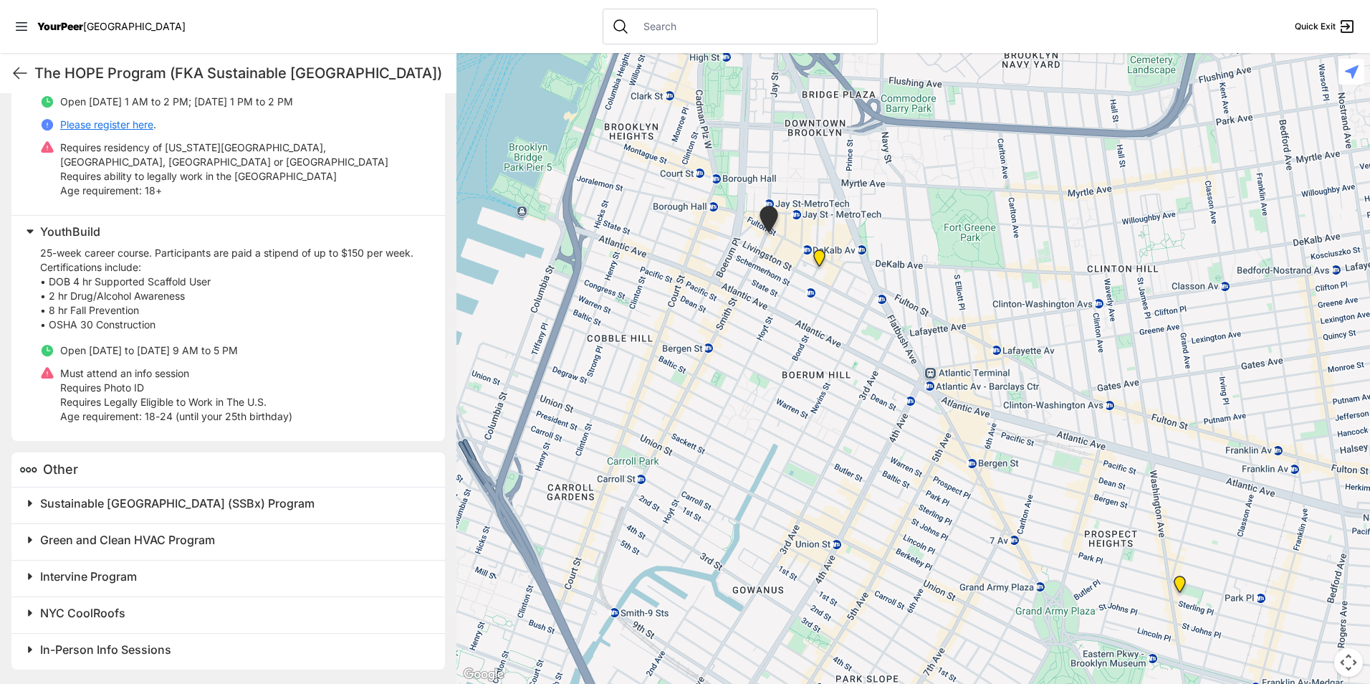
click at [1178, 589] on img at bounding box center [1179, 587] width 29 height 34
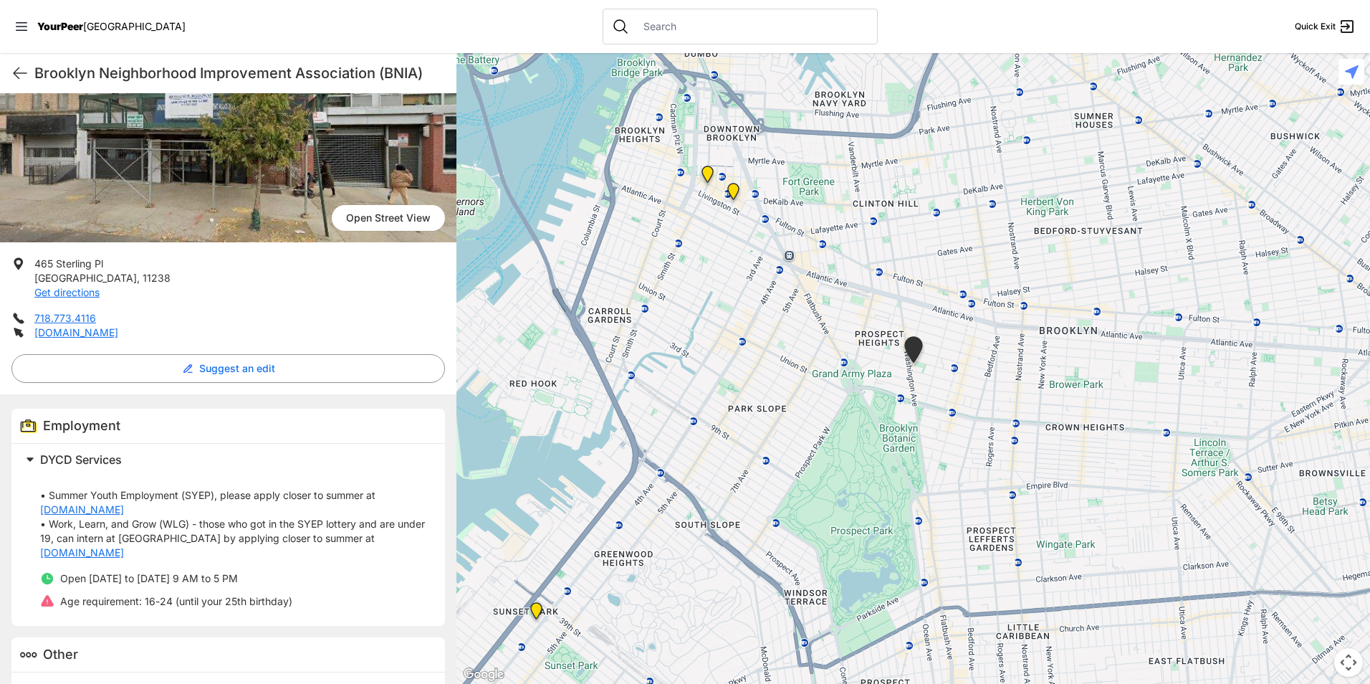
scroll to position [150, 0]
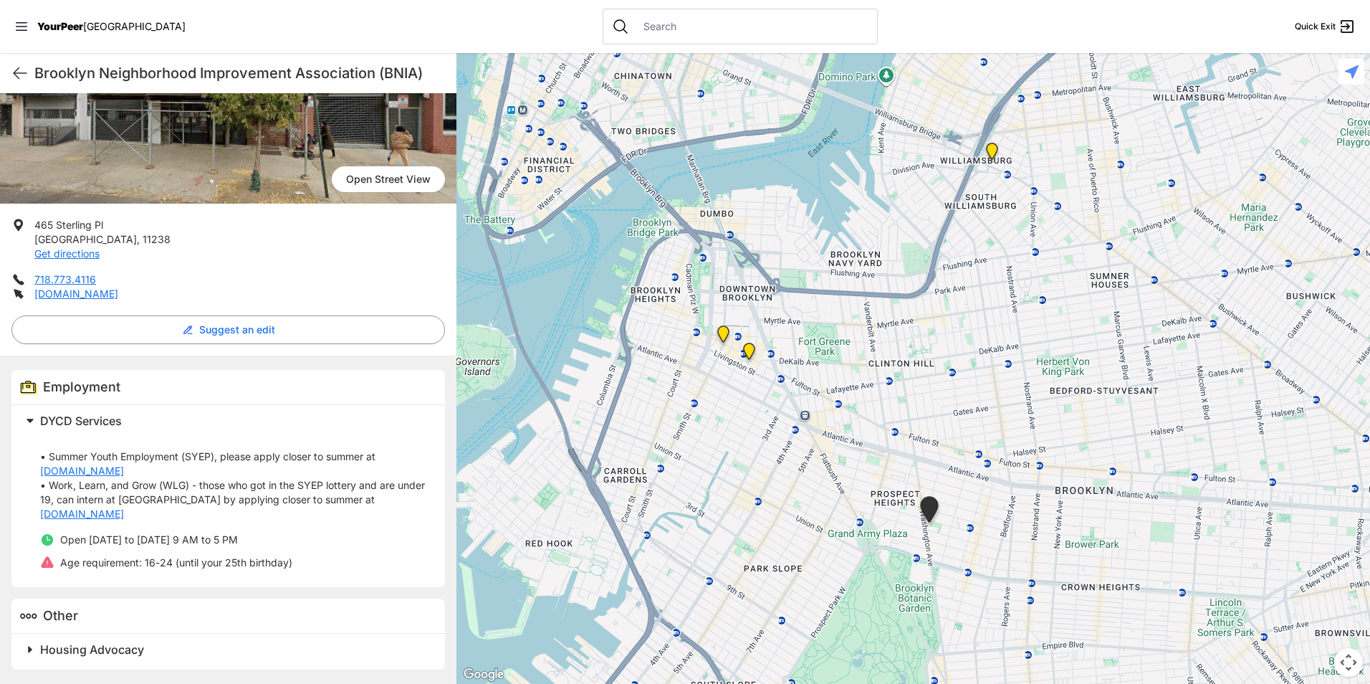
drag, startPoint x: 753, startPoint y: 300, endPoint x: 770, endPoint y: 461, distance: 162.1
click at [770, 460] on div at bounding box center [913, 368] width 914 height 631
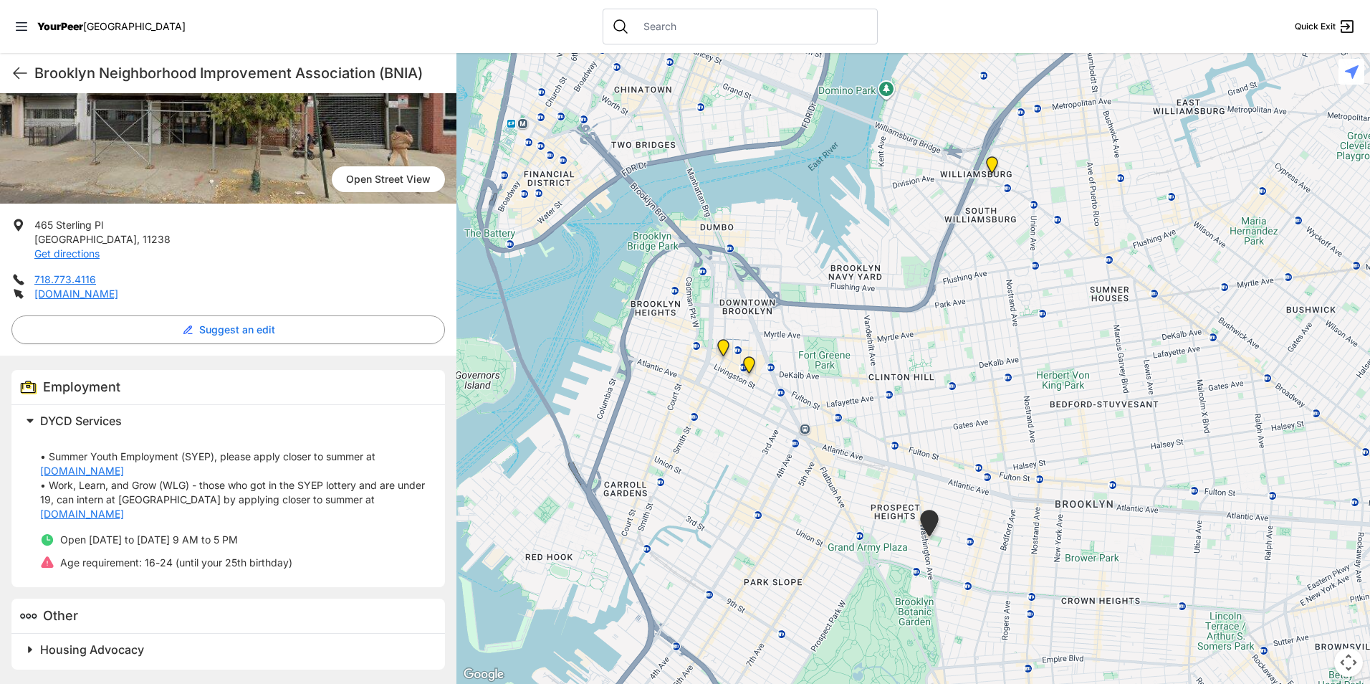
click at [992, 157] on img "Williamsburg" at bounding box center [991, 167] width 29 height 34
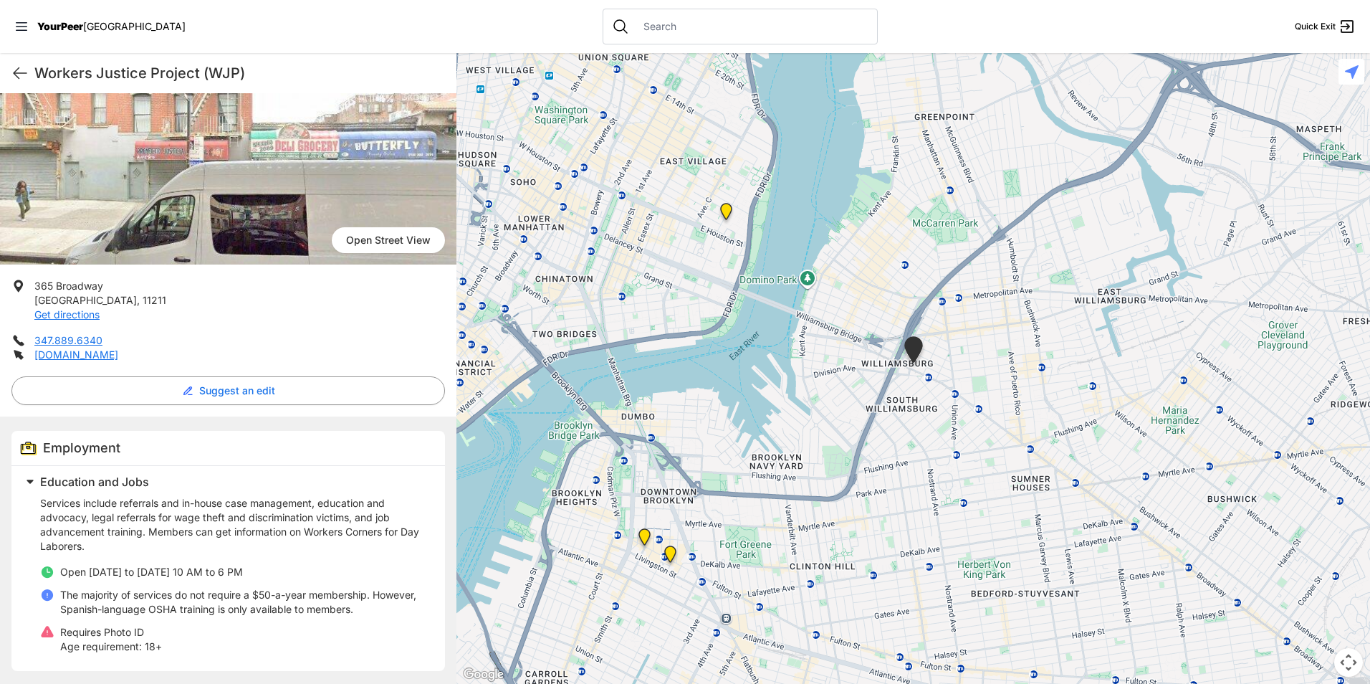
scroll to position [105, 0]
click at [186, 70] on h1 "Workers Justice Project (WJP)" at bounding box center [239, 73] width 411 height 20
copy div "Workers Justice Project (WJP) Quick Exit"
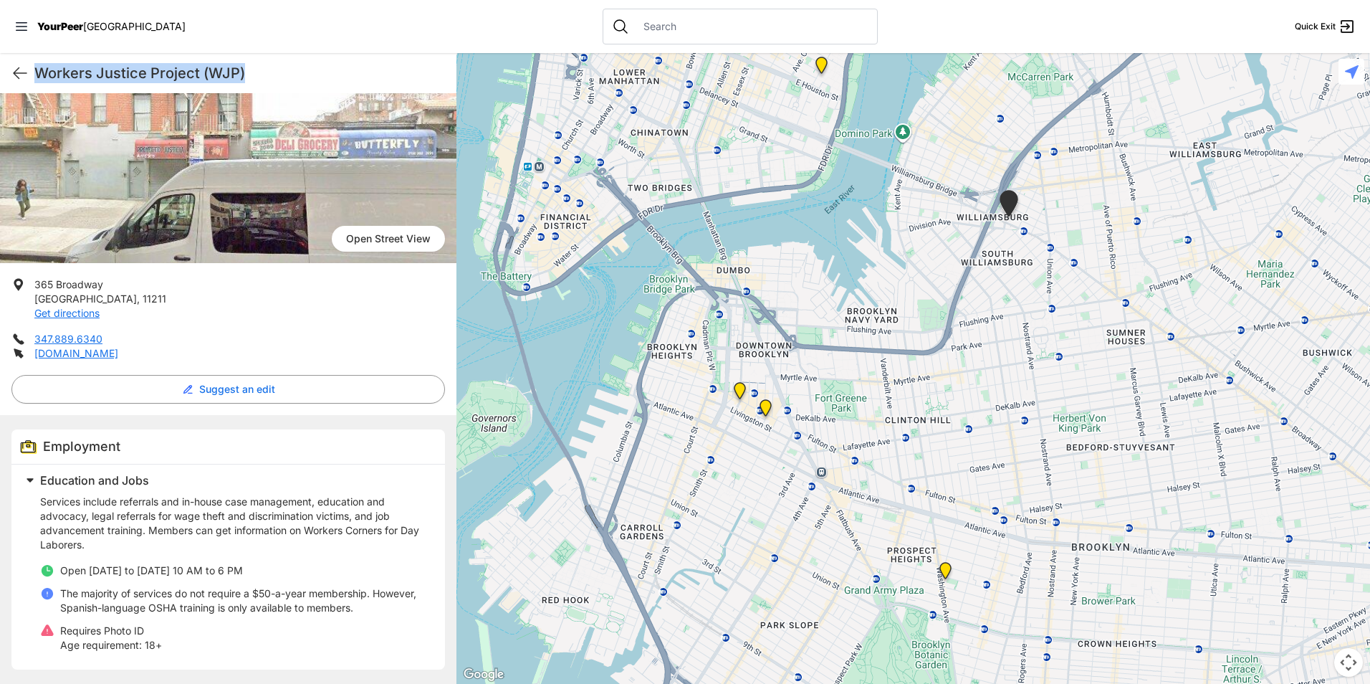
click at [870, 421] on div at bounding box center [913, 368] width 914 height 631
